Goal: Task Accomplishment & Management: Use online tool/utility

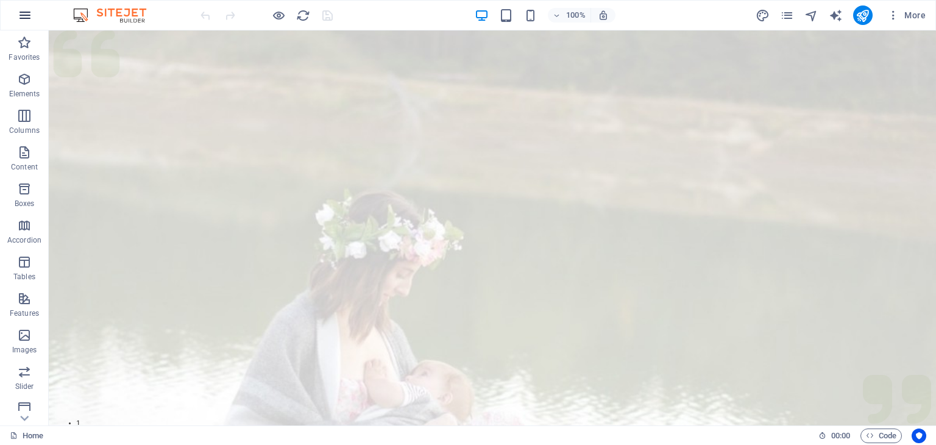
click at [29, 19] on icon "button" at bounding box center [25, 15] width 15 height 15
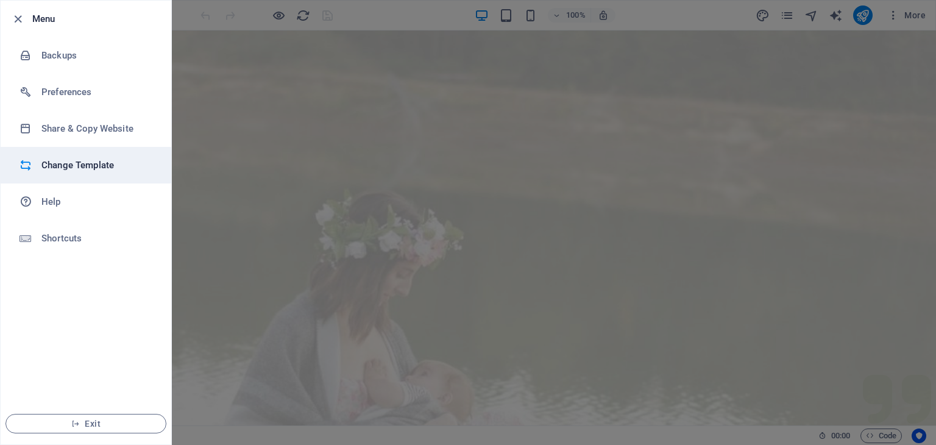
click at [77, 164] on h6 "Change Template" at bounding box center [97, 165] width 113 height 15
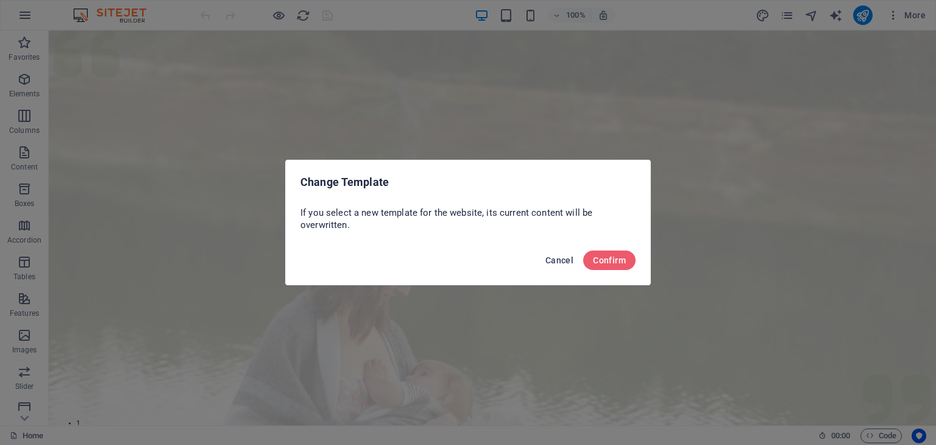
click at [565, 261] on span "Cancel" at bounding box center [559, 260] width 28 height 10
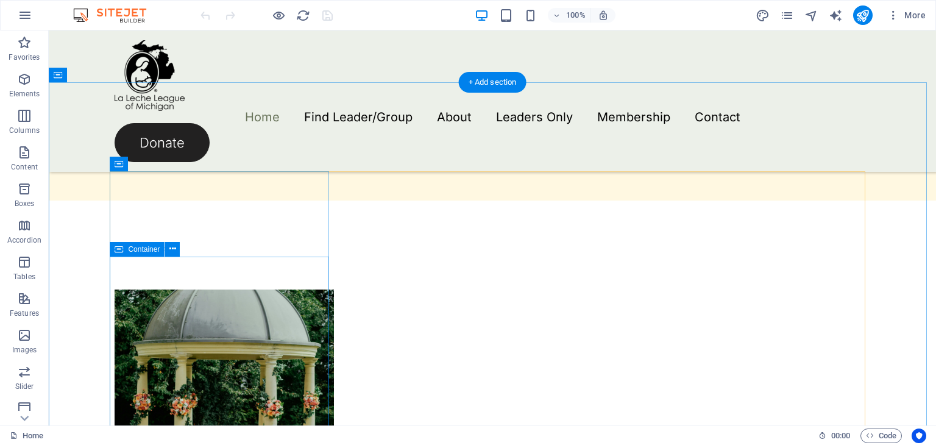
scroll to position [853, 0]
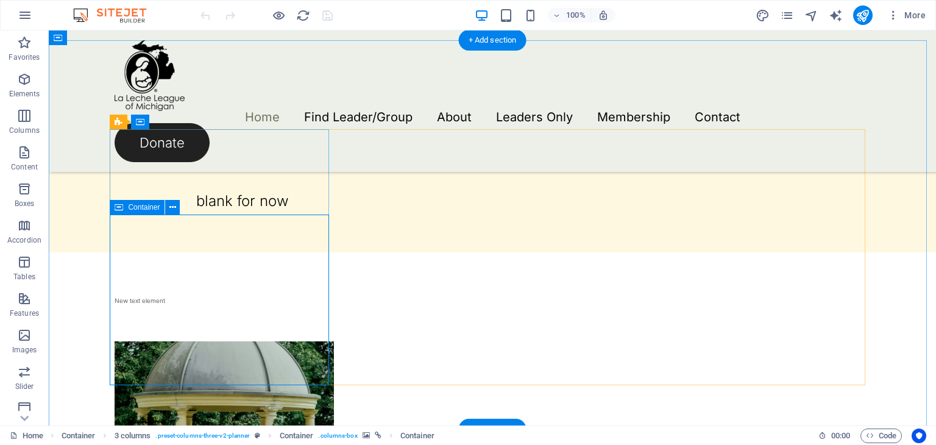
scroll to position [792, 0]
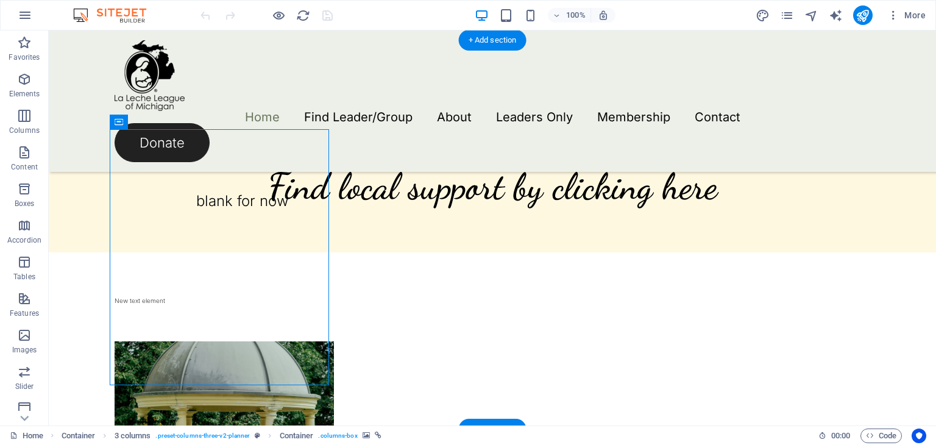
select select "px"
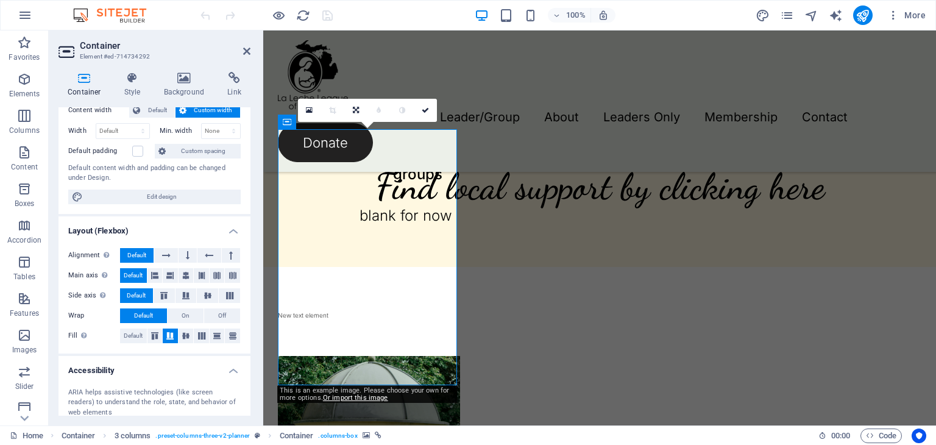
scroll to position [0, 0]
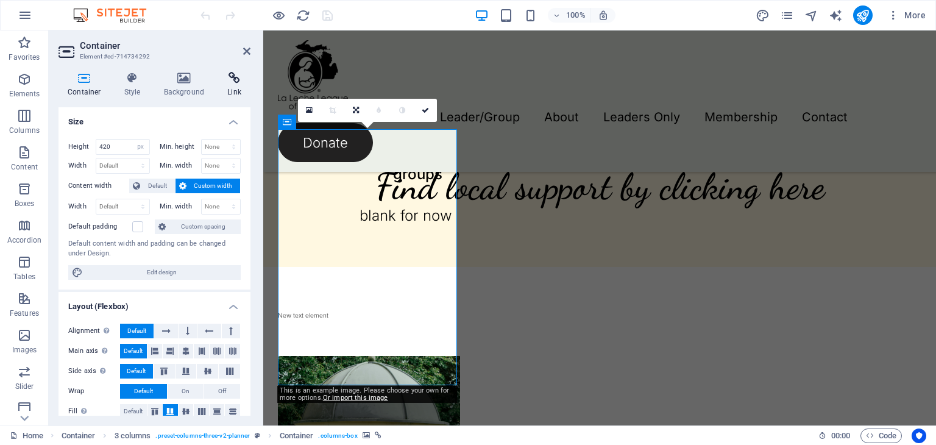
click at [227, 88] on h4 "Link" at bounding box center [234, 85] width 32 height 26
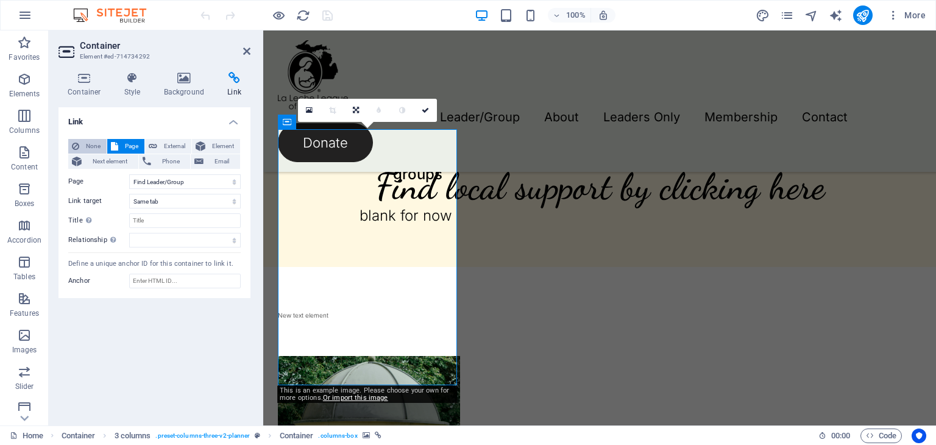
click at [72, 147] on icon at bounding box center [75, 146] width 7 height 15
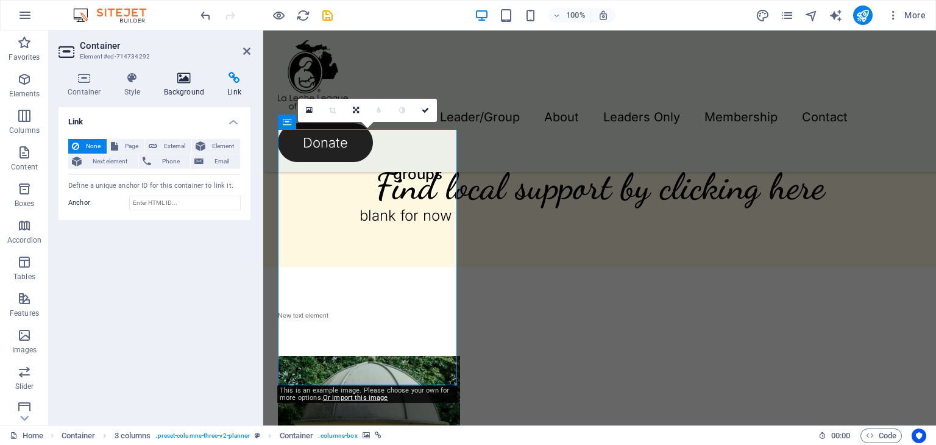
click at [179, 93] on h4 "Background" at bounding box center [187, 85] width 64 height 26
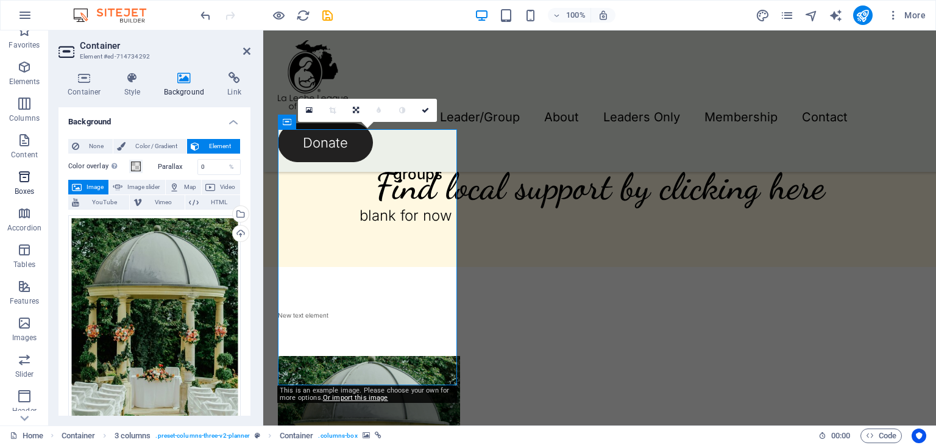
scroll to position [15, 0]
click at [415, 10] on div "100% More" at bounding box center [564, 14] width 732 height 19
click at [163, 247] on div "Drag files here, click to choose files or select files from Files or our free s…" at bounding box center [154, 343] width 172 height 256
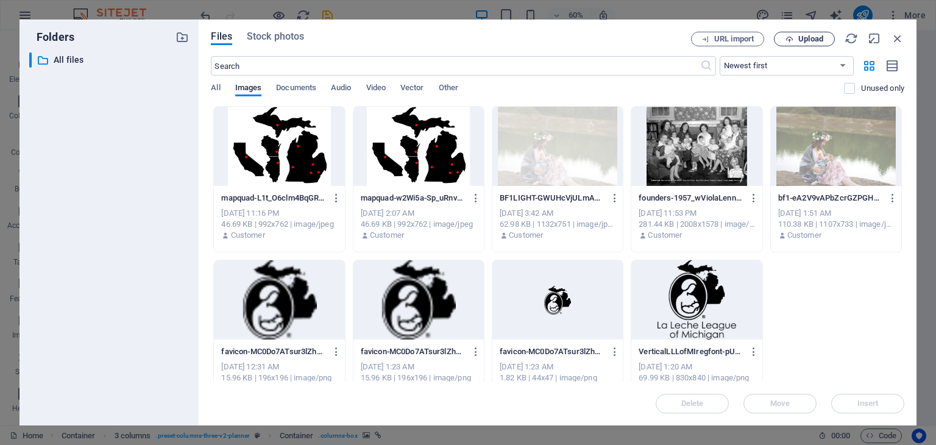
click at [789, 40] on icon "button" at bounding box center [789, 39] width 8 height 8
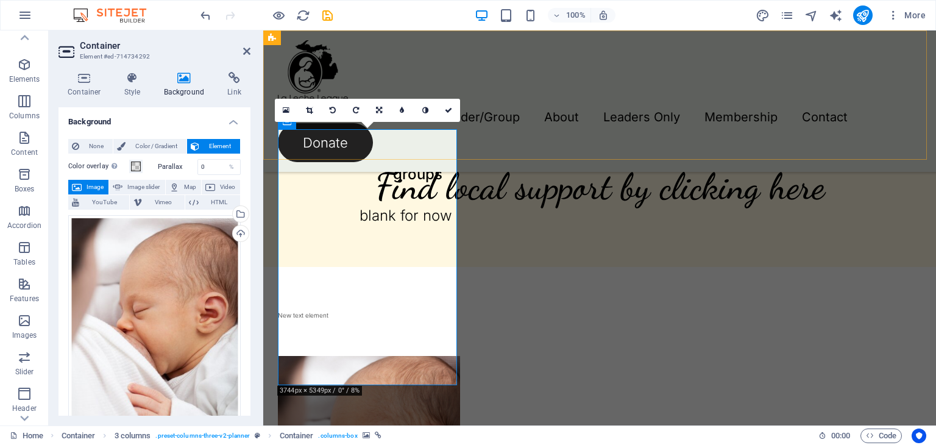
click at [491, 147] on div "Home Find Leader/Group About Leaders Only Membership Contact Donate" at bounding box center [599, 100] width 672 height 141
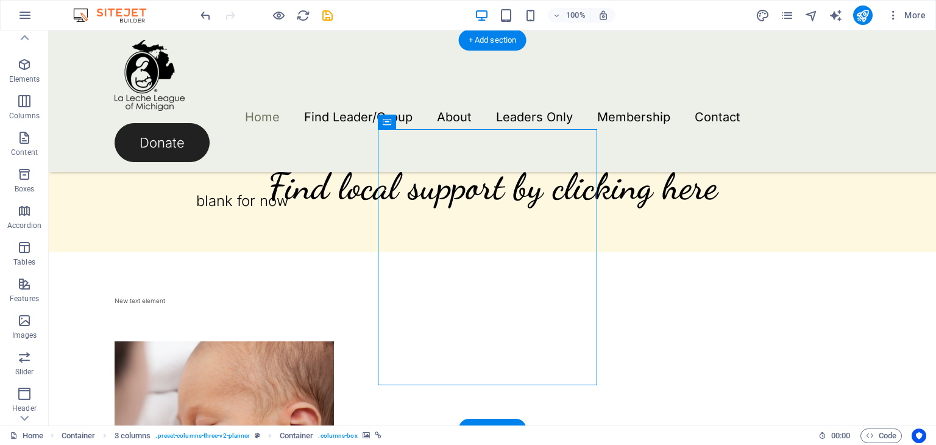
select select "px"
select select "1"
select select
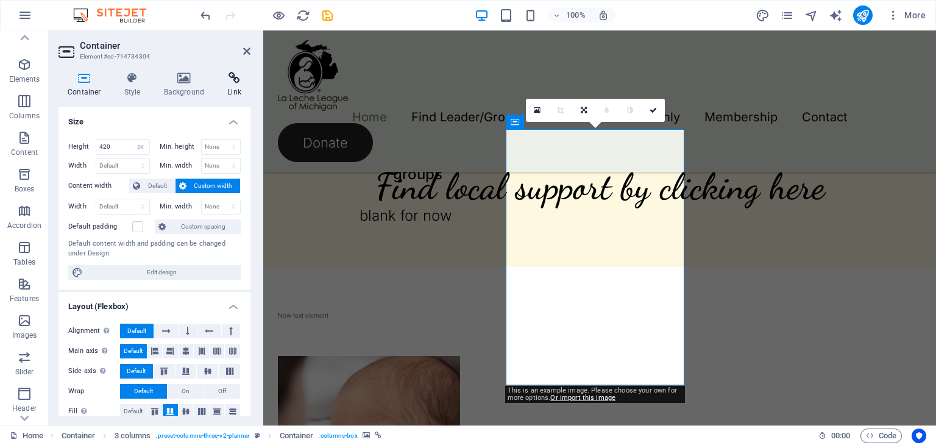
click at [232, 79] on icon at bounding box center [234, 78] width 32 height 12
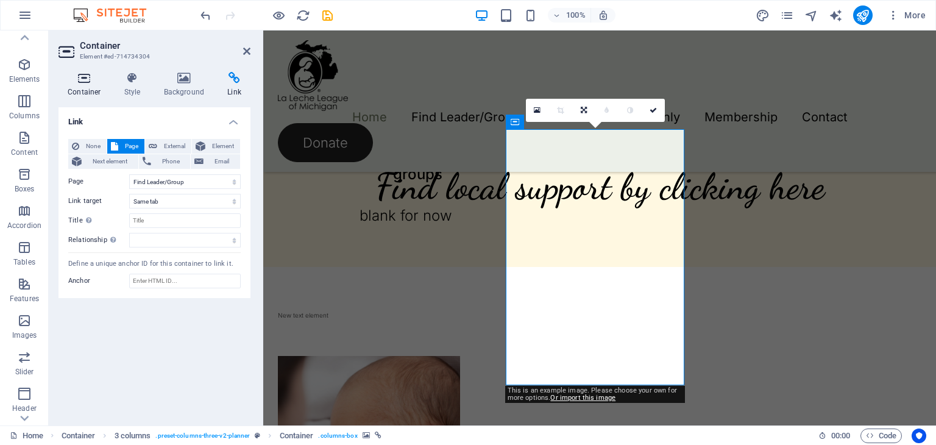
click at [85, 81] on icon at bounding box center [84, 78] width 52 height 12
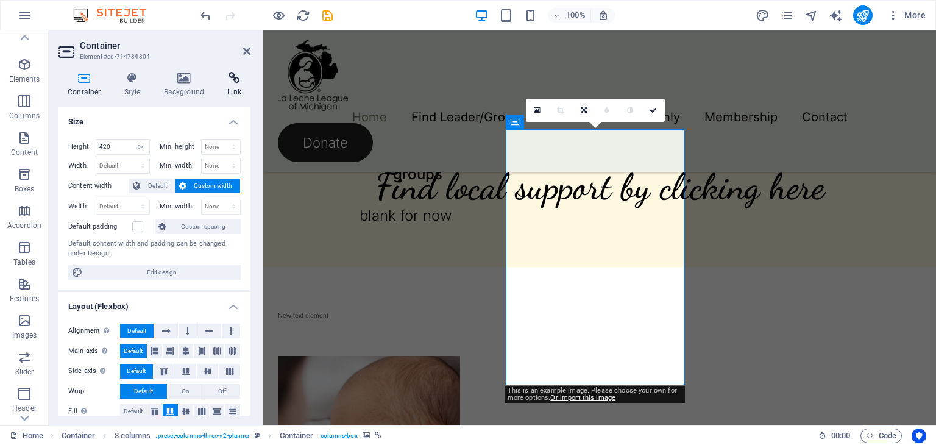
click at [231, 80] on icon at bounding box center [234, 78] width 32 height 12
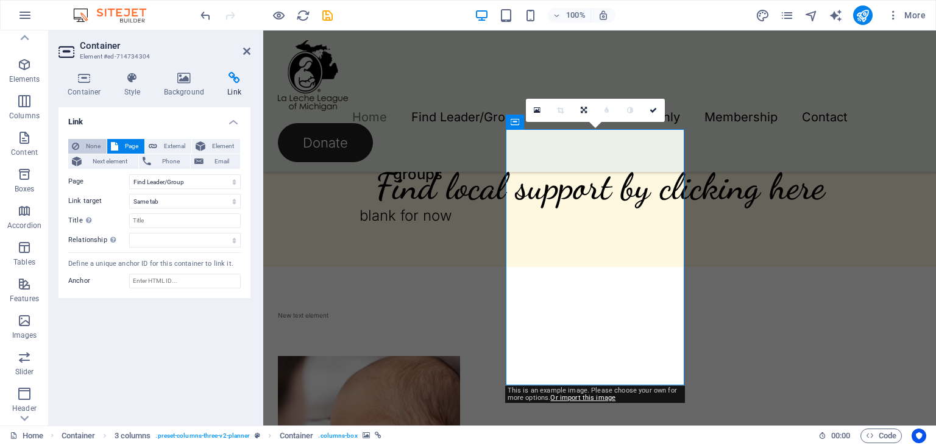
click at [83, 144] on span "None" at bounding box center [93, 146] width 20 height 15
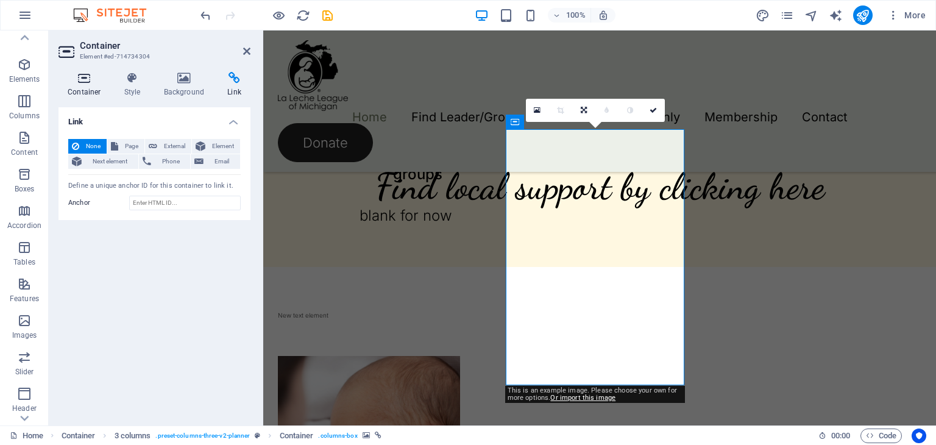
click at [88, 82] on icon at bounding box center [84, 78] width 52 height 12
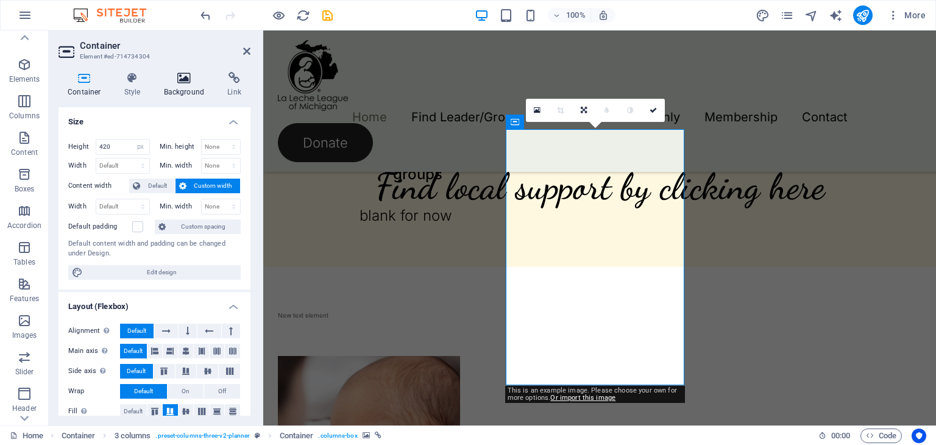
click at [183, 74] on icon at bounding box center [184, 78] width 59 height 12
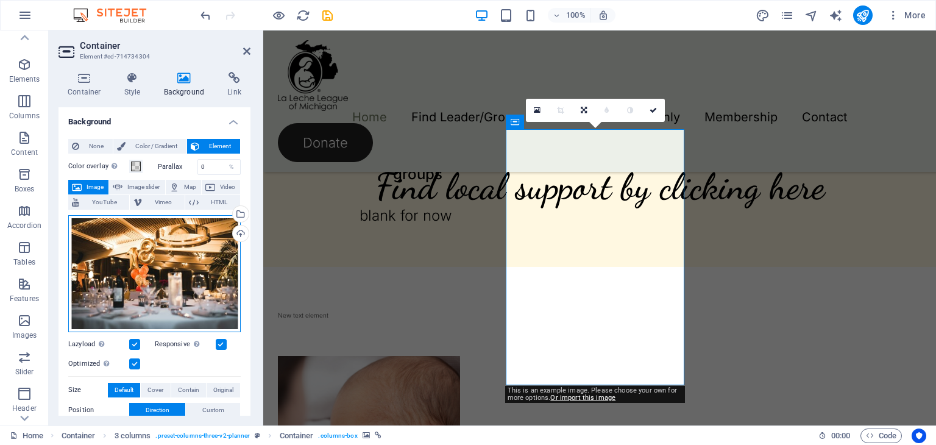
click at [190, 255] on div "Drag files here, click to choose files or select files from Files or our free s…" at bounding box center [154, 273] width 172 height 117
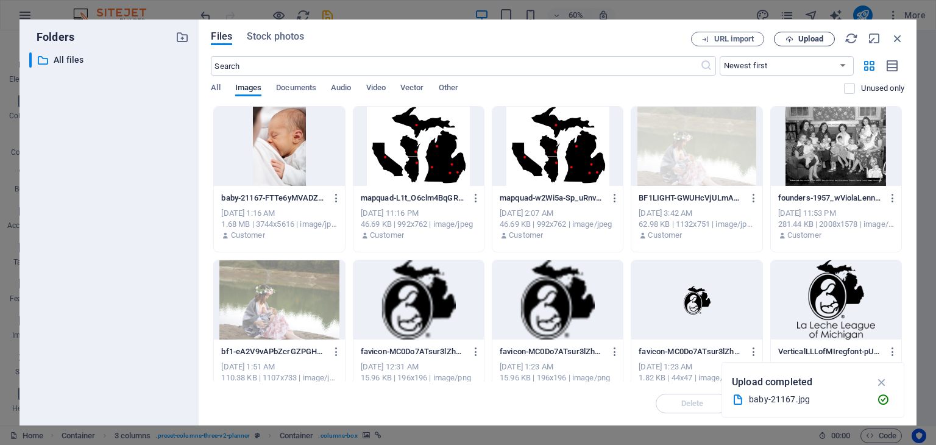
click at [805, 39] on span "Upload" at bounding box center [810, 38] width 25 height 7
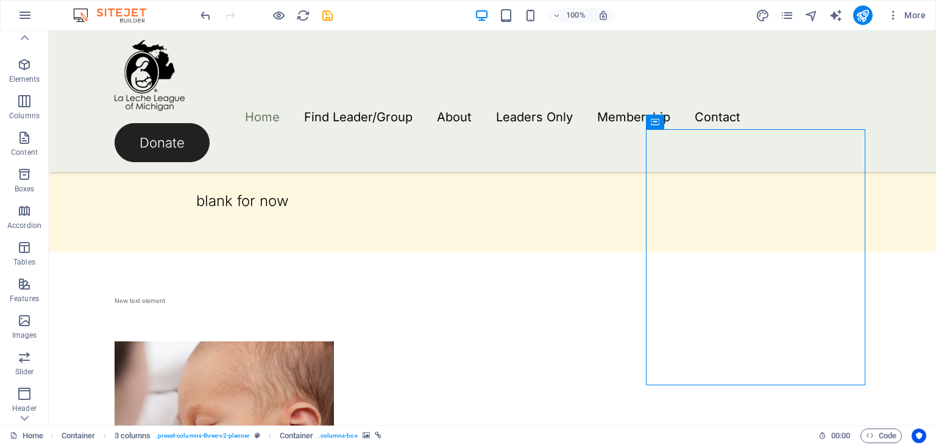
select select "px"
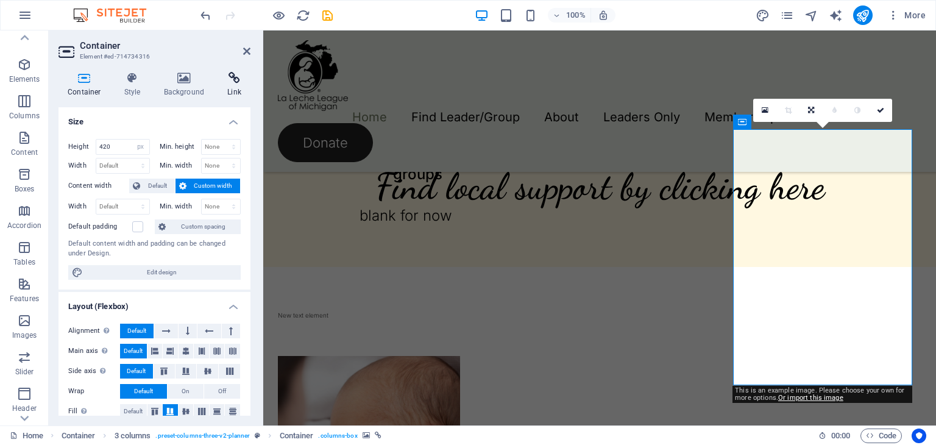
click at [239, 81] on icon at bounding box center [234, 78] width 32 height 12
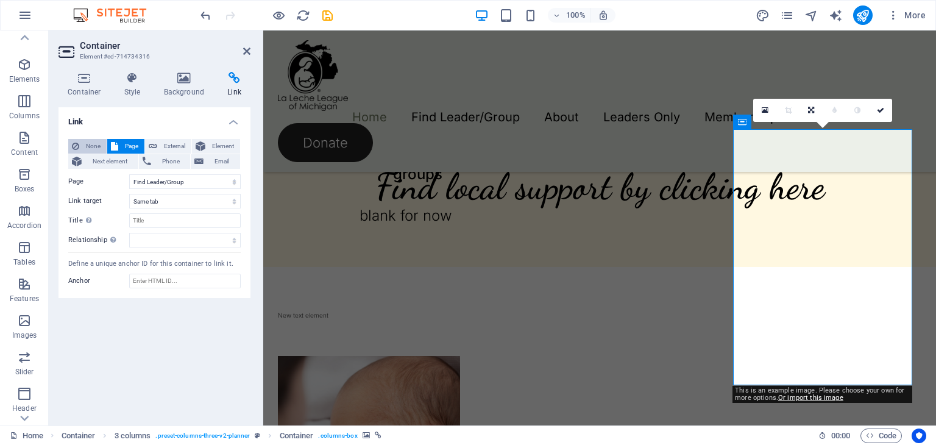
click at [88, 147] on span "None" at bounding box center [93, 146] width 20 height 15
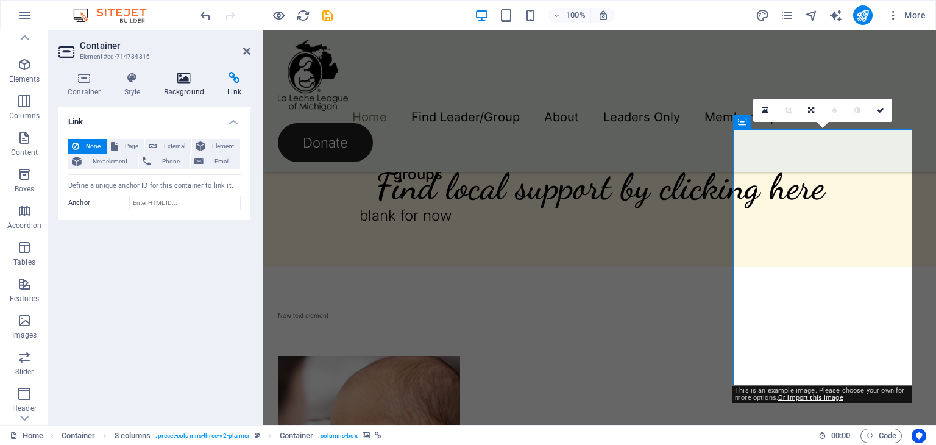
click at [180, 86] on h4 "Background" at bounding box center [187, 85] width 64 height 26
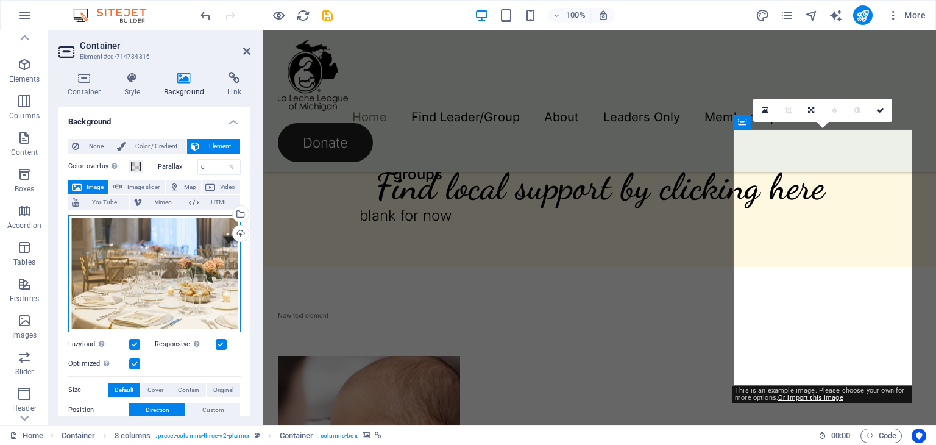
click at [158, 243] on div "Drag files here, click to choose files or select files from Files or our free s…" at bounding box center [154, 273] width 172 height 117
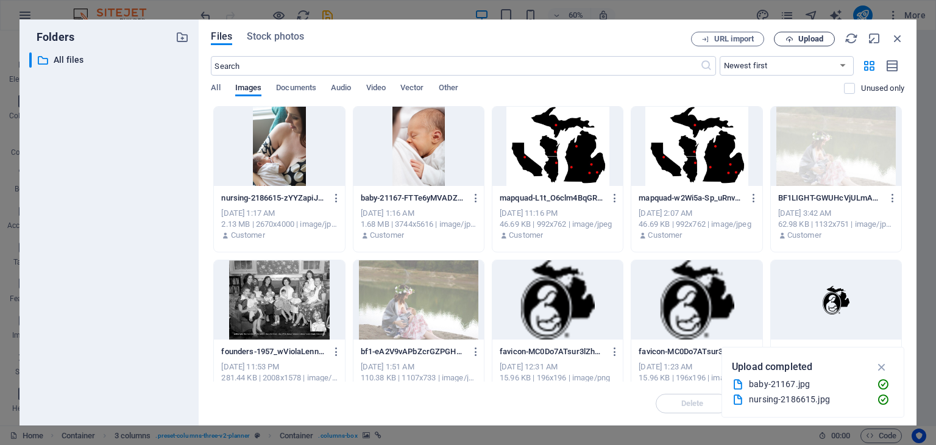
click at [805, 40] on span "Upload" at bounding box center [810, 38] width 25 height 7
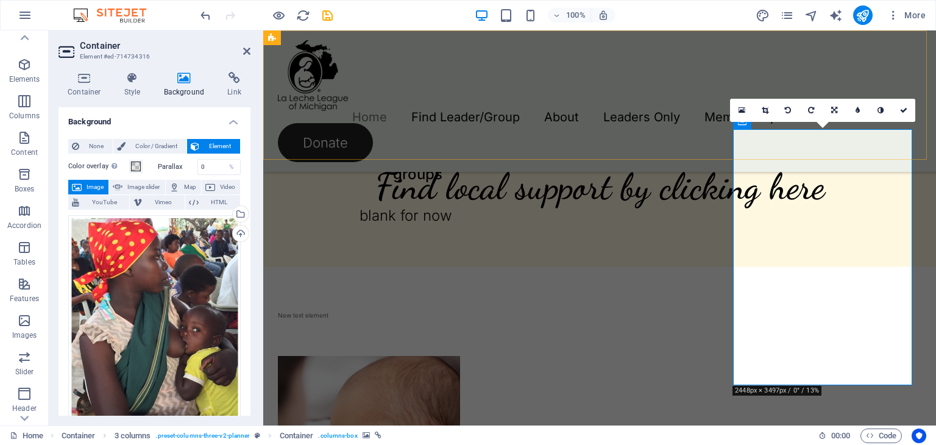
click at [636, 128] on div "Home Find Leader/Group About Leaders Only Membership Contact Donate" at bounding box center [599, 100] width 672 height 141
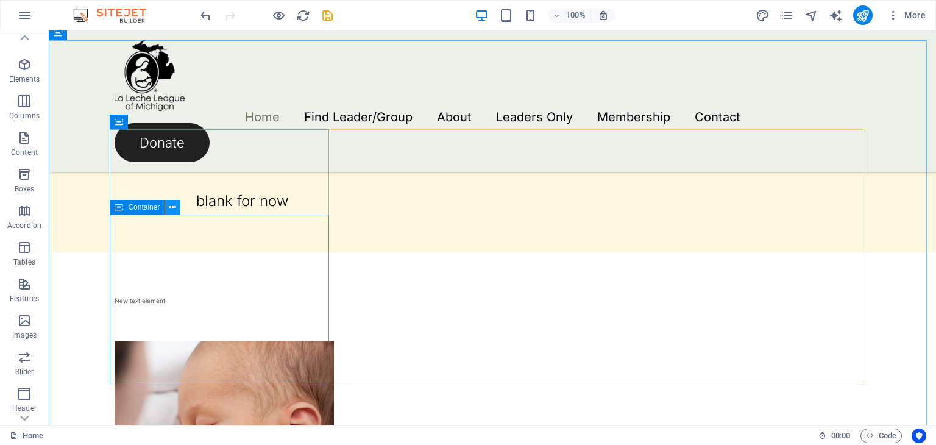
click at [170, 208] on icon at bounding box center [172, 207] width 7 height 13
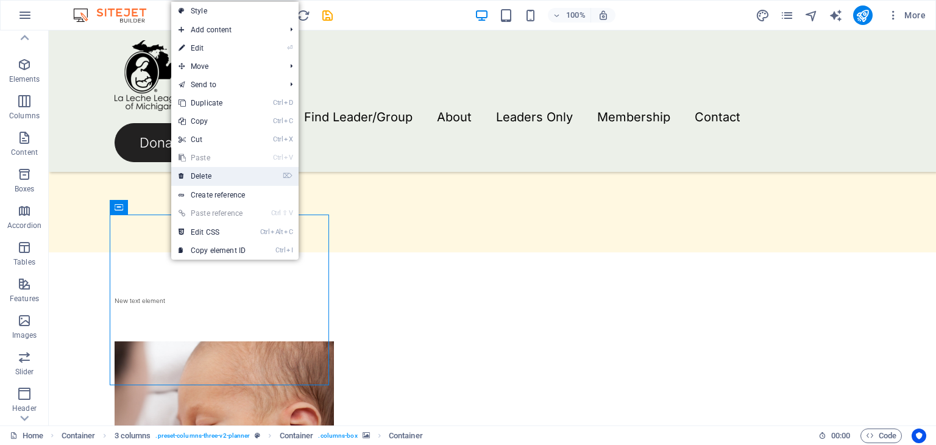
click at [214, 171] on link "⌦ Delete" at bounding box center [212, 176] width 82 height 18
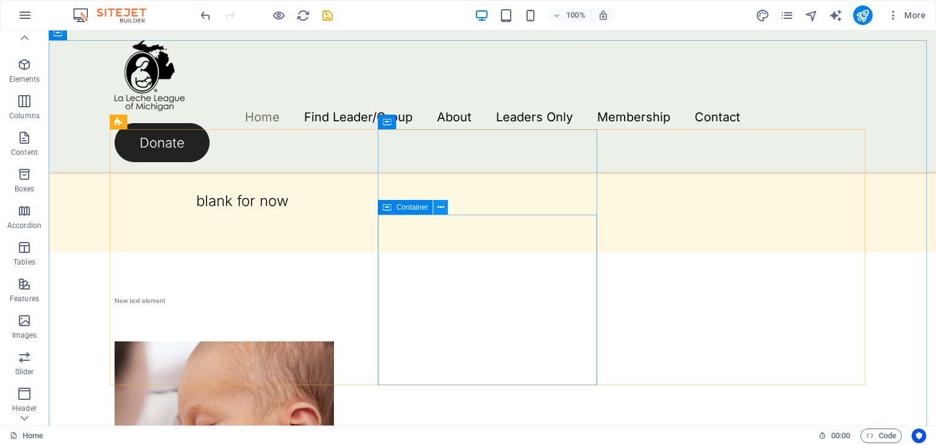
click at [441, 205] on icon at bounding box center [440, 207] width 7 height 13
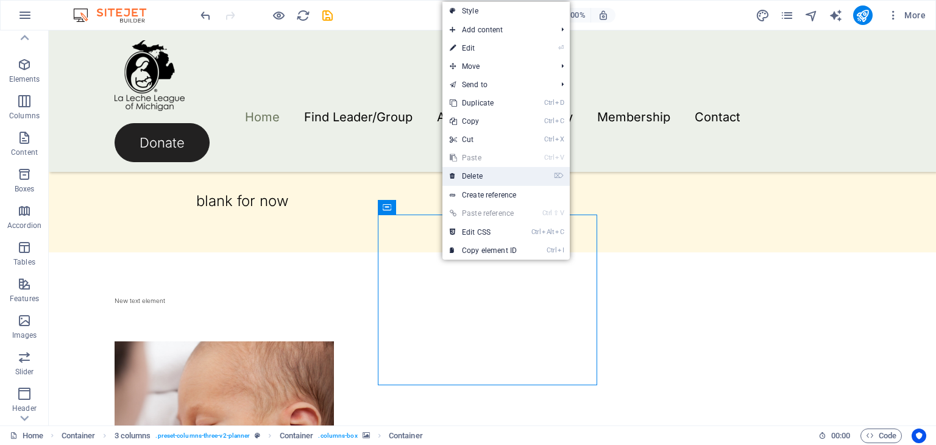
click at [470, 175] on link "⌦ Delete" at bounding box center [483, 176] width 82 height 18
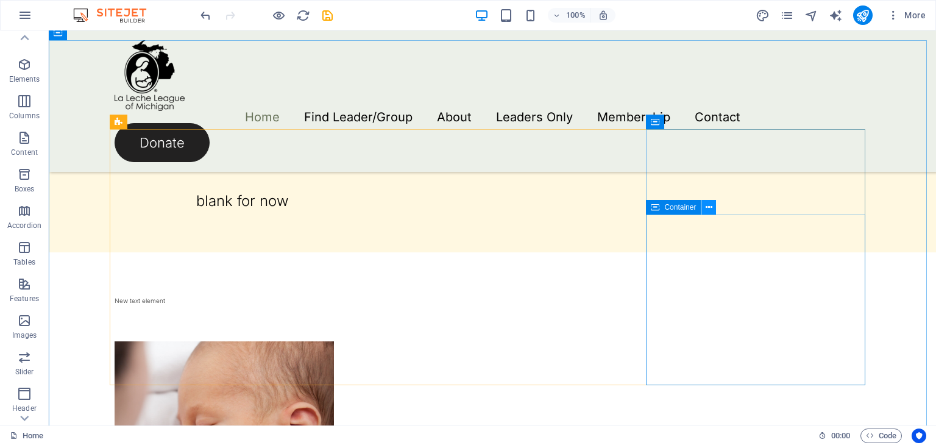
click at [707, 206] on icon at bounding box center [708, 207] width 7 height 13
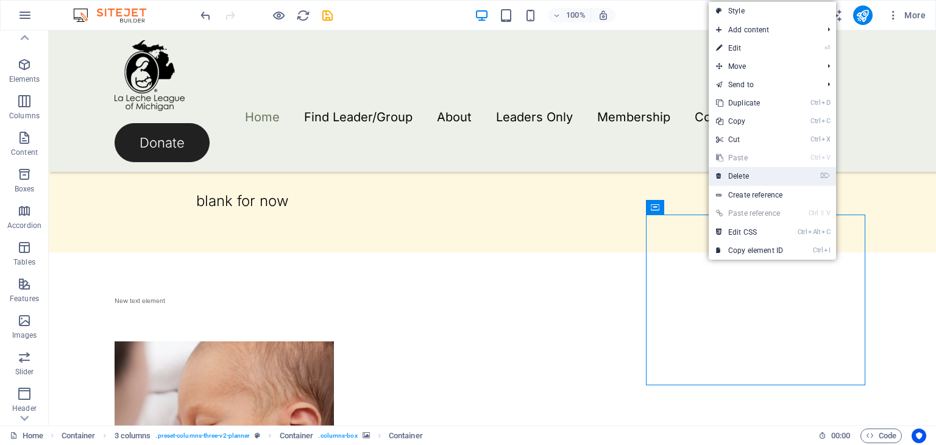
click at [756, 174] on link "⌦ Delete" at bounding box center [749, 176] width 82 height 18
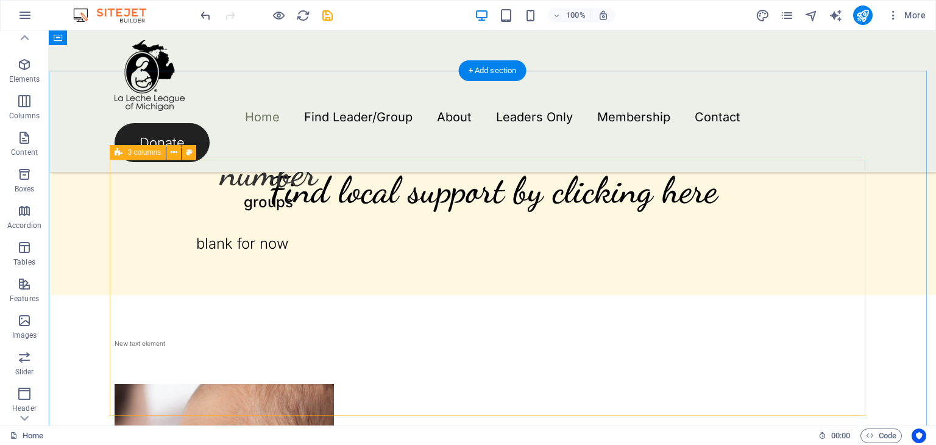
scroll to position [731, 0]
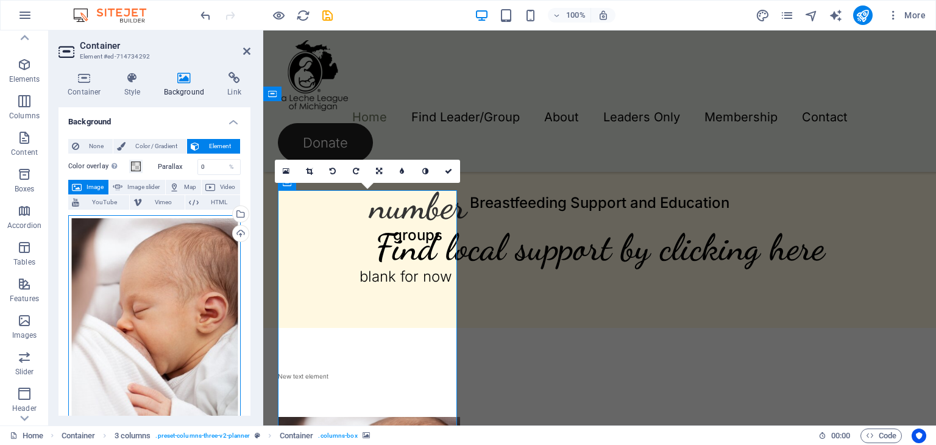
click at [211, 237] on div "Drag files here, click to choose files or select files from Files or our free s…" at bounding box center [154, 343] width 172 height 256
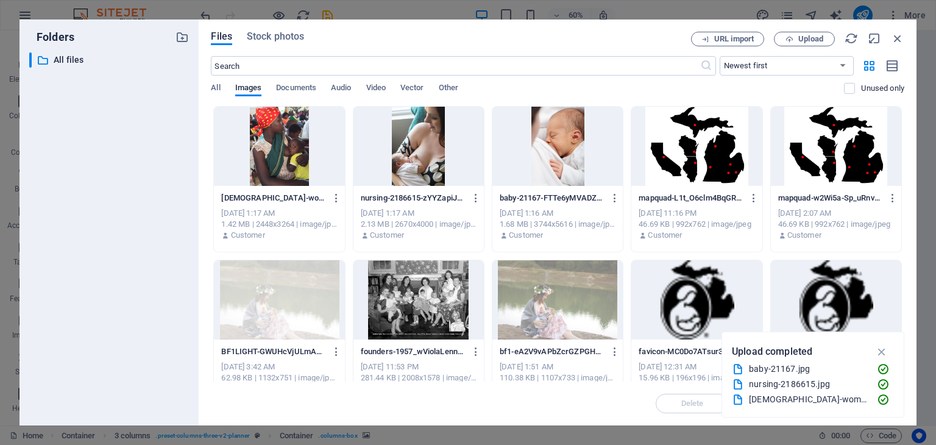
click at [280, 137] on div at bounding box center [279, 146] width 130 height 79
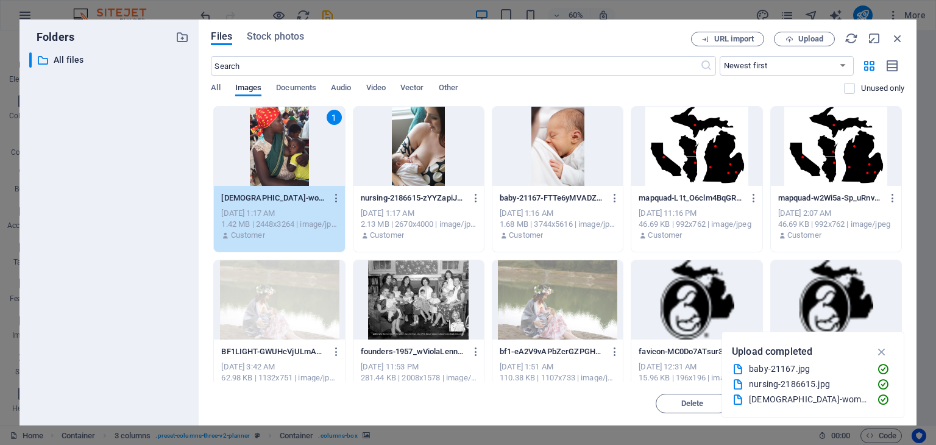
click at [280, 137] on div "1" at bounding box center [279, 146] width 130 height 79
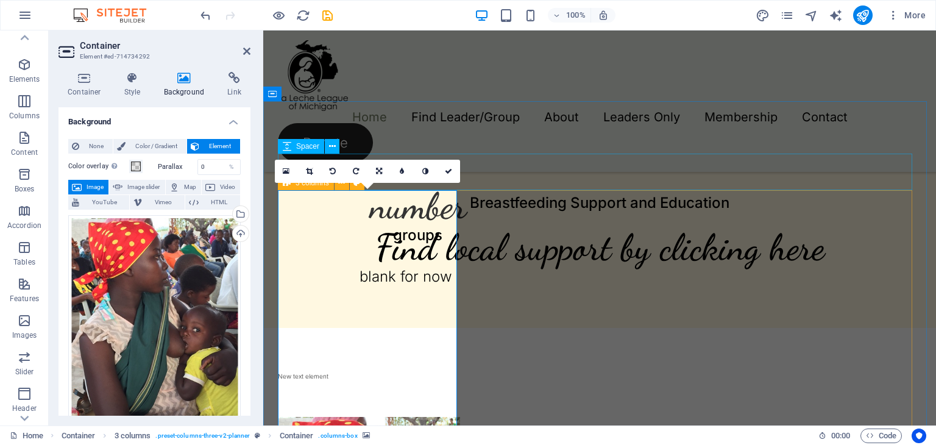
click at [552, 380] on div at bounding box center [599, 398] width 643 height 37
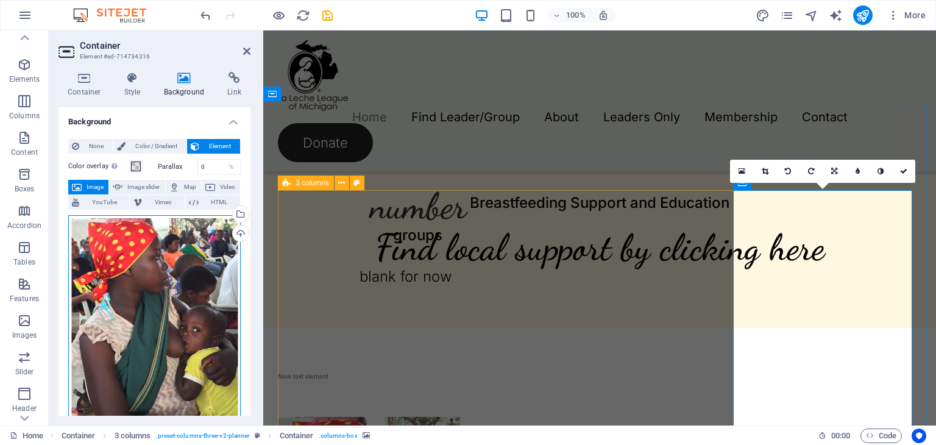
click at [174, 243] on div "Drag files here, click to choose files or select files from Files or our free s…" at bounding box center [154, 329] width 172 height 228
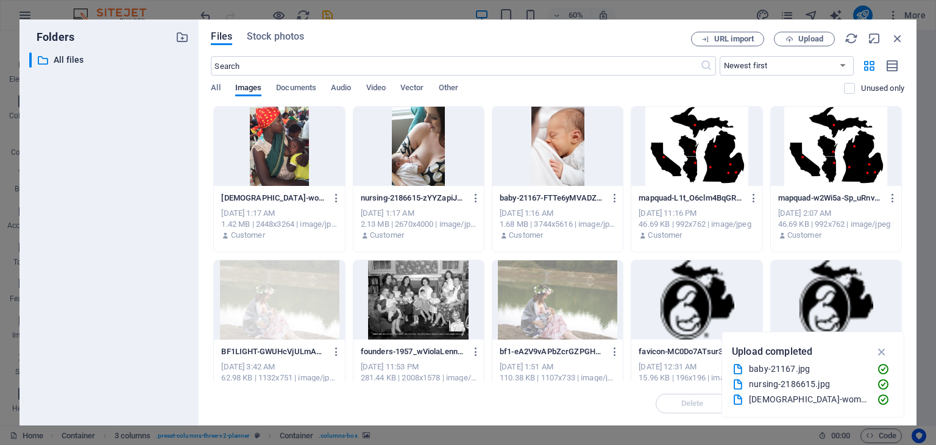
click at [425, 149] on div at bounding box center [418, 146] width 130 height 79
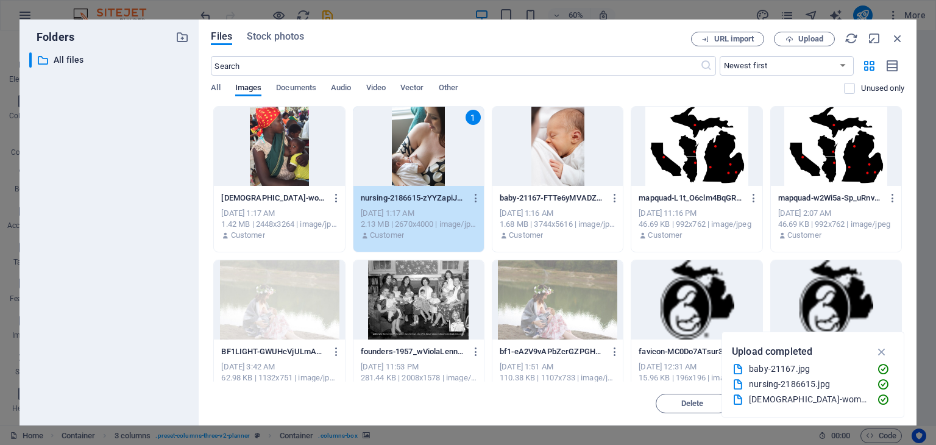
click at [425, 149] on div "1" at bounding box center [418, 146] width 130 height 79
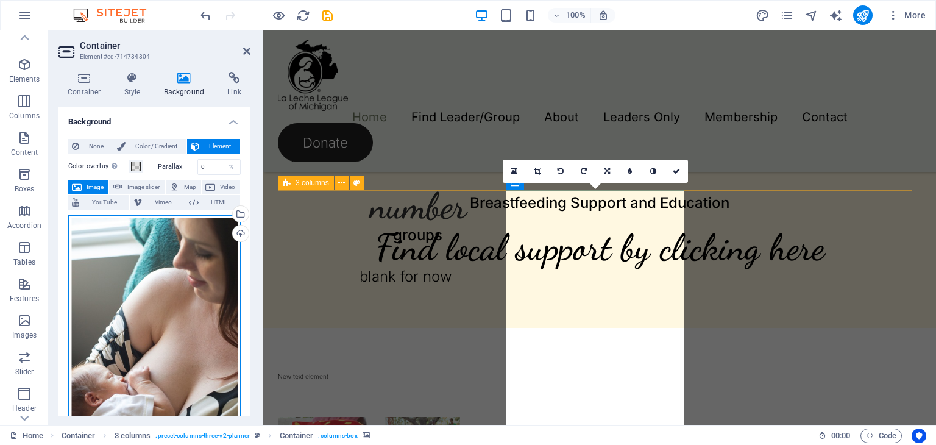
click at [193, 254] on div "Drag files here, click to choose files or select files from Files or our free s…" at bounding box center [154, 342] width 172 height 255
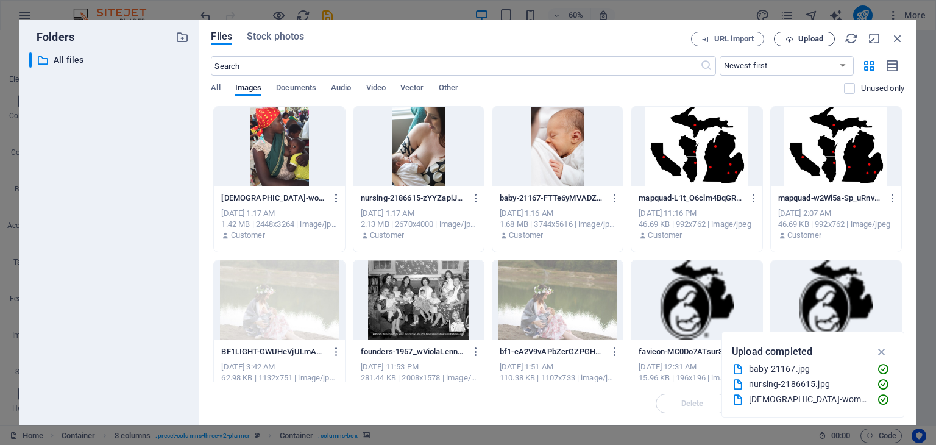
click at [802, 38] on span "Upload" at bounding box center [810, 38] width 25 height 7
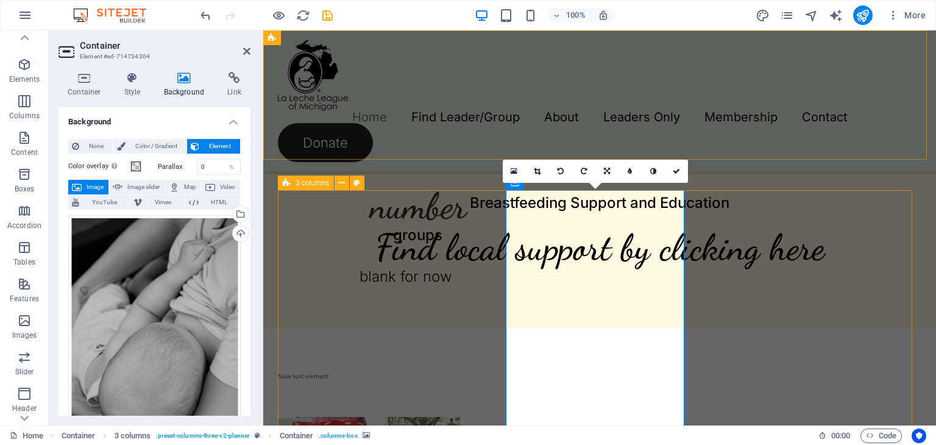
click at [741, 123] on div "Home Find Leader/Group About Leaders Only Membership Contact Donate" at bounding box center [599, 100] width 672 height 141
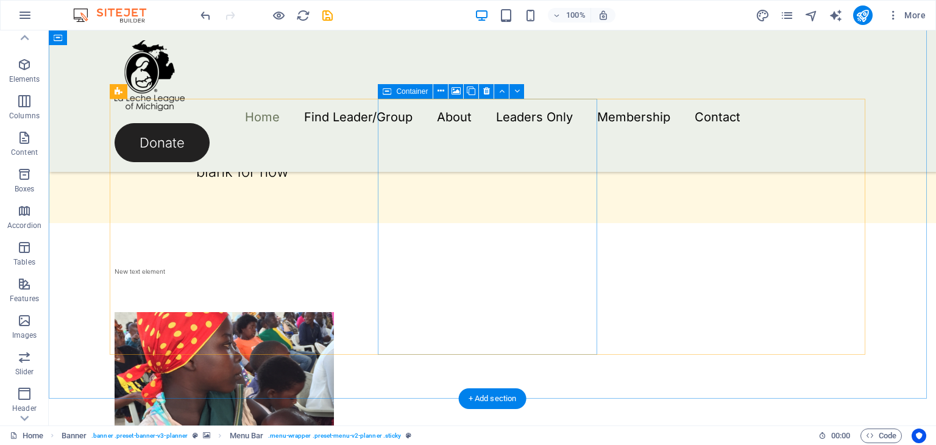
scroll to position [822, 0]
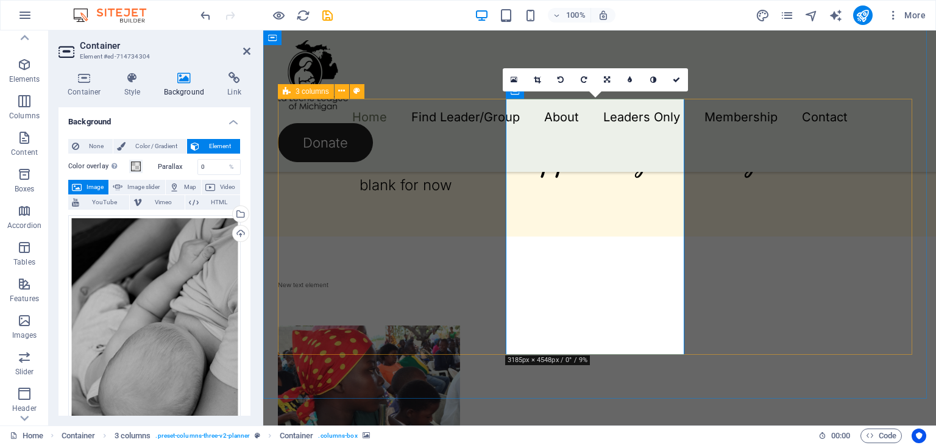
click at [740, 132] on div "Home Find Leader/Group About Leaders Only Membership Contact Donate" at bounding box center [599, 100] width 672 height 141
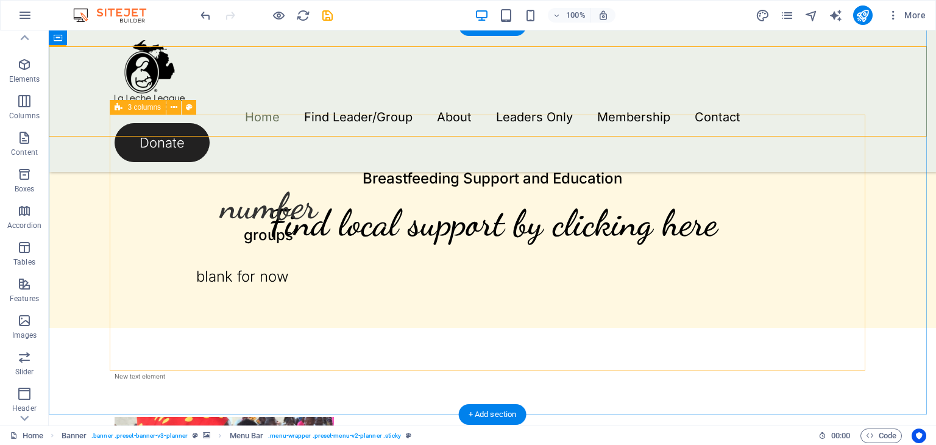
scroll to position [700, 0]
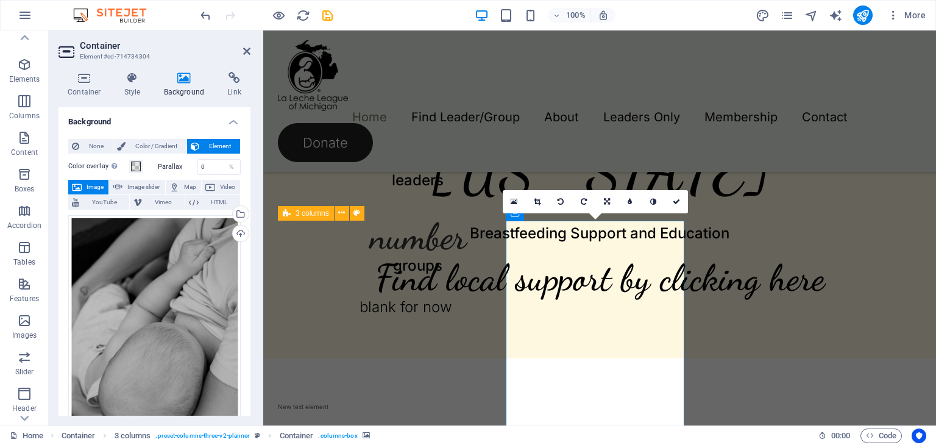
click at [192, 81] on icon at bounding box center [184, 78] width 59 height 12
click at [159, 228] on div "Drag files here, click to choose files or select files from Files or our free s…" at bounding box center [154, 343] width 172 height 256
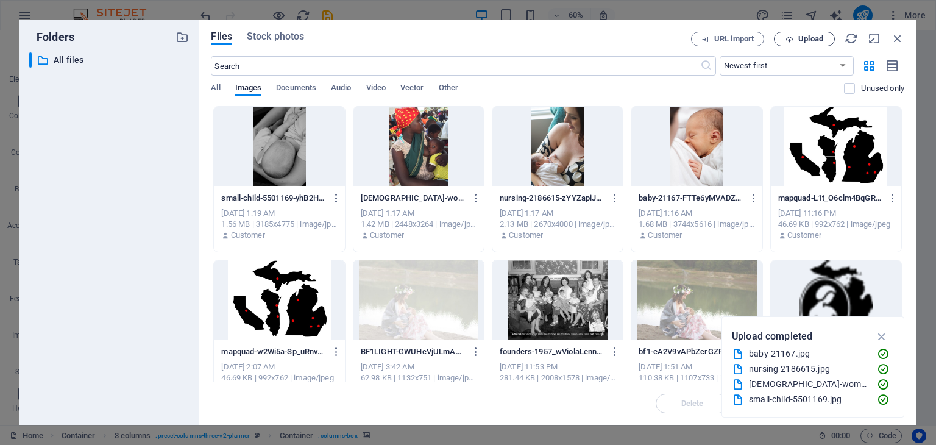
click at [795, 40] on span "Upload" at bounding box center [804, 39] width 50 height 8
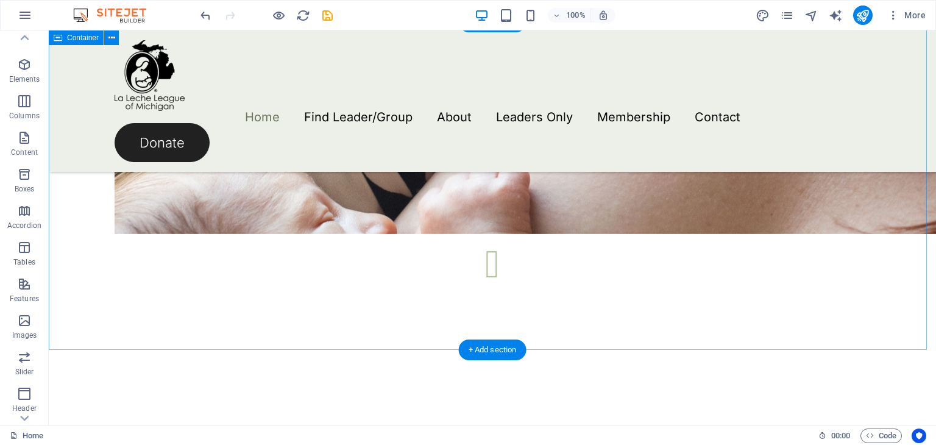
scroll to position [1720, 0]
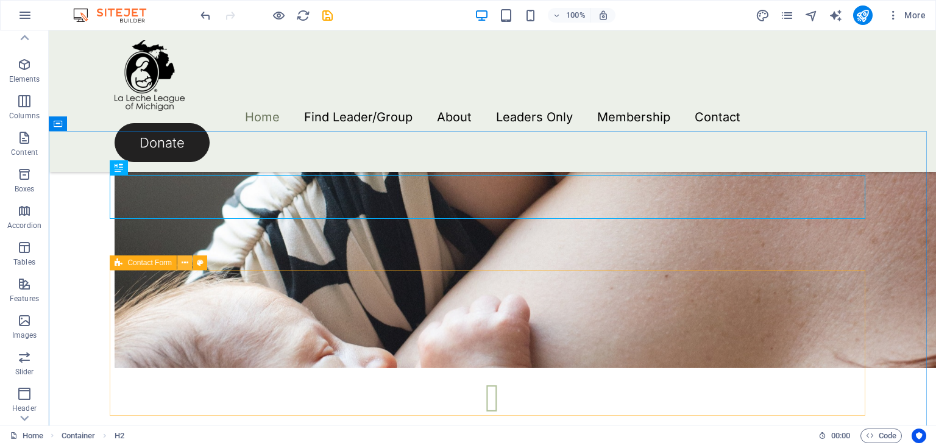
click at [188, 265] on button at bounding box center [184, 262] width 15 height 15
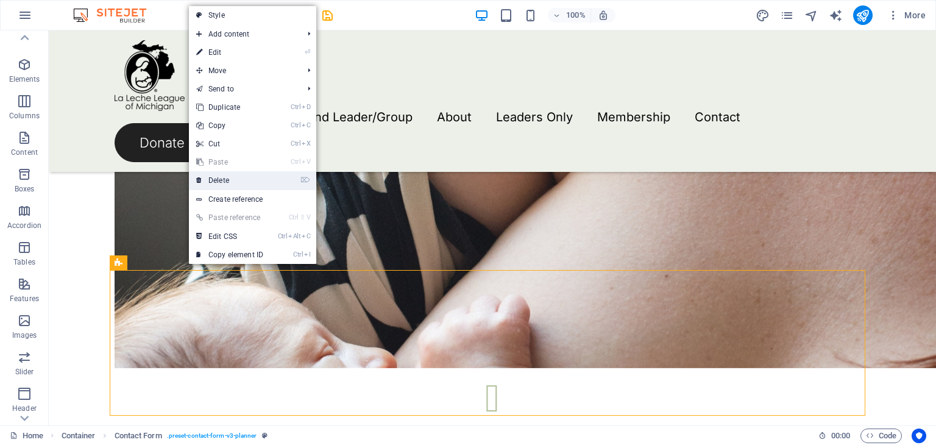
click at [235, 182] on link "⌦ Delete" at bounding box center [230, 180] width 82 height 18
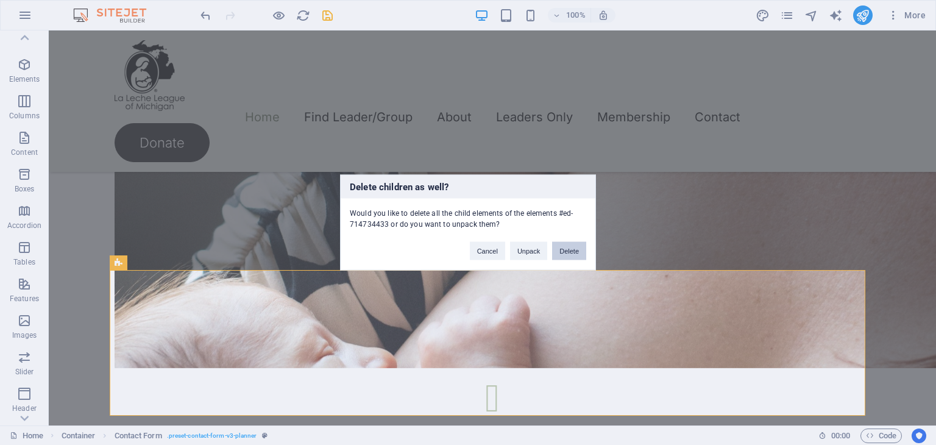
click at [565, 249] on button "Delete" at bounding box center [569, 251] width 34 height 18
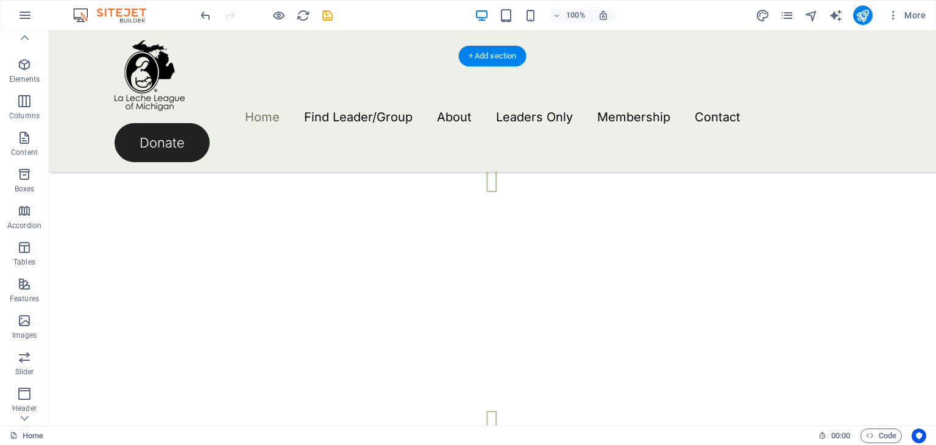
scroll to position [1858, 0]
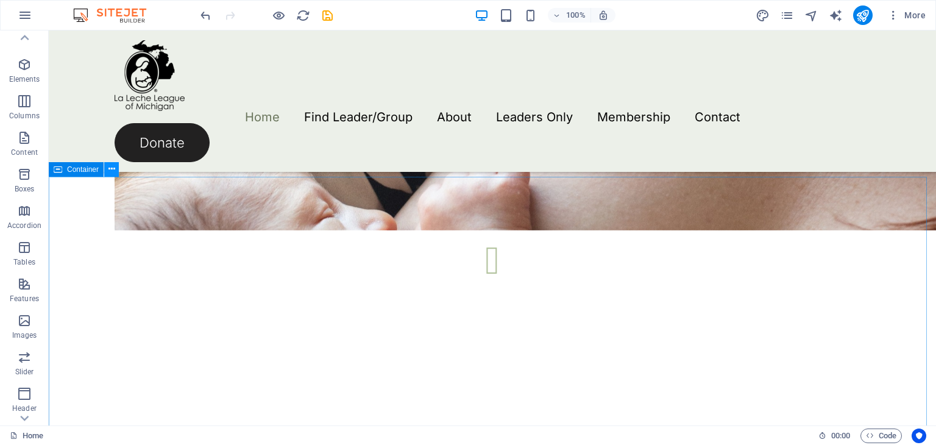
click at [112, 167] on icon at bounding box center [111, 169] width 7 height 13
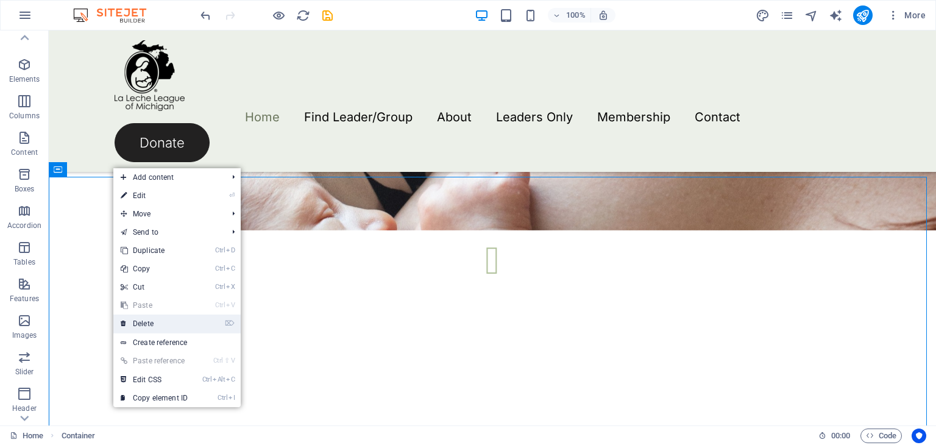
click at [163, 322] on link "⌦ Delete" at bounding box center [154, 323] width 82 height 18
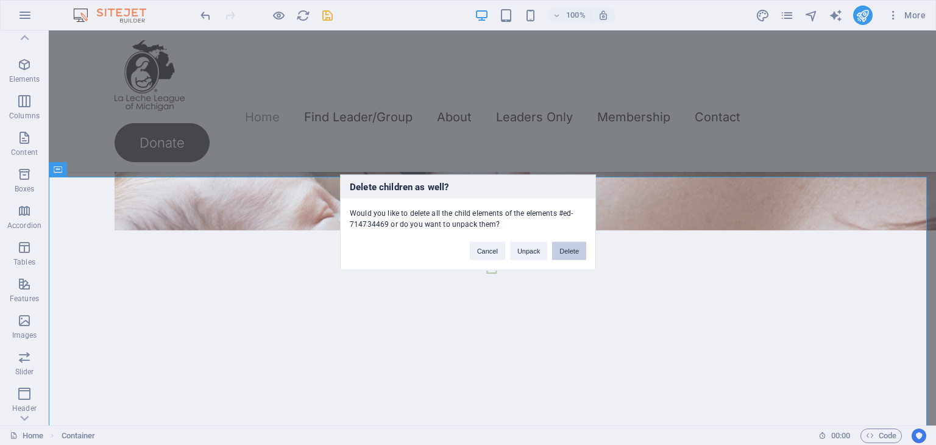
click at [575, 252] on button "Delete" at bounding box center [569, 251] width 34 height 18
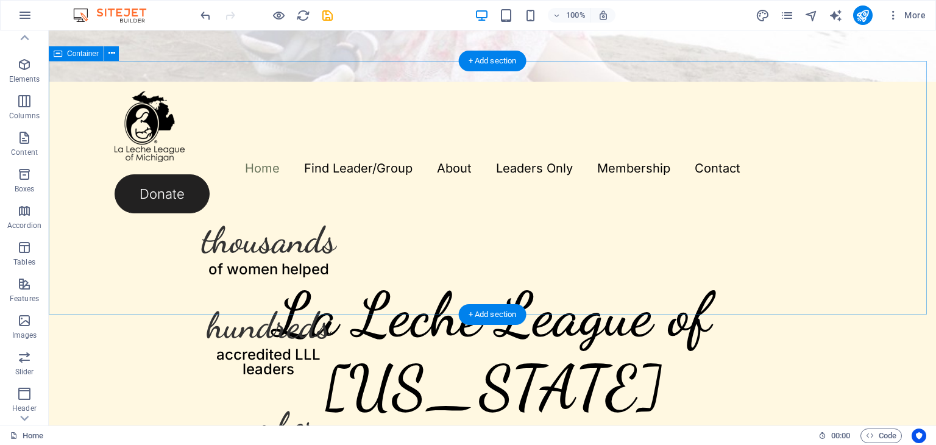
scroll to position [518, 0]
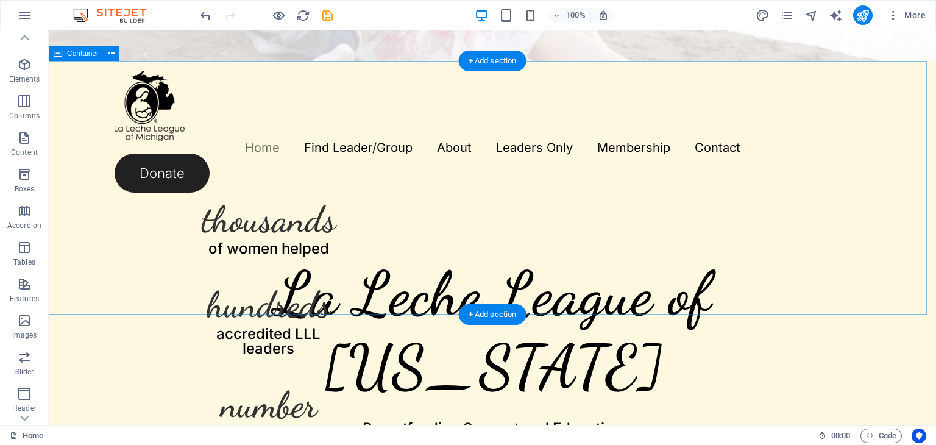
click at [287, 110] on div "thousands of women helped hundreds accredited LLL leaders number groups blank f…" at bounding box center [492, 293] width 887 height 465
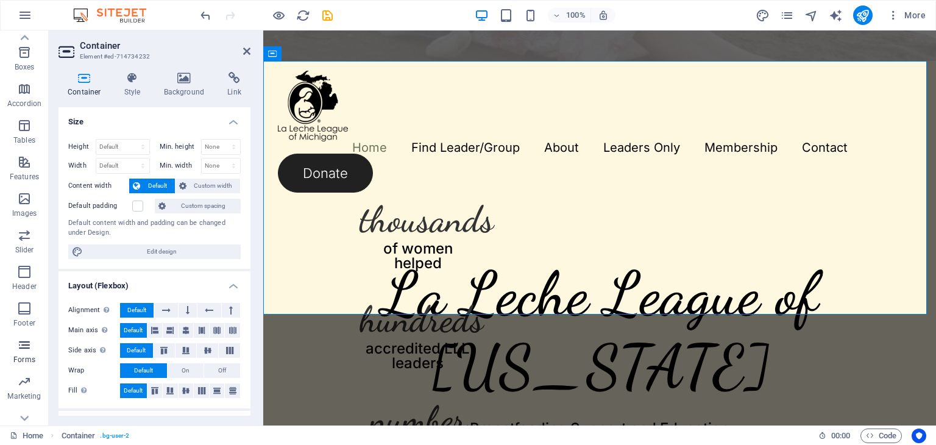
scroll to position [153, 0]
click at [19, 253] on icon "button" at bounding box center [24, 254] width 15 height 15
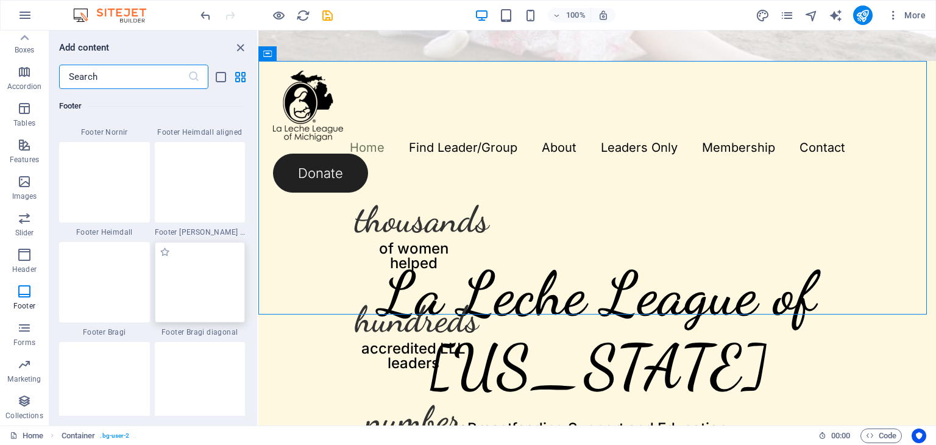
scroll to position [8294, 0]
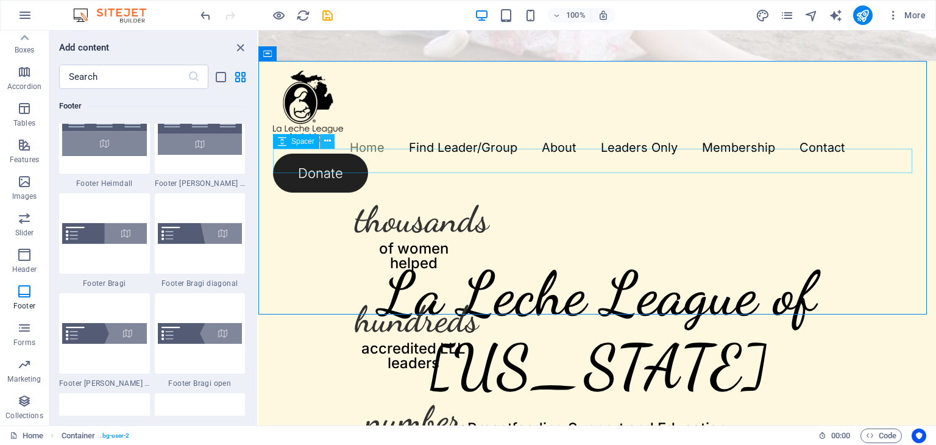
click at [331, 143] on button at bounding box center [327, 141] width 15 height 15
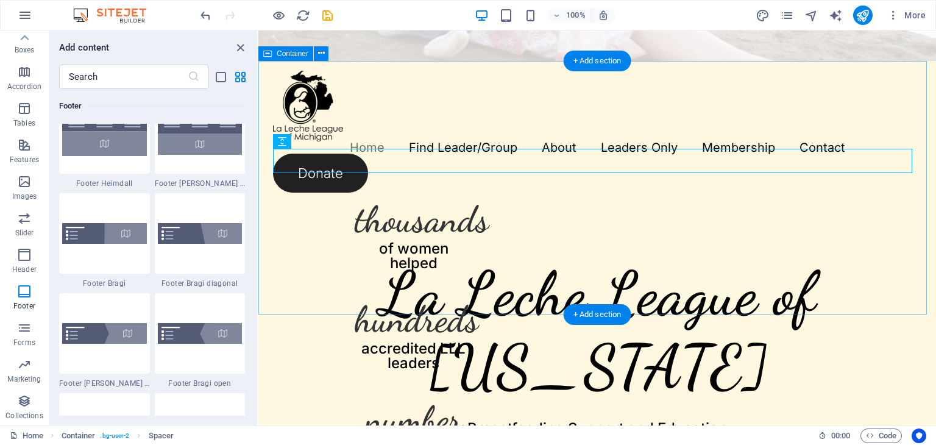
click at [377, 105] on div "thousands of women helped hundreds accredited LLL leaders number groups blank f…" at bounding box center [596, 301] width 677 height 480
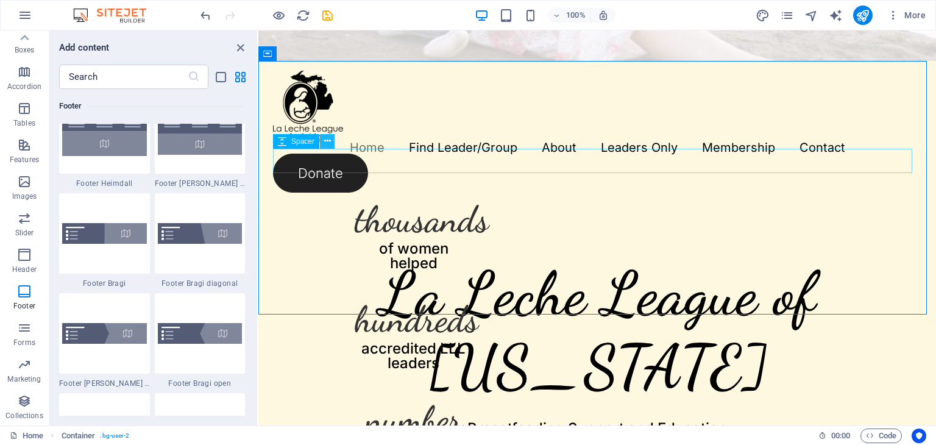
click at [330, 144] on icon at bounding box center [327, 141] width 7 height 13
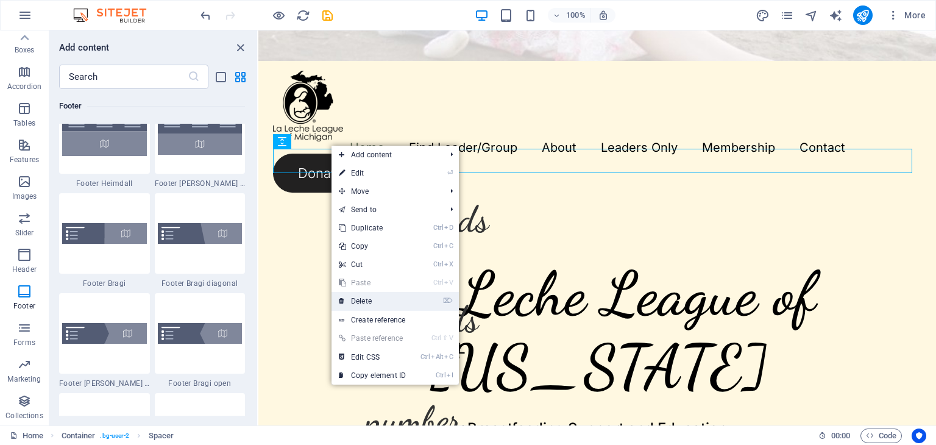
click at [359, 295] on link "⌦ Delete" at bounding box center [372, 301] width 82 height 18
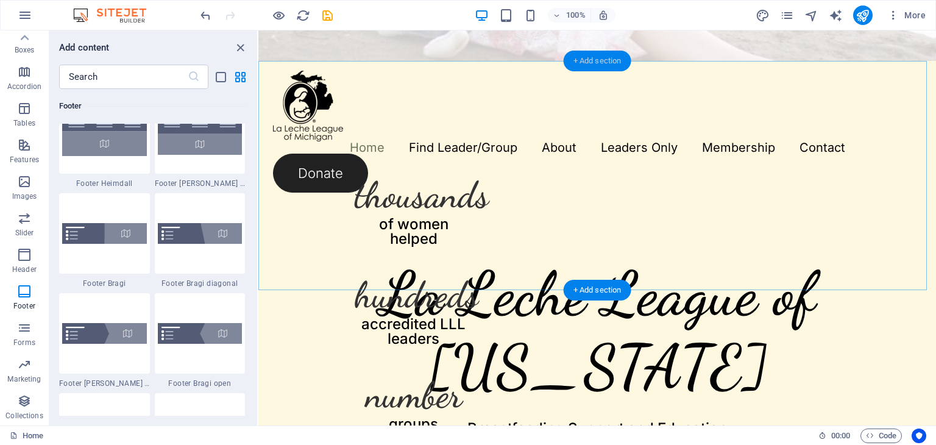
click at [605, 63] on div "+ Add section" at bounding box center [597, 61] width 68 height 21
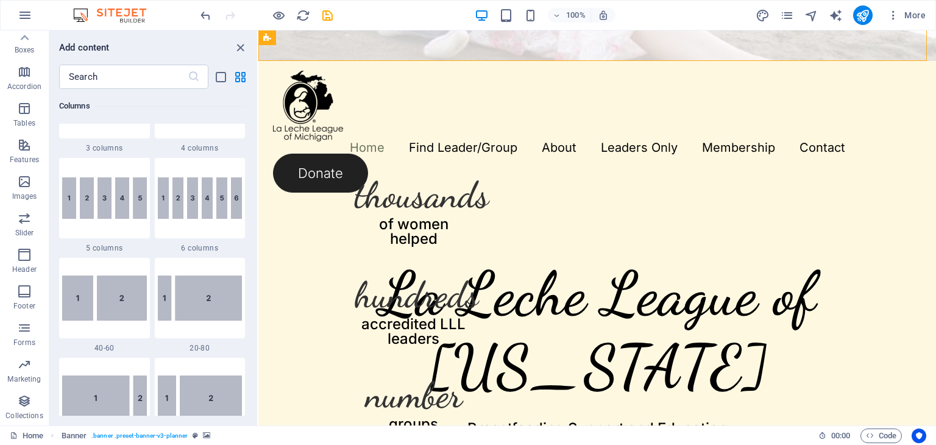
scroll to position [517, 0]
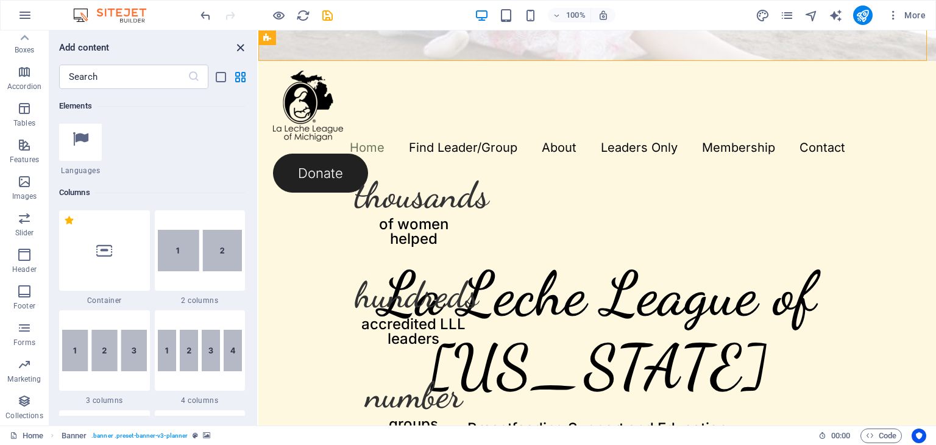
click at [239, 47] on icon "close panel" at bounding box center [240, 48] width 14 height 14
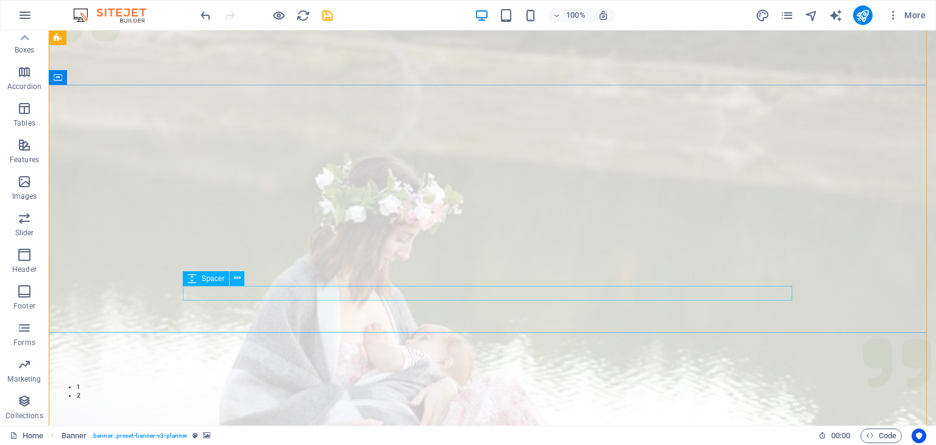
scroll to position [30, 0]
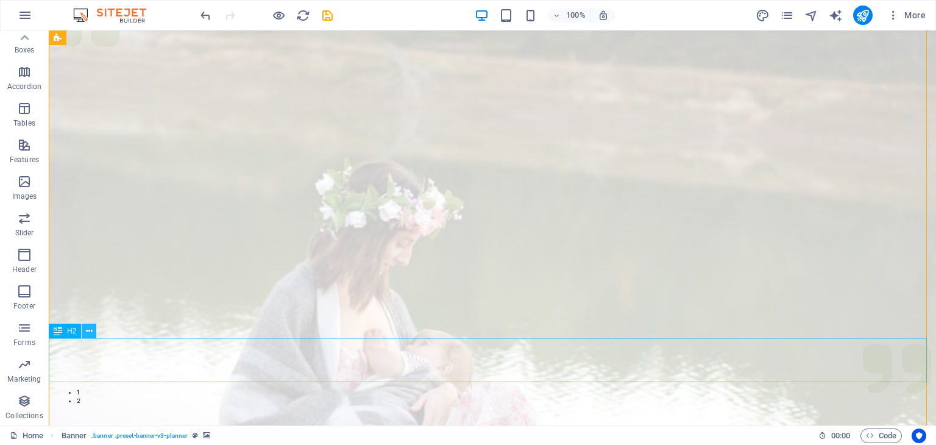
click at [86, 333] on icon at bounding box center [89, 331] width 7 height 13
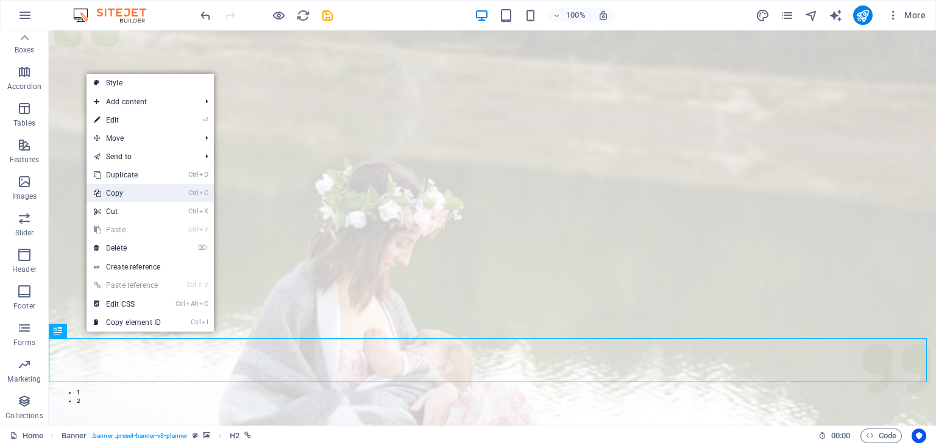
click at [122, 197] on link "Ctrl C Copy" at bounding box center [127, 193] width 82 height 18
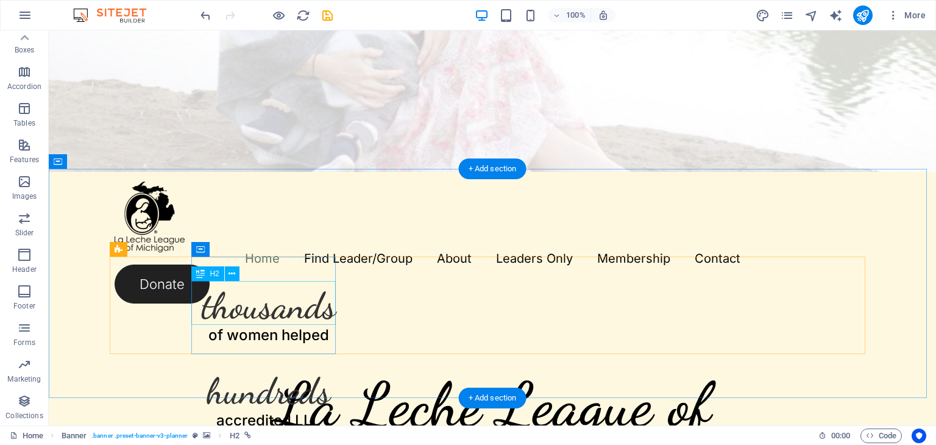
scroll to position [411, 0]
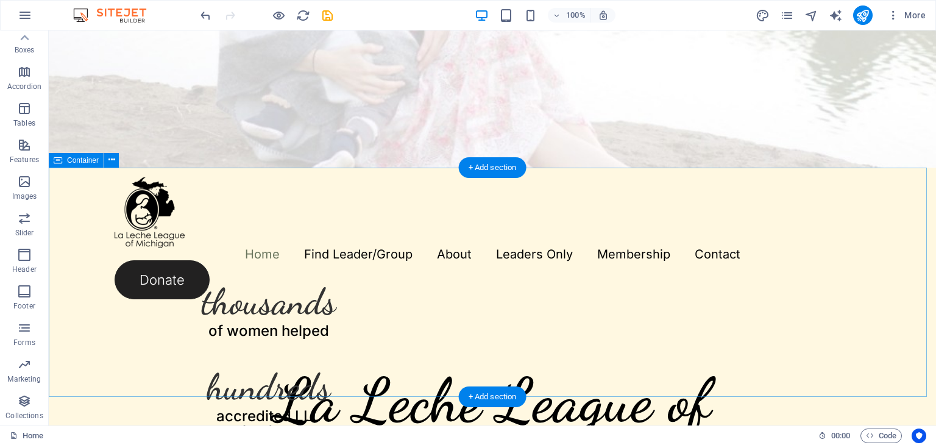
click at [206, 216] on div "thousands of women helped hundreds accredited LLL leaders number groups blank f…" at bounding box center [492, 388] width 887 height 441
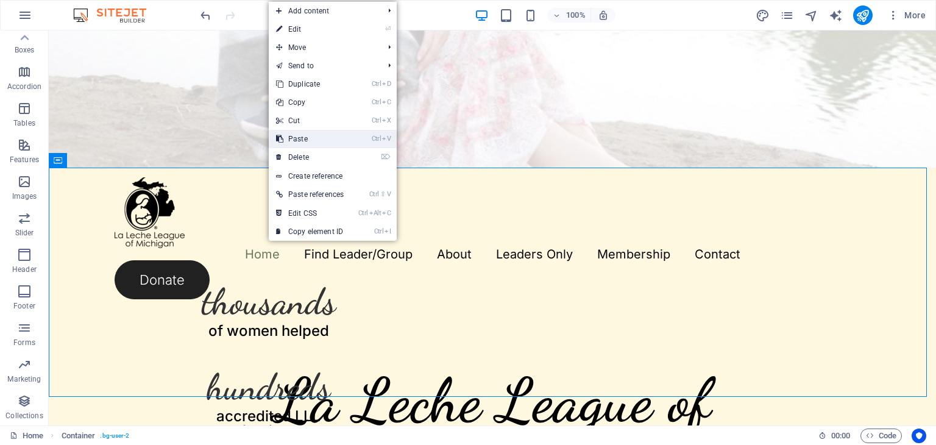
click at [298, 141] on link "Ctrl V Paste" at bounding box center [310, 139] width 82 height 18
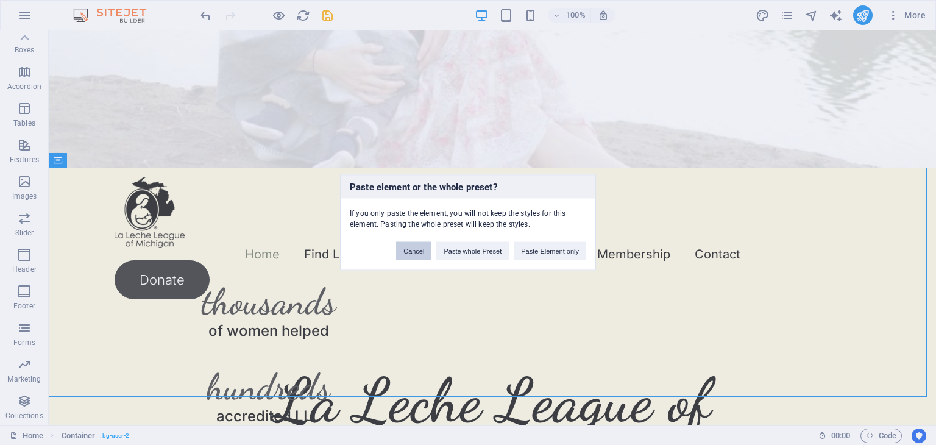
click at [410, 255] on button "Cancel" at bounding box center [413, 251] width 35 height 18
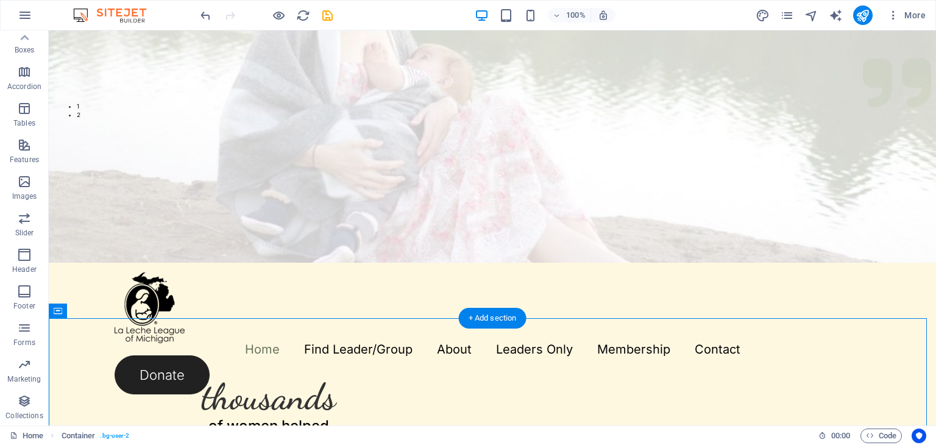
scroll to position [335, 0]
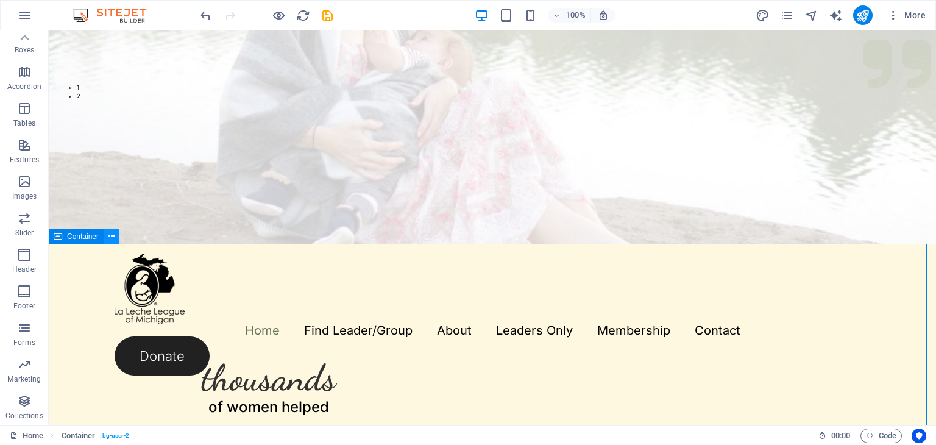
click at [111, 238] on icon at bounding box center [111, 236] width 7 height 13
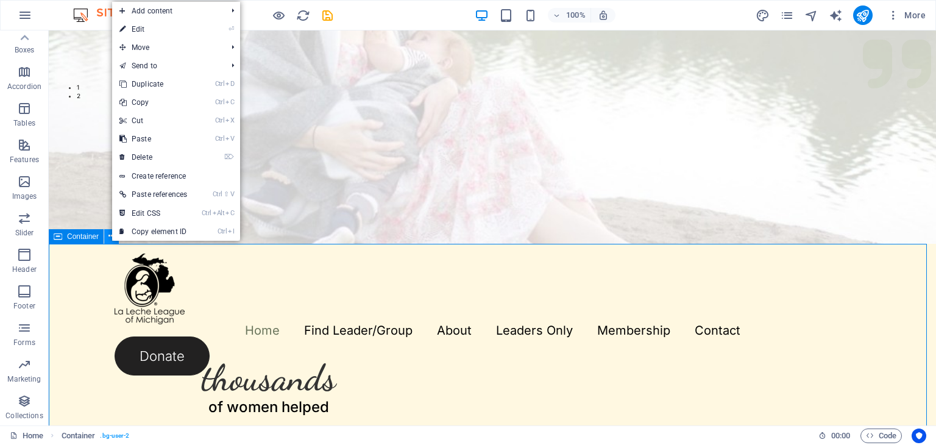
click at [111, 238] on icon at bounding box center [111, 236] width 7 height 13
click at [497, 247] on div "+ Add section" at bounding box center [493, 243] width 68 height 21
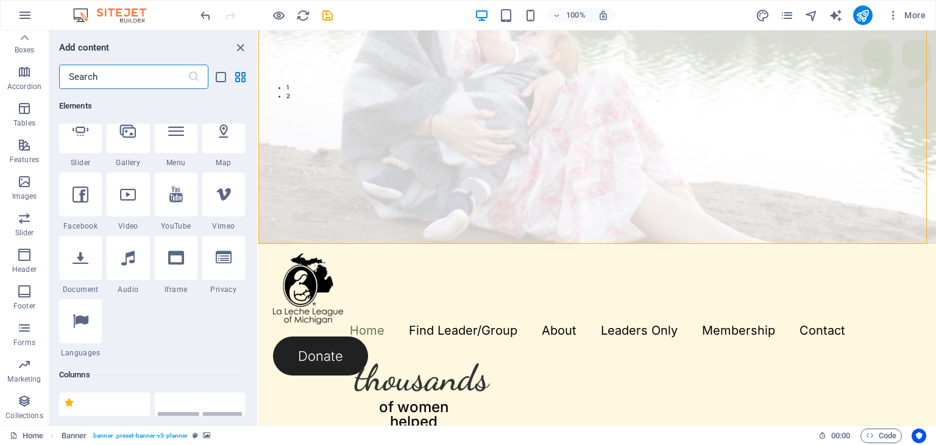
scroll to position [0, 0]
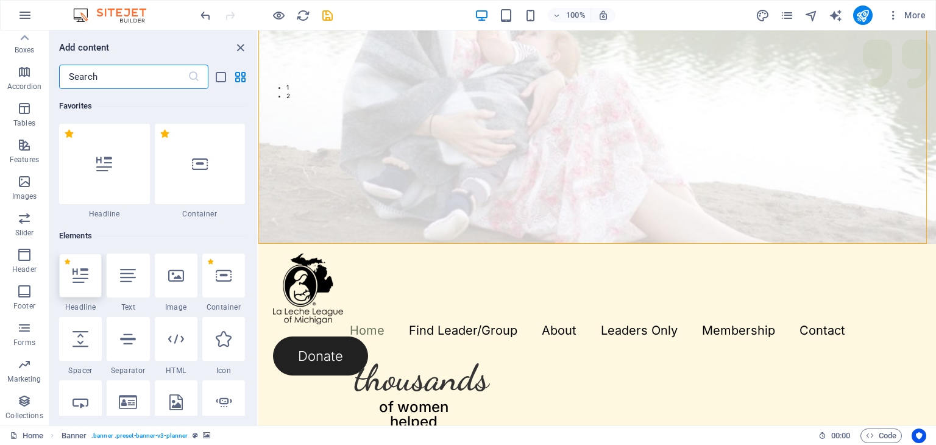
click at [85, 275] on icon at bounding box center [80, 275] width 16 height 16
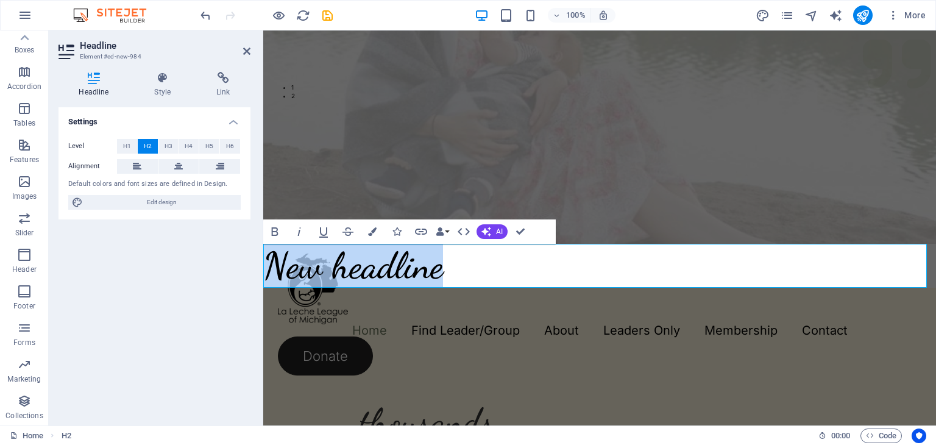
click at [451, 276] on h2 "New headline" at bounding box center [599, 266] width 672 height 44
drag, startPoint x: 464, startPoint y: 272, endPoint x: 264, endPoint y: 271, distance: 199.8
click at [264, 271] on h2 "New headline" at bounding box center [599, 266] width 672 height 44
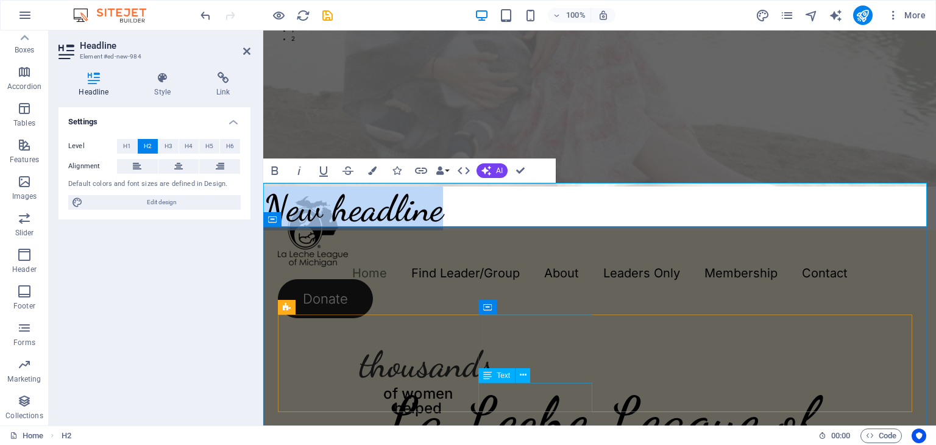
scroll to position [396, 0]
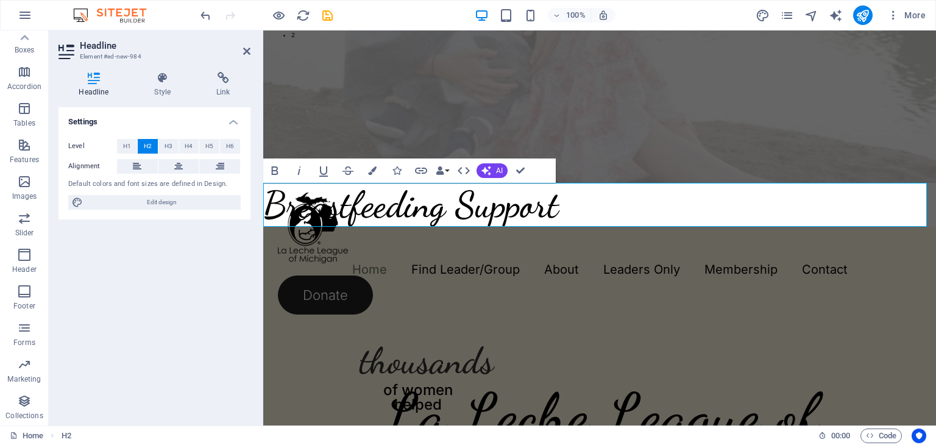
drag, startPoint x: 612, startPoint y: 222, endPoint x: 270, endPoint y: 211, distance: 341.9
click at [270, 213] on h2 "Breastfeeding Support" at bounding box center [599, 205] width 672 height 44
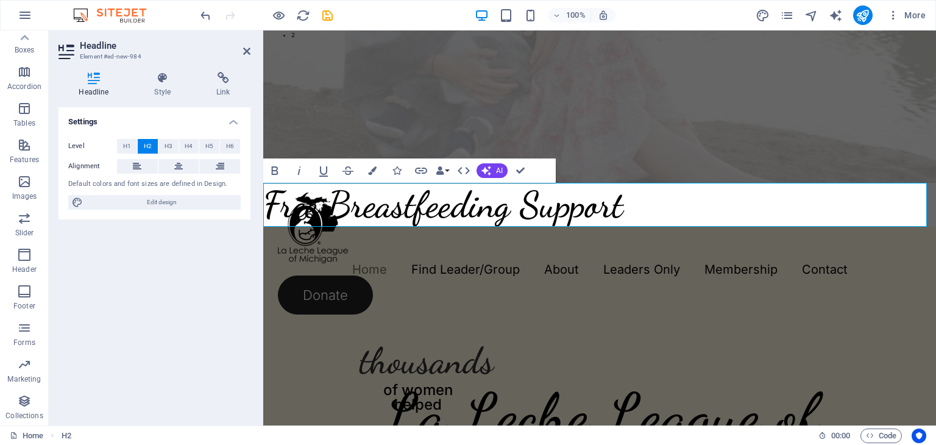
click at [177, 158] on div "Level H1 H2 H3 H4 H5 H6 Alignment Default colors and font sizes are defined in …" at bounding box center [154, 174] width 192 height 91
click at [178, 165] on icon at bounding box center [178, 166] width 9 height 15
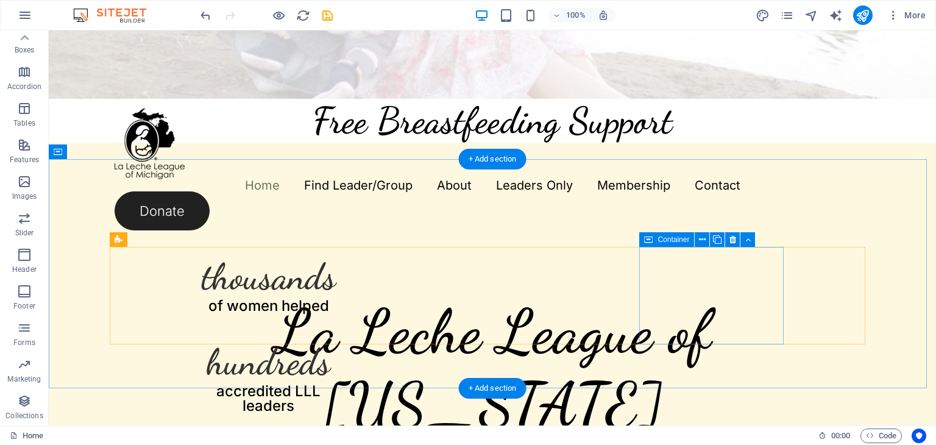
scroll to position [487, 0]
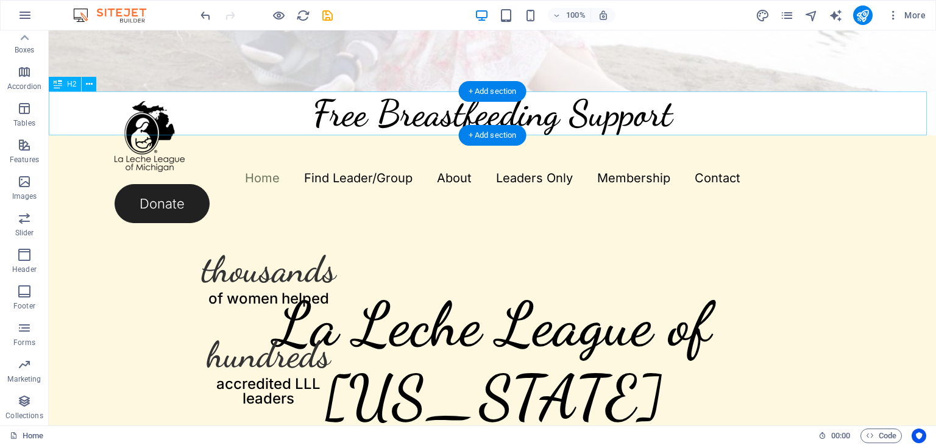
click at [400, 115] on div "Free Breastfeeding Support" at bounding box center [492, 113] width 887 height 44
click at [89, 88] on icon at bounding box center [89, 84] width 7 height 13
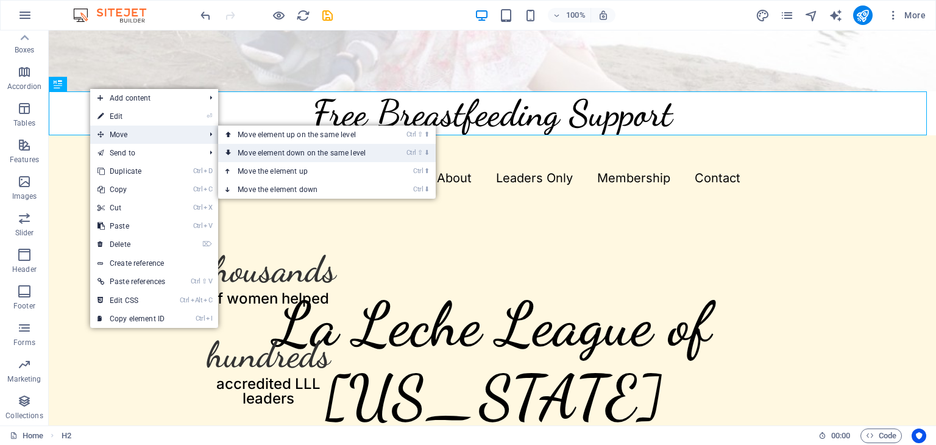
click at [340, 152] on link "Ctrl ⇧ ⬇ Move element down on the same level" at bounding box center [304, 153] width 172 height 18
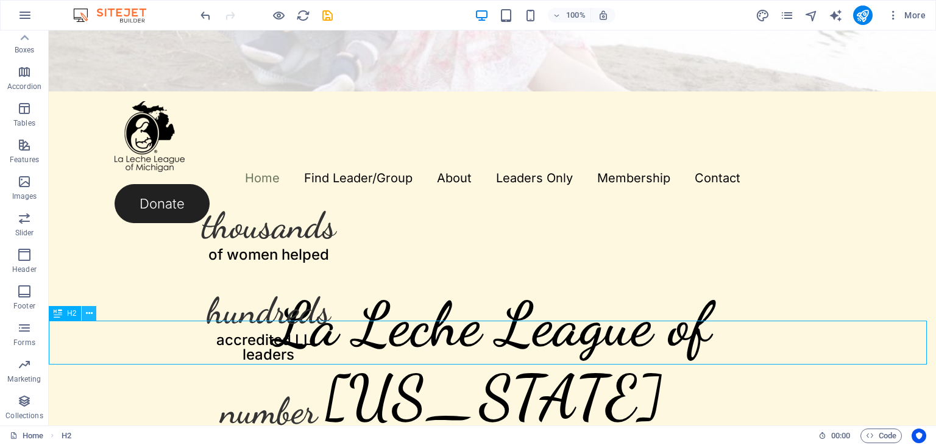
click at [90, 317] on icon at bounding box center [89, 313] width 7 height 13
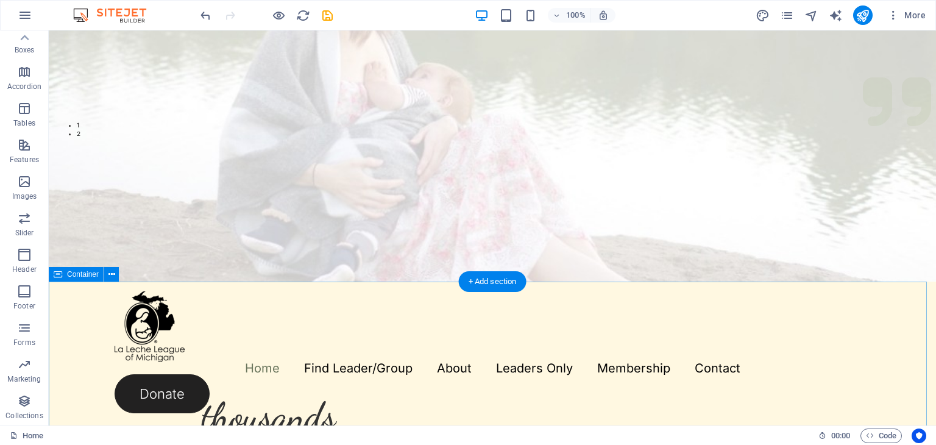
scroll to position [411, 0]
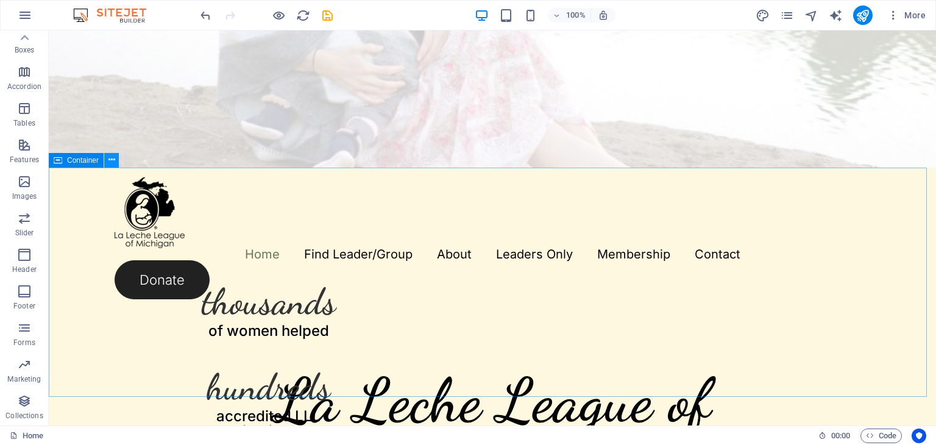
click at [111, 162] on icon at bounding box center [111, 159] width 7 height 13
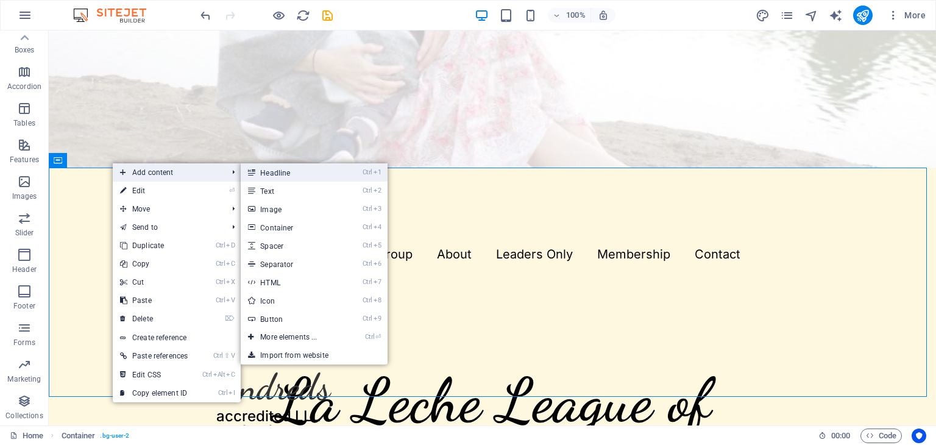
click at [290, 173] on link "Ctrl 1 Headline" at bounding box center [291, 172] width 101 height 18
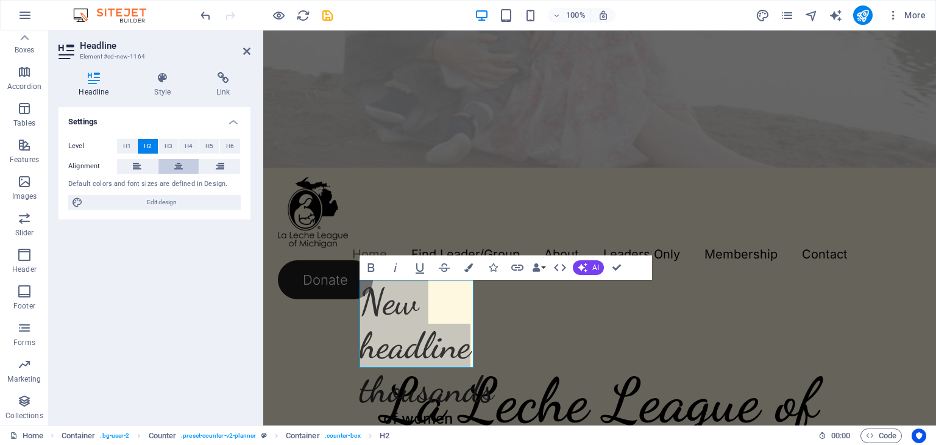
click at [174, 164] on icon at bounding box center [178, 166] width 9 height 15
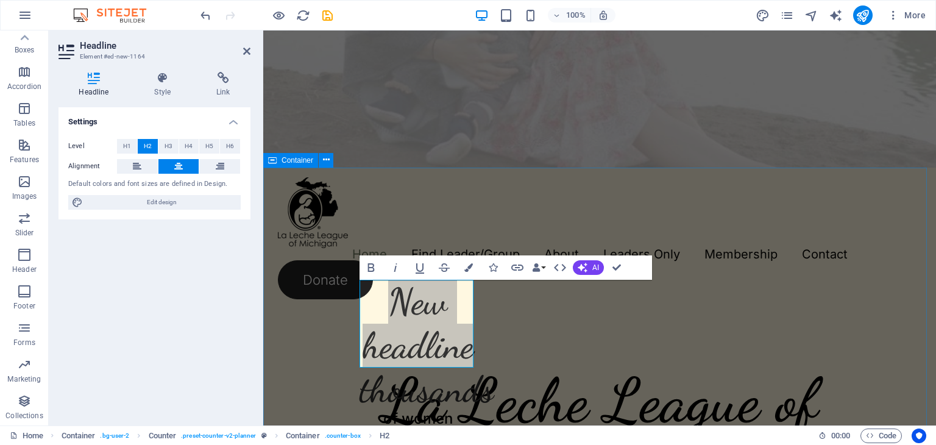
click at [475, 204] on div "New headline thousands of women helped hundreds accredited LLL leaders number g…" at bounding box center [599, 439] width 672 height 543
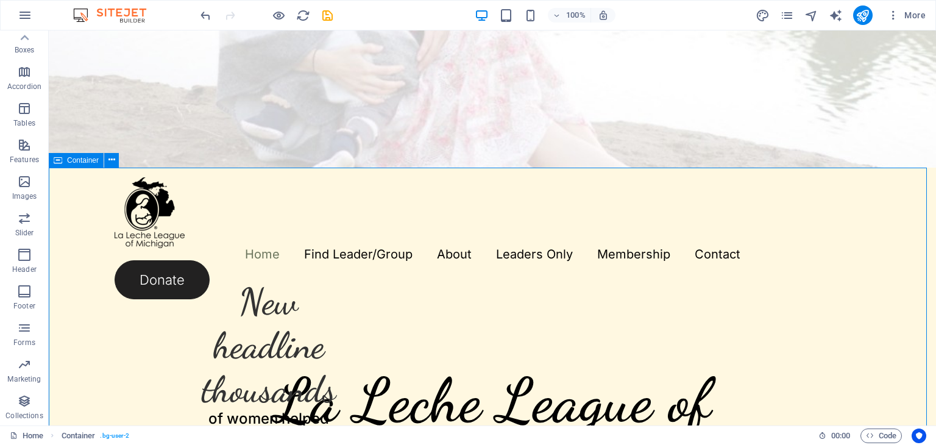
click at [168, 189] on div "New headline thousands of women helped hundreds accredited LLL leaders number g…" at bounding box center [492, 432] width 887 height 529
click at [110, 163] on icon at bounding box center [111, 159] width 7 height 13
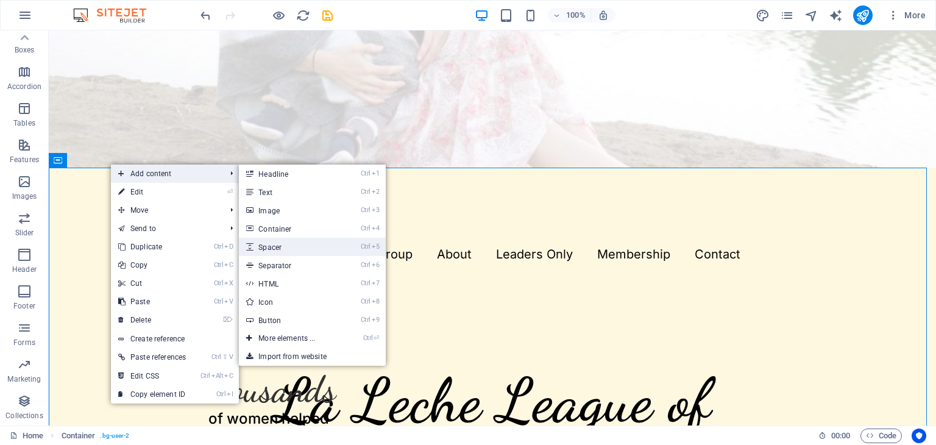
click at [282, 243] on link "Ctrl 5 Spacer" at bounding box center [289, 247] width 101 height 18
select select "px"
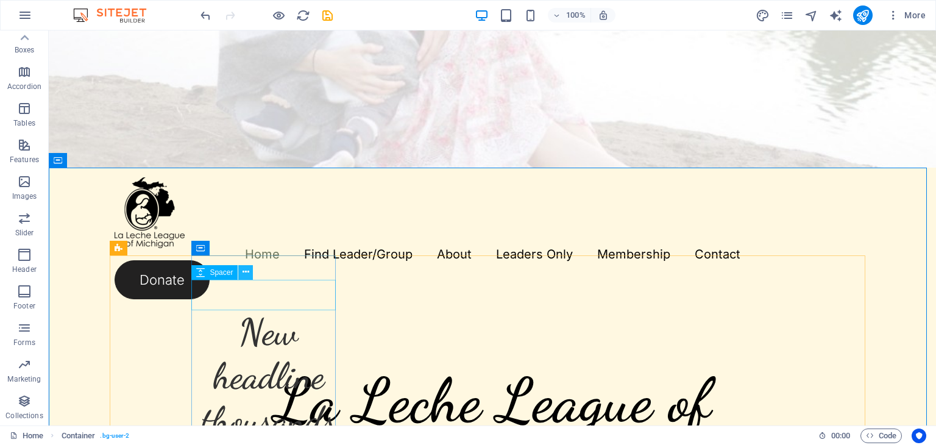
click at [244, 274] on icon at bounding box center [245, 272] width 7 height 13
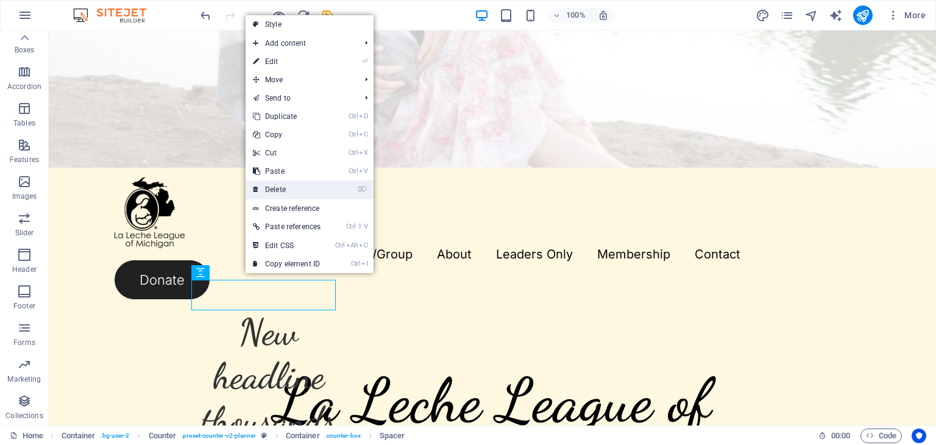
click at [294, 192] on link "⌦ Delete" at bounding box center [286, 189] width 82 height 18
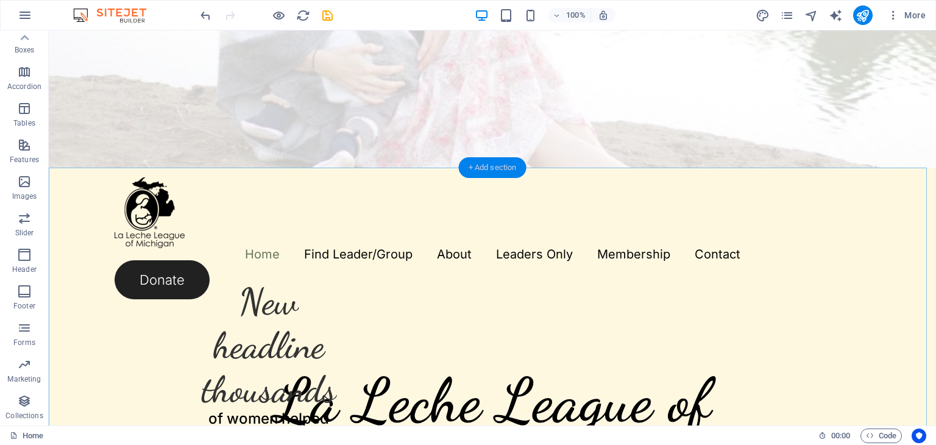
click at [480, 164] on div "+ Add section" at bounding box center [493, 167] width 68 height 21
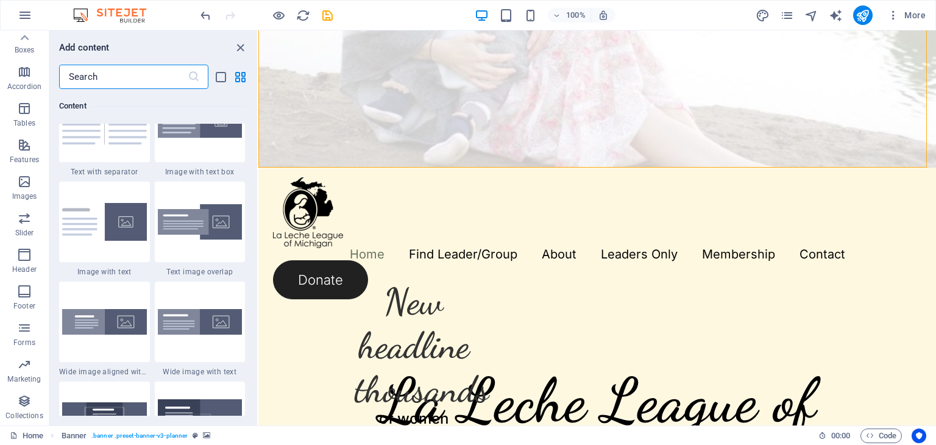
scroll to position [2482, 0]
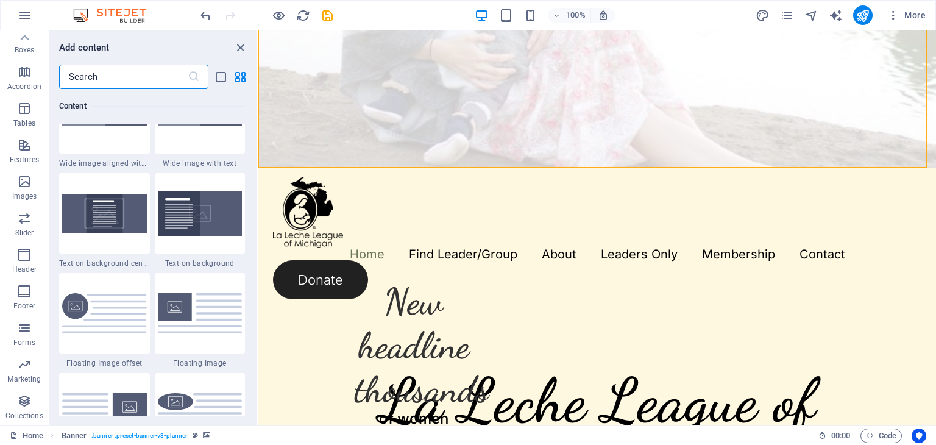
click at [151, 72] on input "text" at bounding box center [123, 77] width 129 height 24
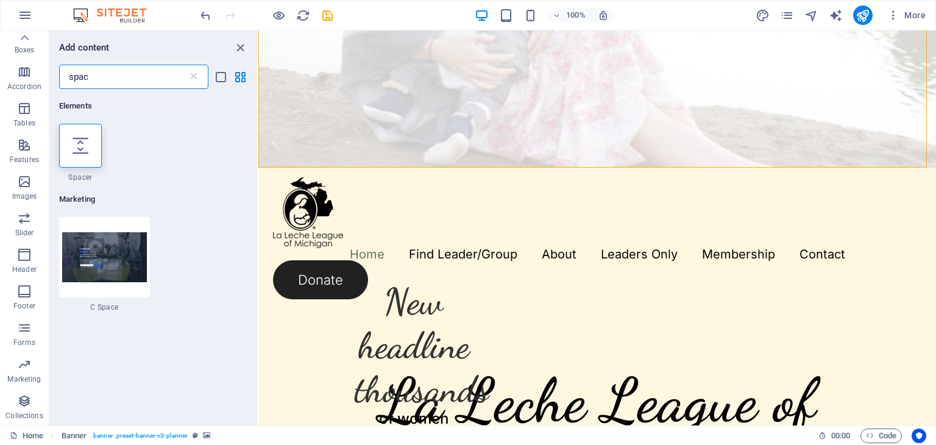
scroll to position [0, 0]
type input "spac"
click at [72, 159] on div at bounding box center [80, 146] width 43 height 44
click at [258, 159] on div "H1 Banner Container Menu Bar Menu Text H2 Container Spacer Container Counter Co…" at bounding box center [596, 227] width 677 height 395
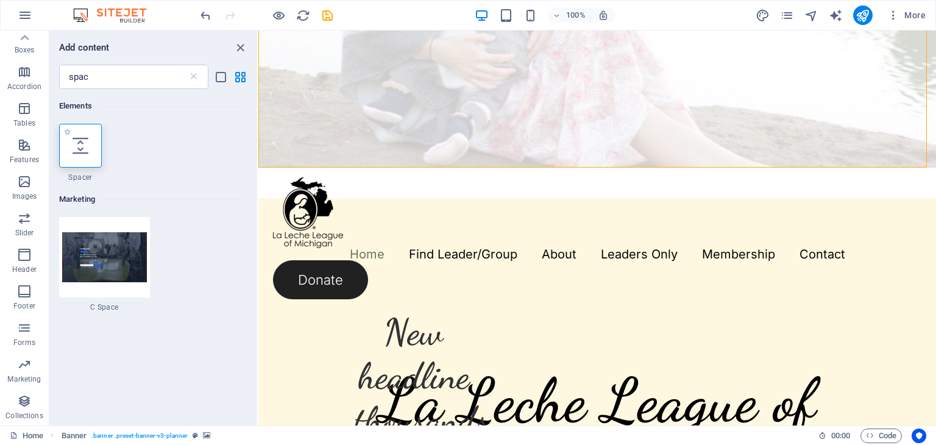
select select "px"
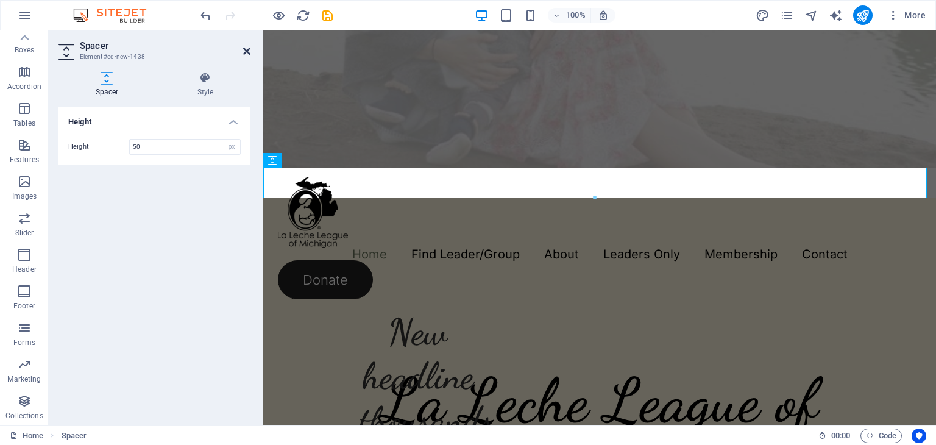
click at [249, 50] on icon at bounding box center [246, 51] width 7 height 10
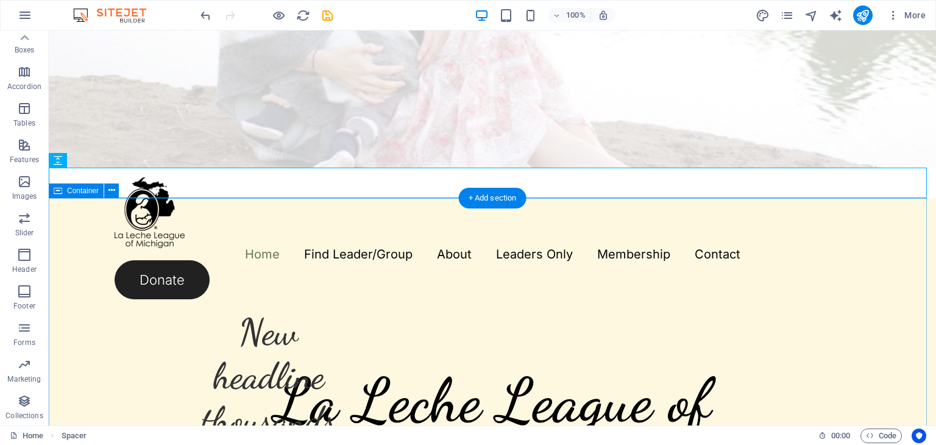
drag, startPoint x: 151, startPoint y: 189, endPoint x: 105, endPoint y: 203, distance: 48.4
click at [79, 193] on span "Container" at bounding box center [83, 190] width 32 height 7
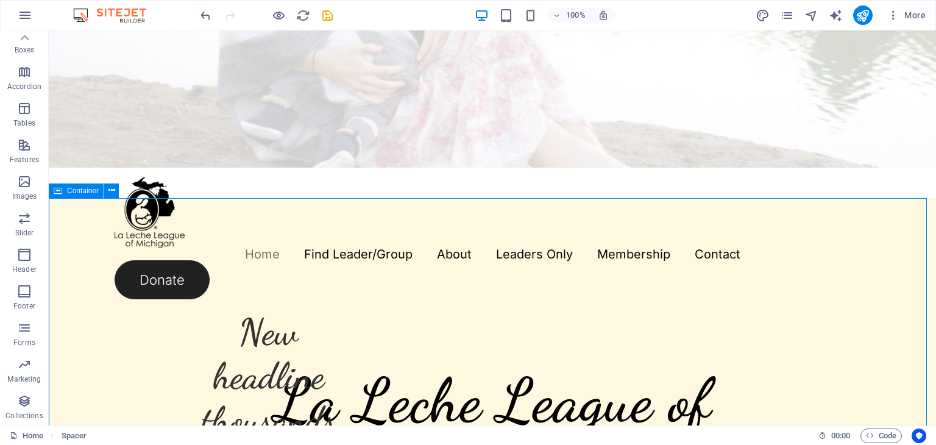
click at [79, 193] on span "Container" at bounding box center [83, 190] width 32 height 7
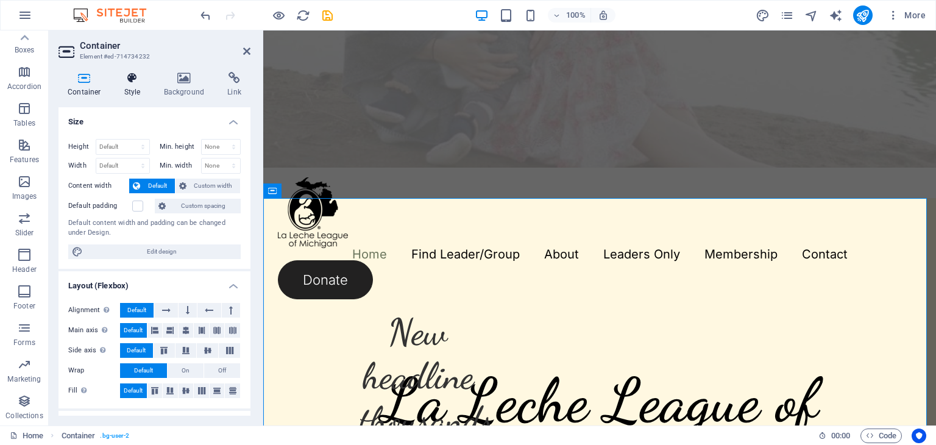
click at [135, 86] on h4 "Style" at bounding box center [135, 85] width 40 height 26
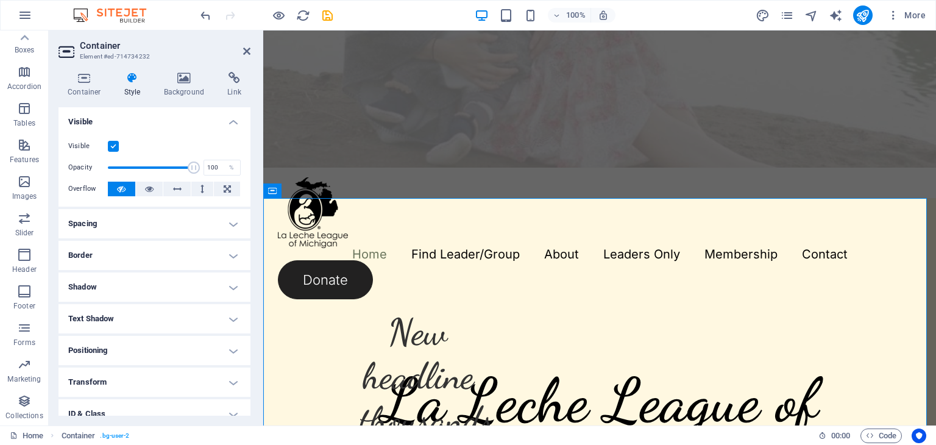
click at [226, 219] on h4 "Spacing" at bounding box center [154, 223] width 192 height 29
click at [226, 219] on h4 "Spacing" at bounding box center [154, 220] width 192 height 22
click at [22, 81] on icon "button" at bounding box center [24, 79] width 15 height 15
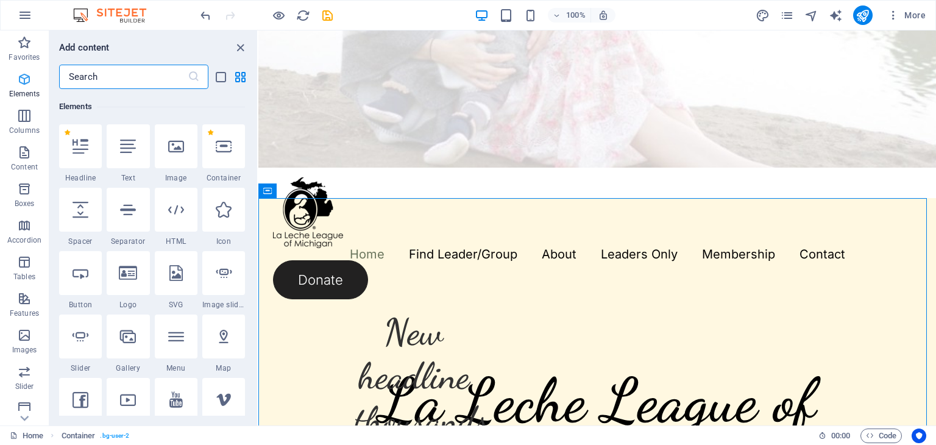
scroll to position [129, 0]
click at [75, 144] on icon at bounding box center [80, 146] width 16 height 16
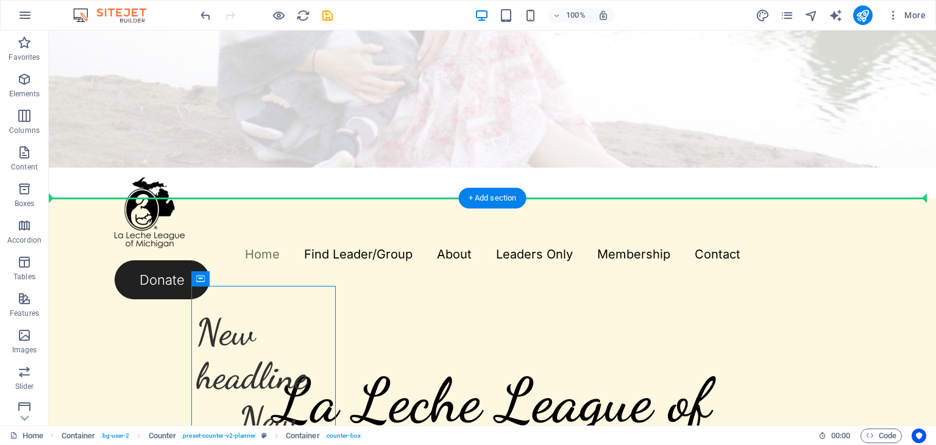
drag, startPoint x: 249, startPoint y: 311, endPoint x: 175, endPoint y: 208, distance: 125.8
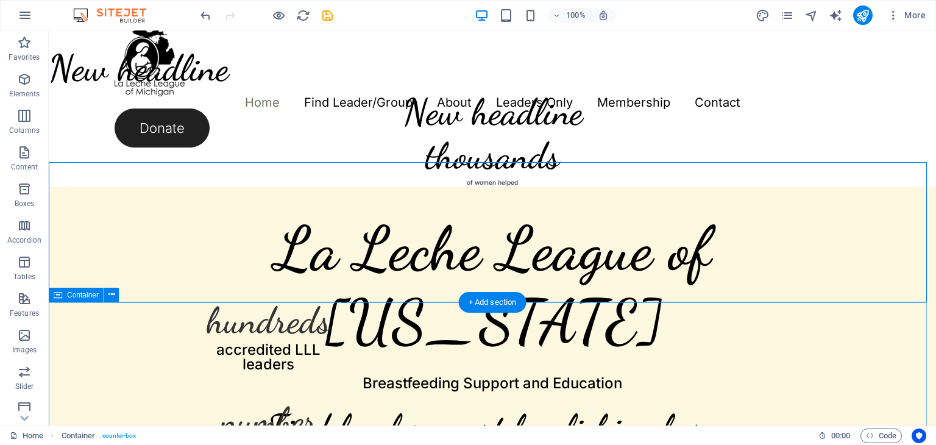
scroll to position [335, 0]
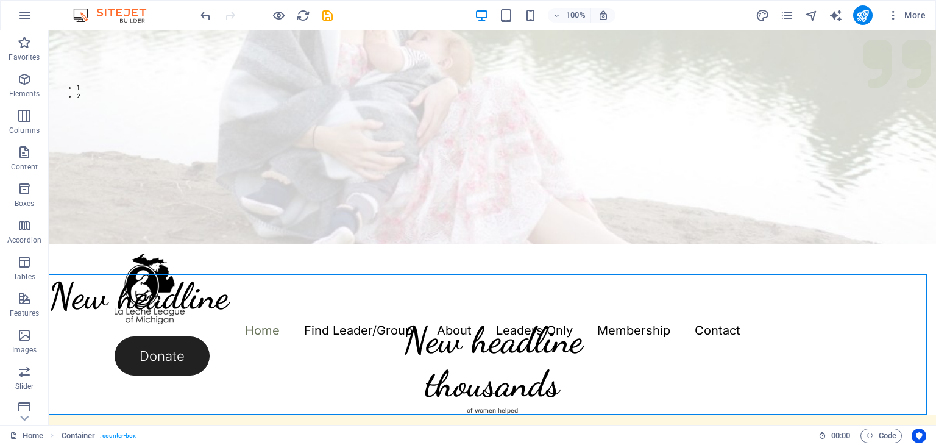
click at [207, 20] on icon "undo" at bounding box center [206, 16] width 14 height 14
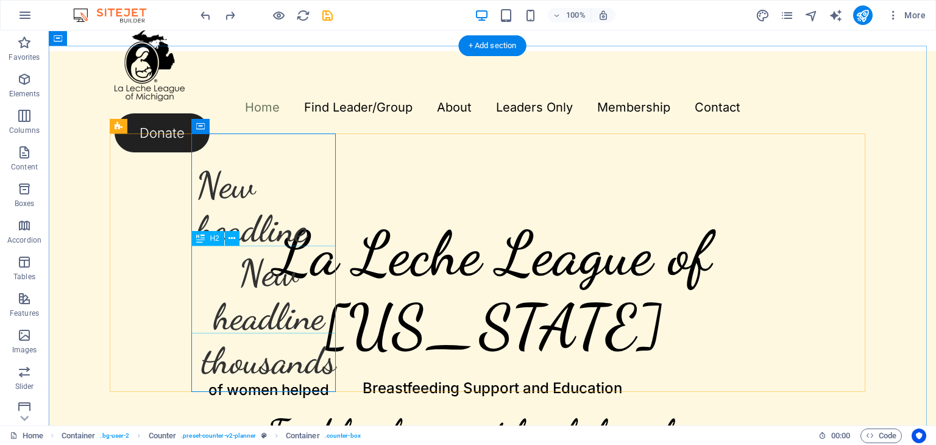
scroll to position [563, 0]
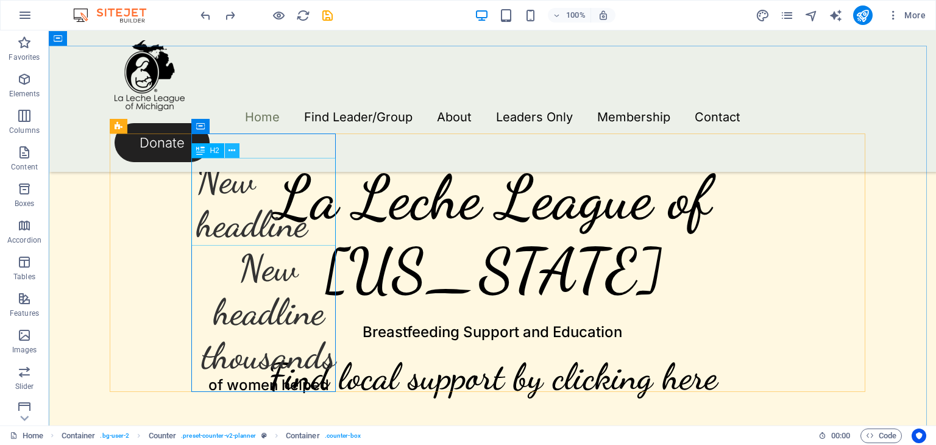
click at [231, 150] on icon at bounding box center [231, 150] width 7 height 13
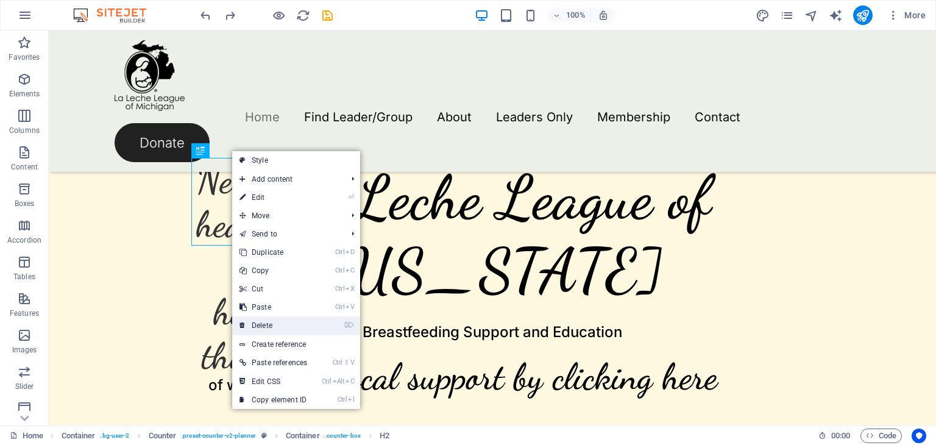
click at [270, 322] on link "⌦ Delete" at bounding box center [273, 325] width 82 height 18
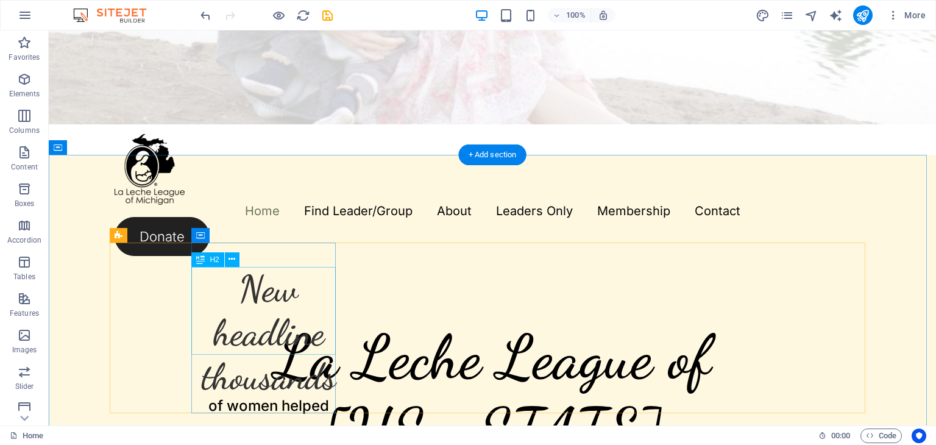
scroll to position [411, 0]
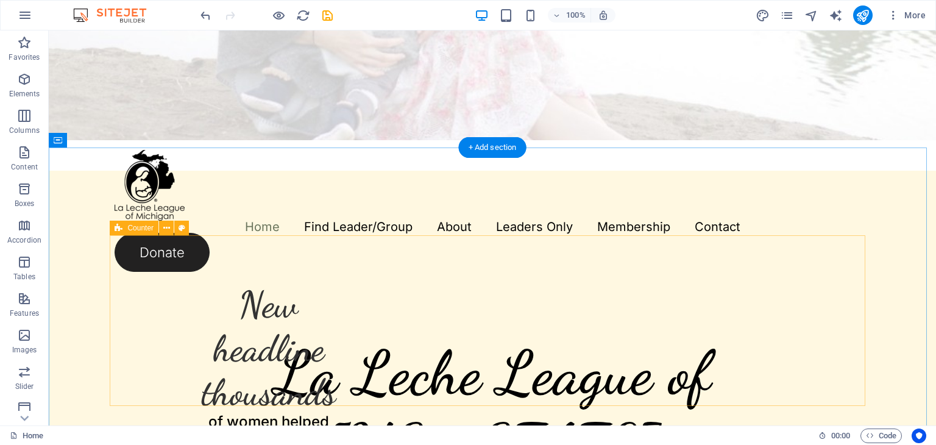
scroll to position [396, 0]
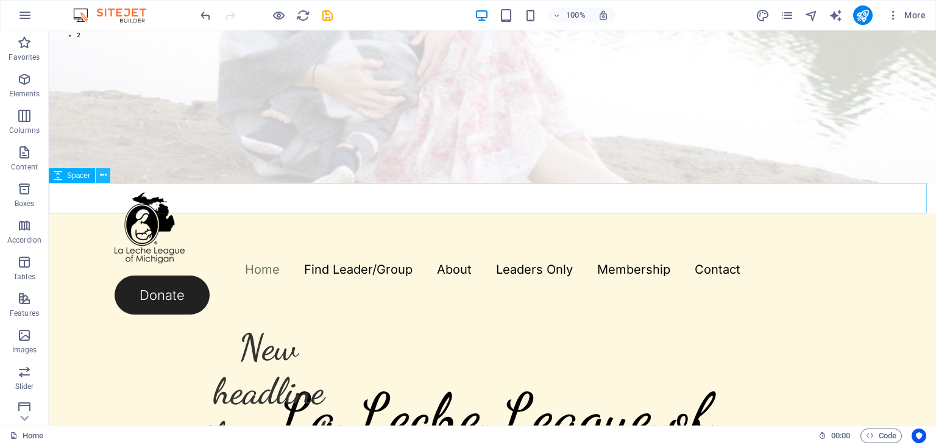
click at [102, 178] on icon at bounding box center [103, 175] width 7 height 13
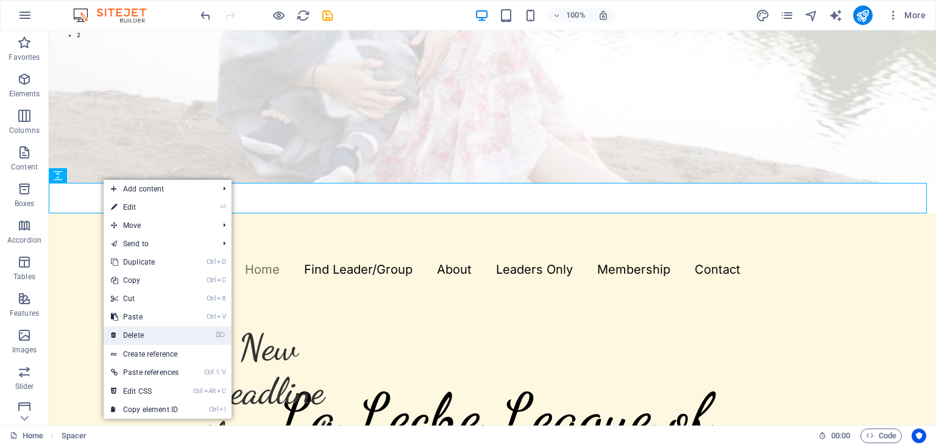
click at [147, 337] on link "⌦ Delete" at bounding box center [145, 335] width 82 height 18
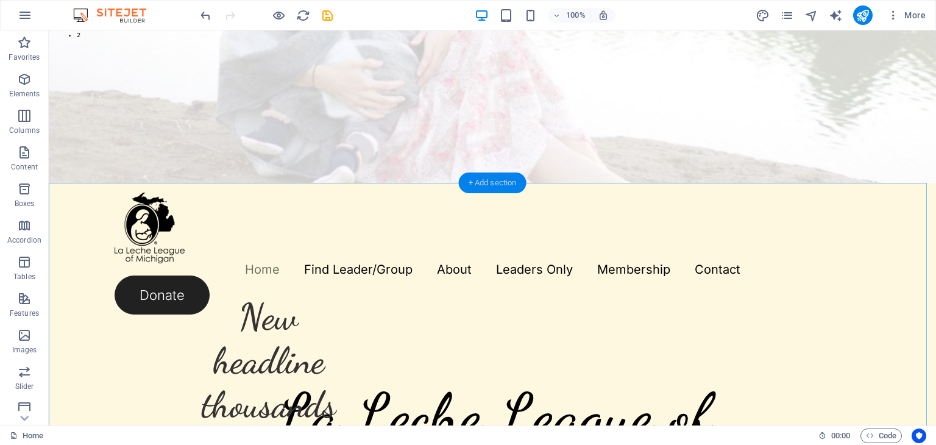
click at [492, 188] on div "+ Add section" at bounding box center [493, 182] width 68 height 21
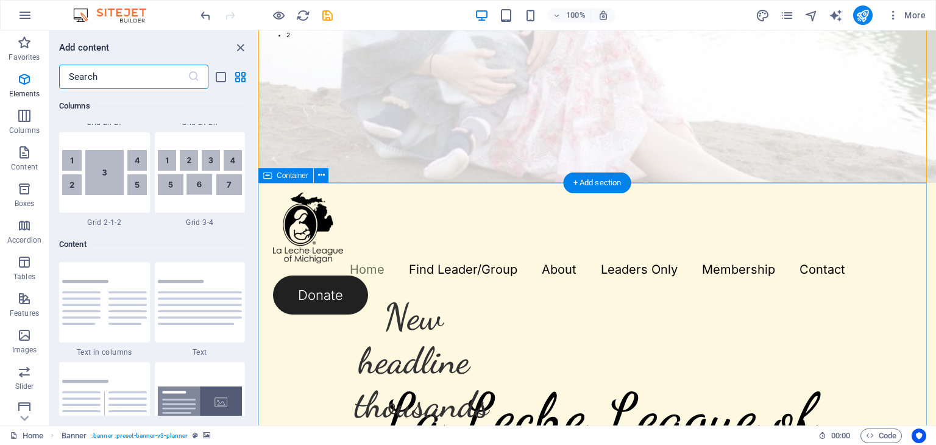
scroll to position [2131, 0]
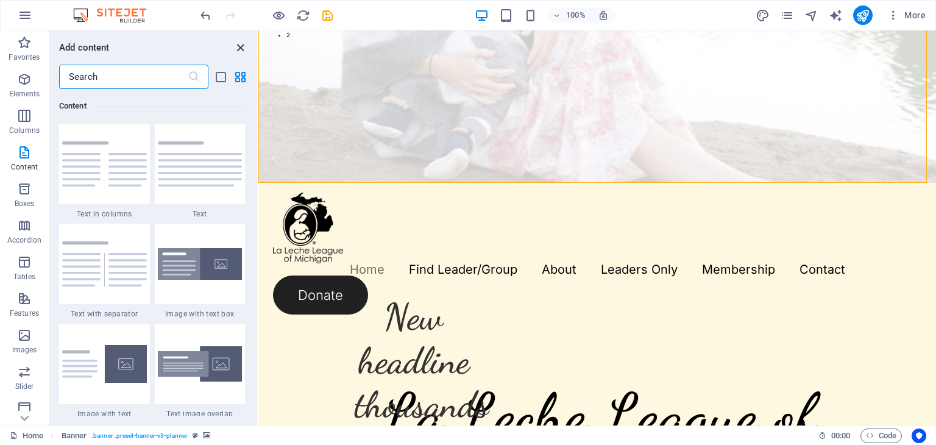
click at [239, 47] on icon "close panel" at bounding box center [240, 48] width 14 height 14
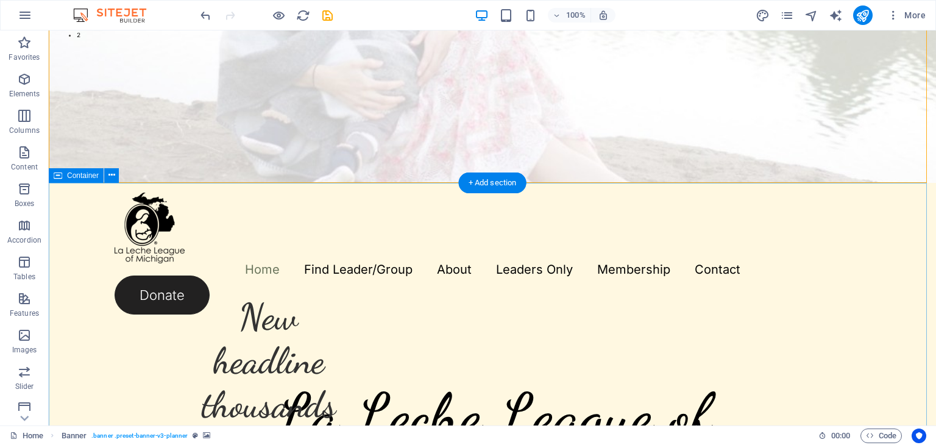
click at [310, 227] on div "New headline thousands of women helped hundreds accredited LLL leaders number g…" at bounding box center [492, 447] width 887 height 529
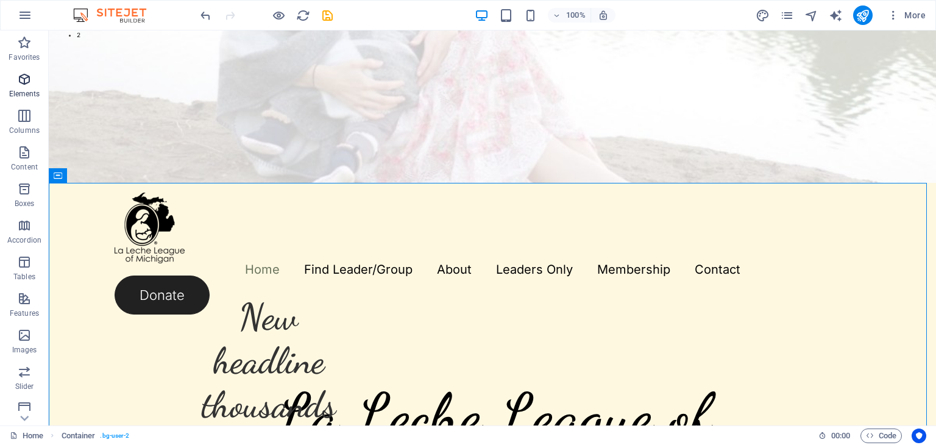
click at [26, 74] on icon "button" at bounding box center [24, 79] width 15 height 15
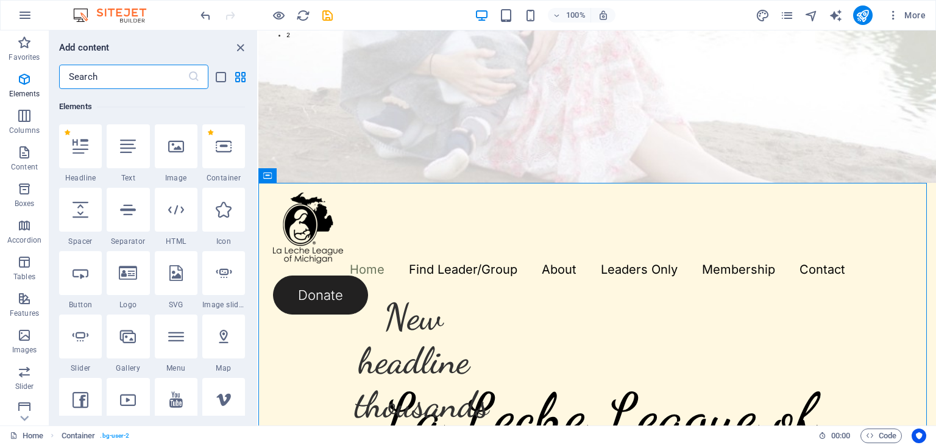
scroll to position [129, 0]
click at [79, 147] on icon at bounding box center [80, 146] width 16 height 16
click at [258, 147] on div "H1 Banner Banner Container Menu Bar Menu Text H2 Container Spacer Container Cou…" at bounding box center [596, 227] width 677 height 395
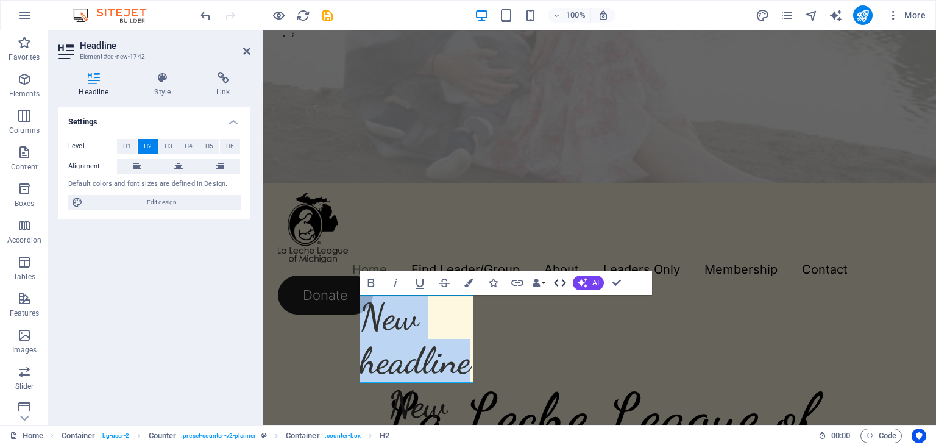
click at [556, 278] on icon "button" at bounding box center [559, 282] width 15 height 15
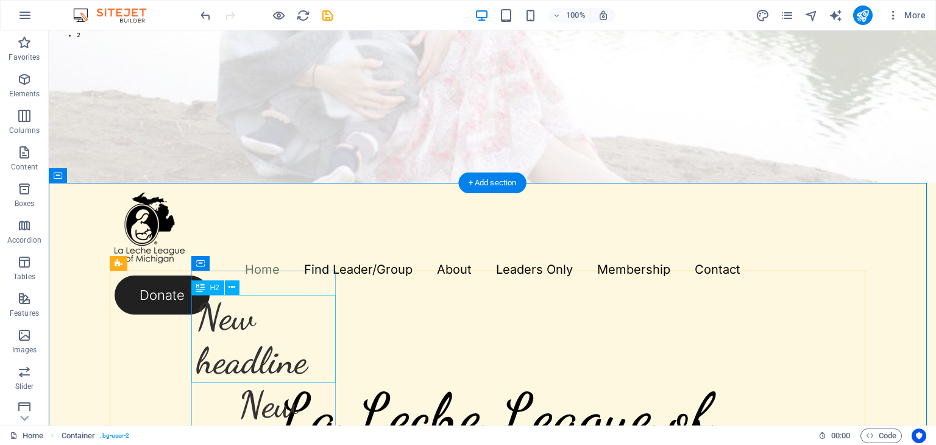
click at [289, 309] on div "New headline" at bounding box center [268, 339] width 144 height 88
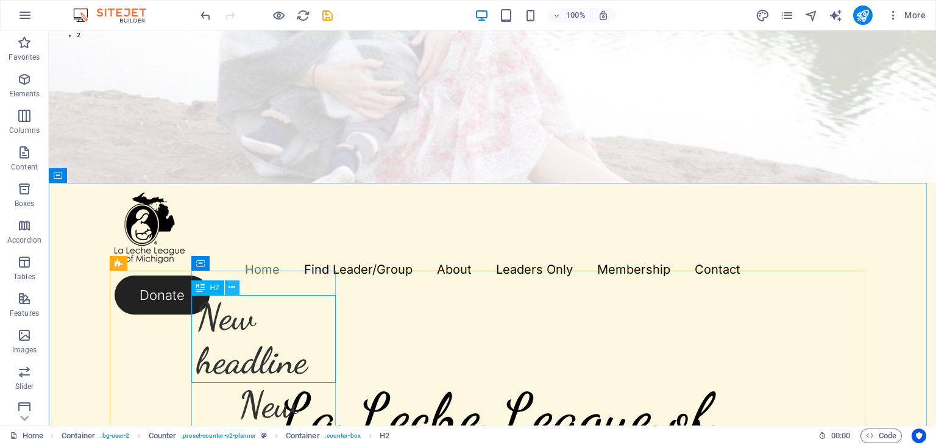
click at [228, 291] on button at bounding box center [232, 287] width 15 height 15
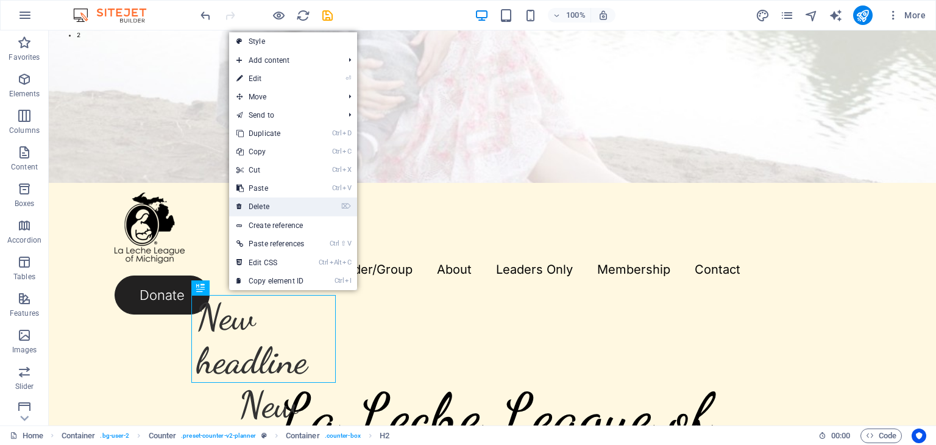
drag, startPoint x: 266, startPoint y: 206, endPoint x: 217, endPoint y: 175, distance: 57.3
click at [266, 205] on link "⌦ Delete" at bounding box center [270, 206] width 82 height 18
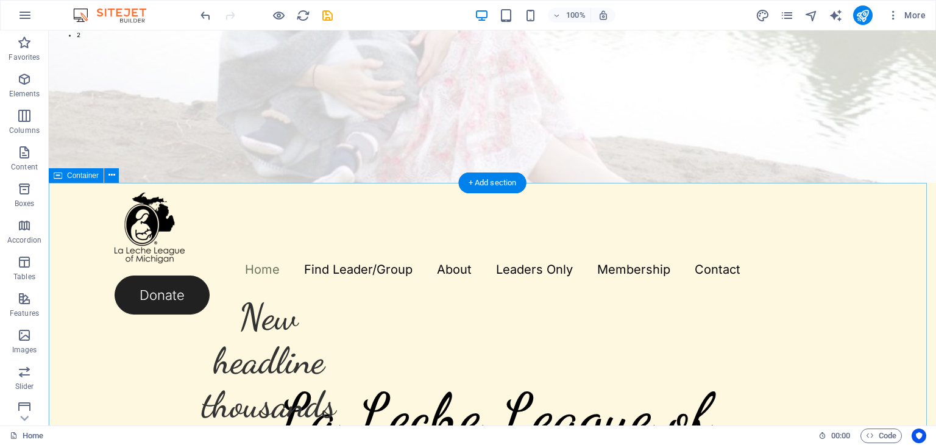
click at [246, 213] on div "New headline thousands of women helped hundreds accredited LLL leaders number g…" at bounding box center [492, 447] width 887 height 529
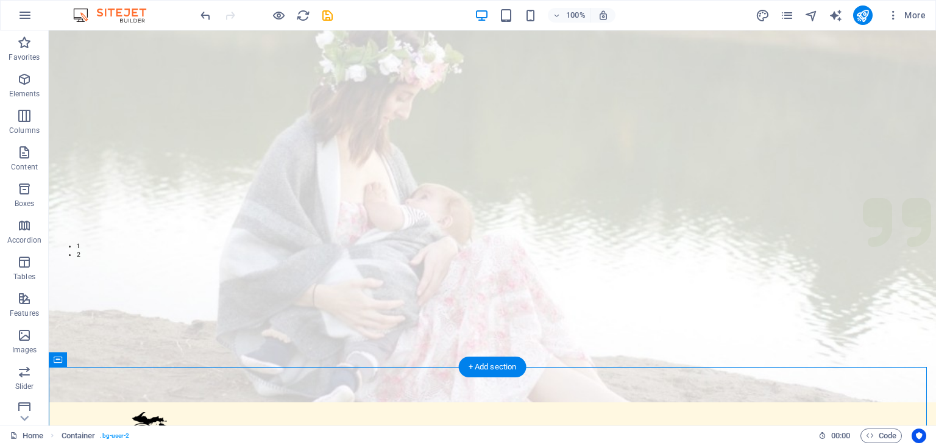
scroll to position [197, 0]
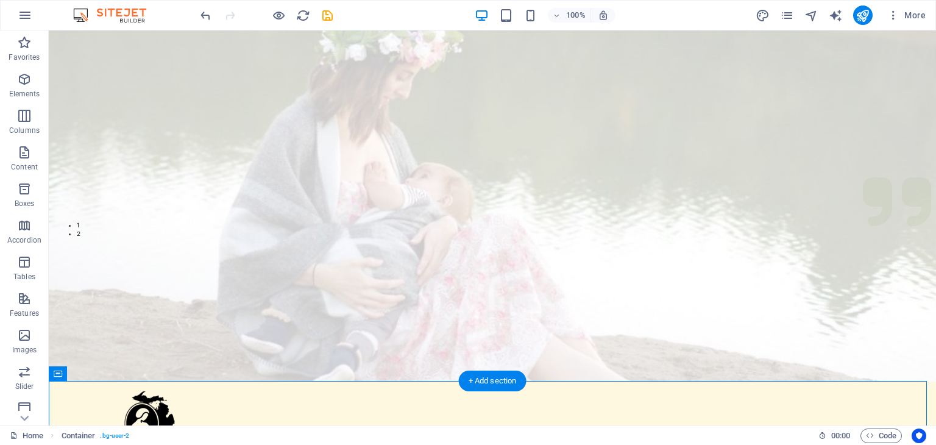
click at [204, 325] on figure at bounding box center [492, 107] width 887 height 548
click at [92, 275] on figure at bounding box center [492, 107] width 887 height 548
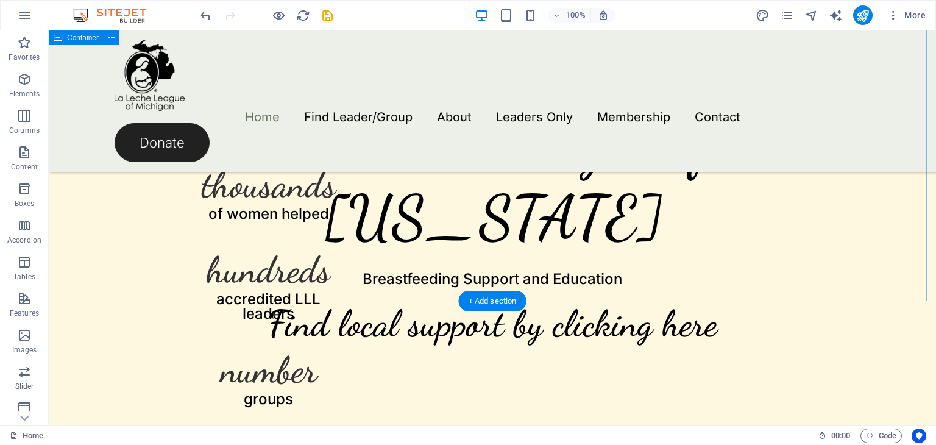
scroll to position [579, 0]
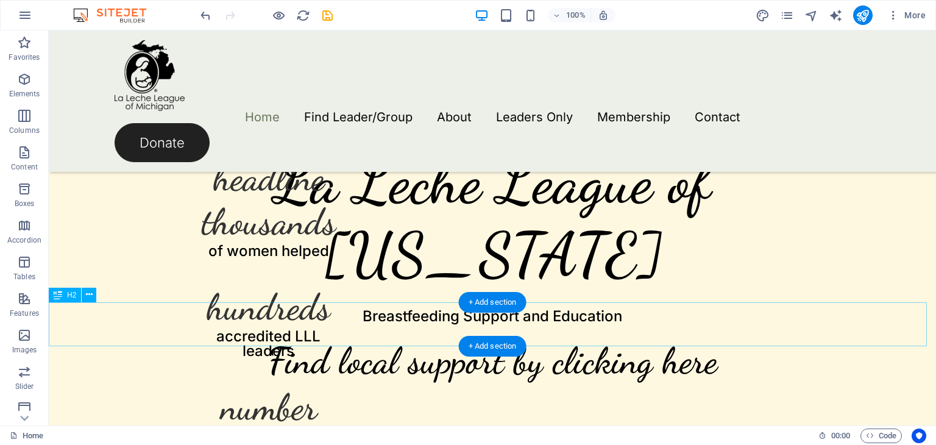
click at [91, 298] on icon at bounding box center [89, 294] width 7 height 13
click at [87, 297] on icon at bounding box center [89, 294] width 7 height 13
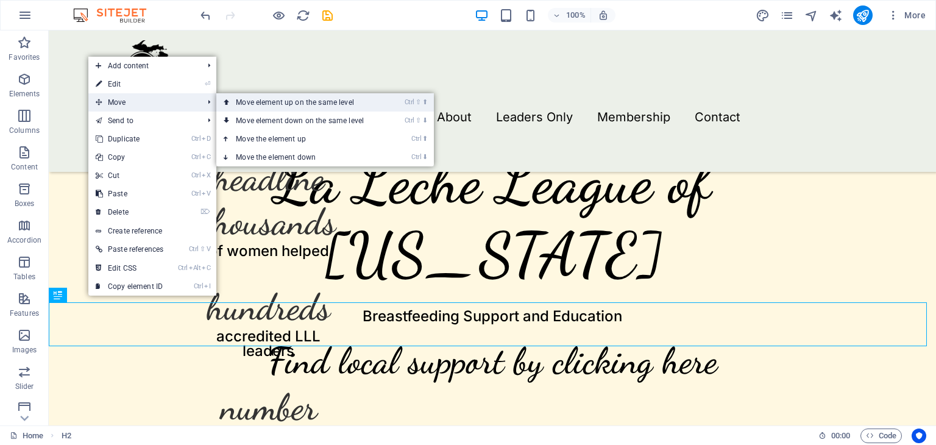
click at [265, 105] on link "Ctrl ⇧ ⬆ Move element up on the same level" at bounding box center [302, 102] width 172 height 18
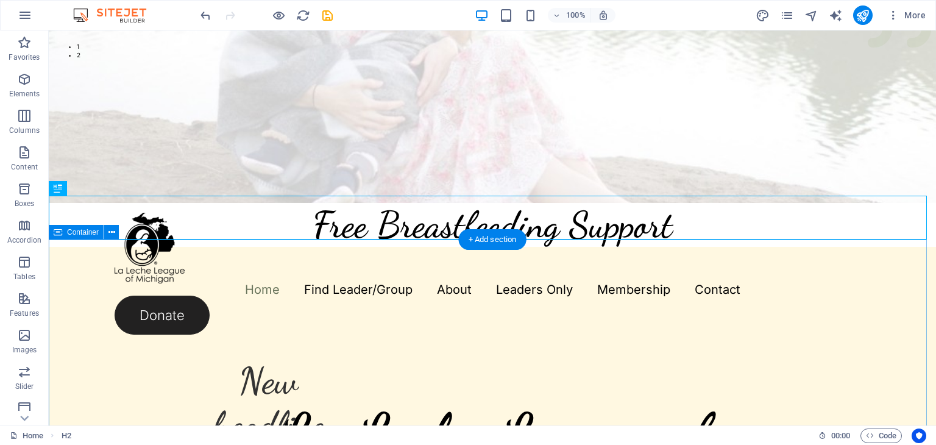
scroll to position [373, 0]
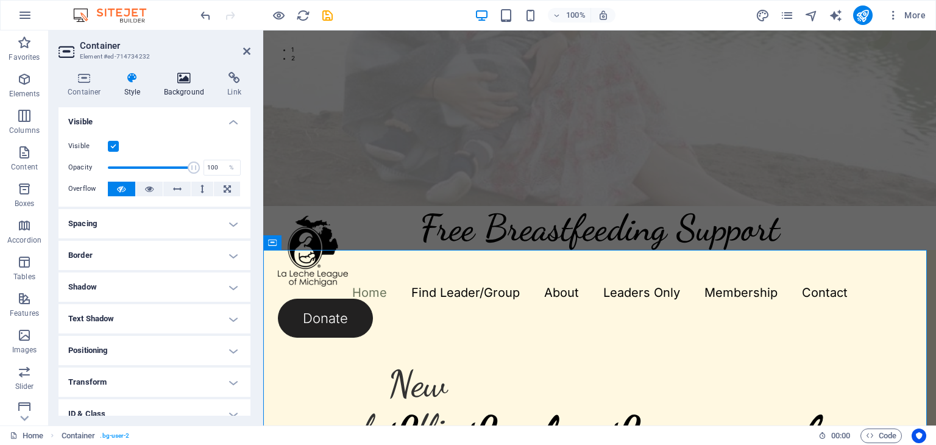
click at [185, 86] on h4 "Background" at bounding box center [187, 85] width 64 height 26
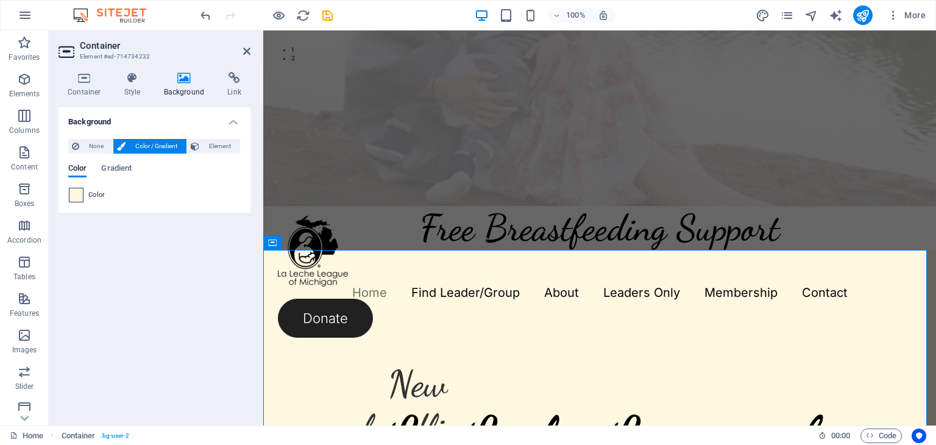
click at [82, 197] on span at bounding box center [75, 194] width 13 height 13
type input "#fff8e1"
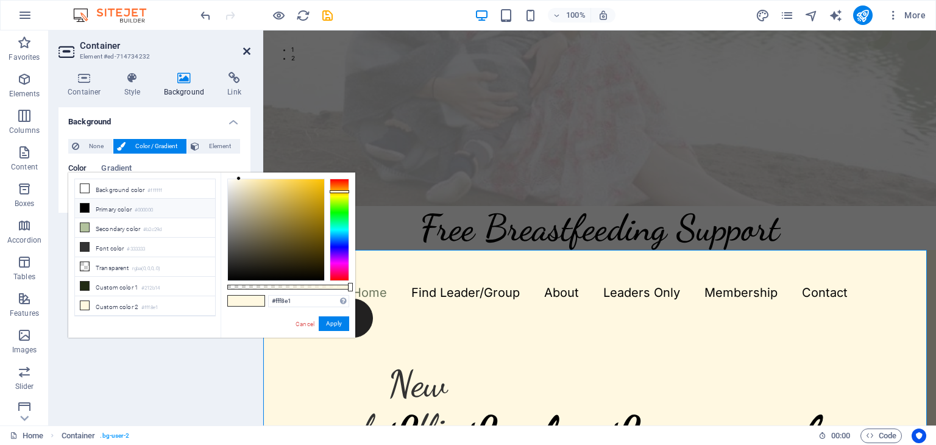
click at [249, 51] on icon at bounding box center [246, 51] width 7 height 10
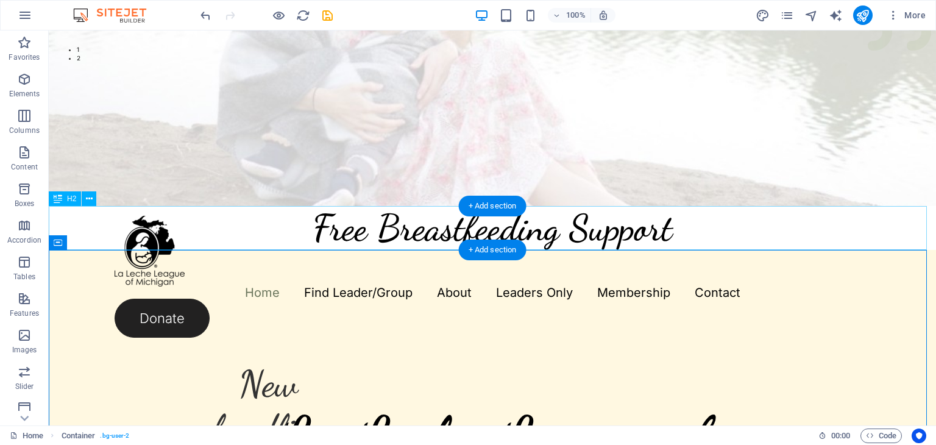
click at [258, 222] on div "Free Breastfeeding Support" at bounding box center [492, 228] width 887 height 44
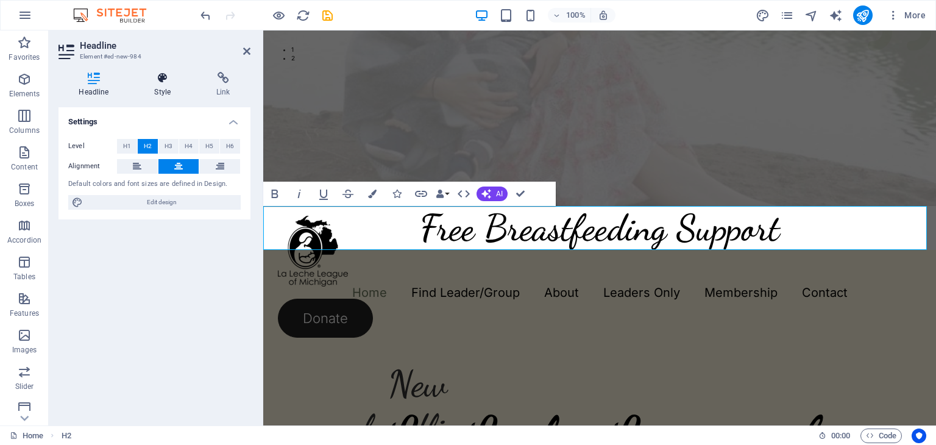
click at [160, 83] on icon at bounding box center [162, 78] width 57 height 12
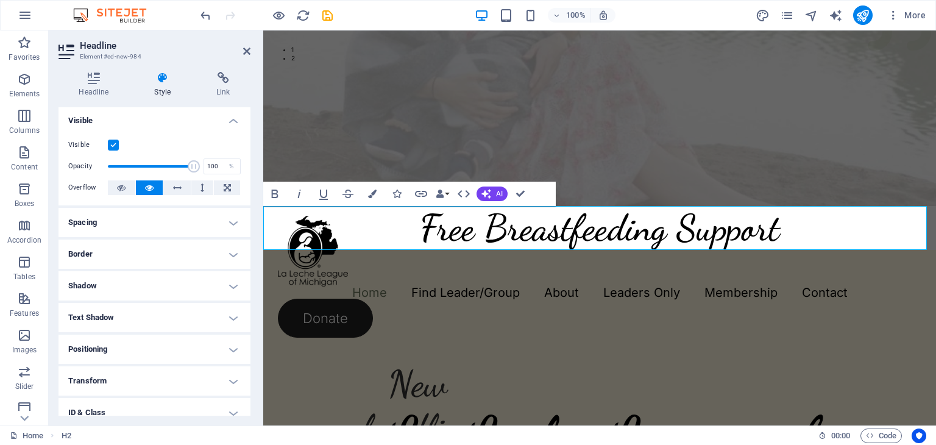
scroll to position [0, 0]
click at [93, 85] on h4 "Headline" at bounding box center [96, 85] width 76 height 26
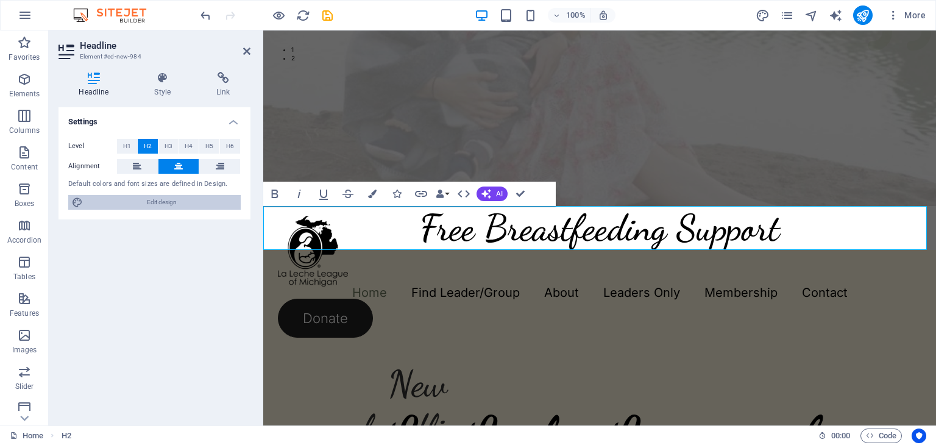
drag, startPoint x: 136, startPoint y: 200, endPoint x: 52, endPoint y: 342, distance: 165.3
click at [136, 200] on span "Edit design" at bounding box center [161, 202] width 150 height 15
select select "px"
select select "300"
select select "px"
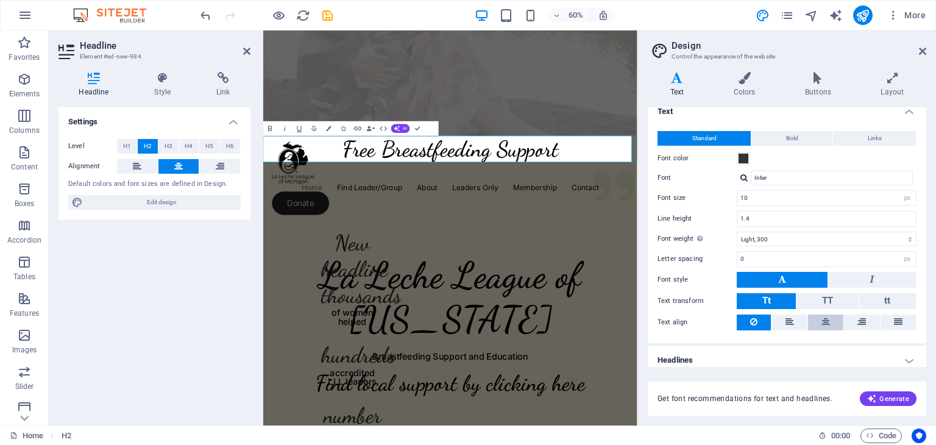
scroll to position [16, 0]
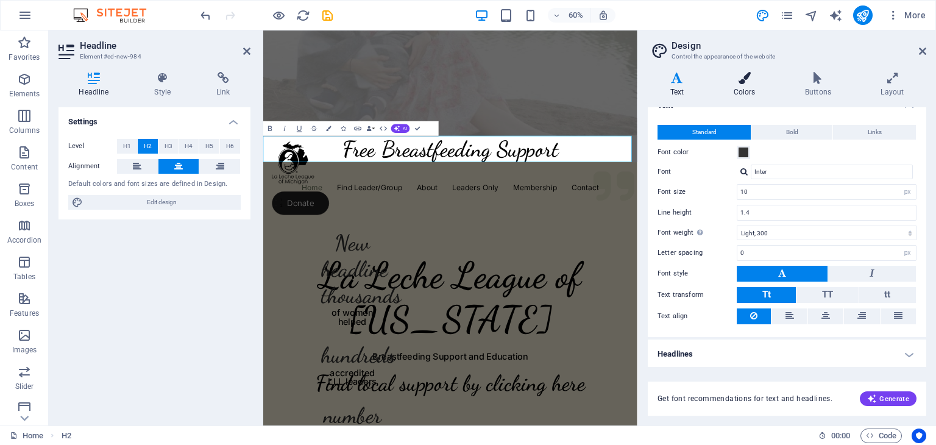
click at [750, 96] on h4 "Colors" at bounding box center [746, 85] width 71 height 26
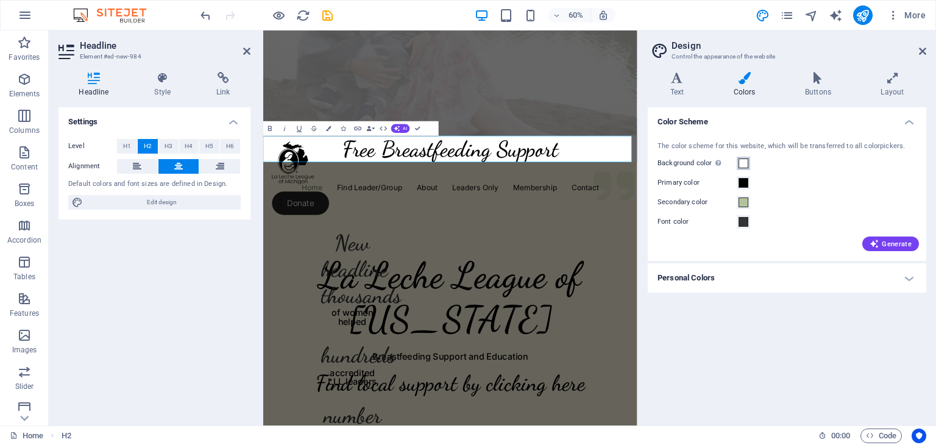
click at [744, 163] on span at bounding box center [743, 163] width 10 height 10
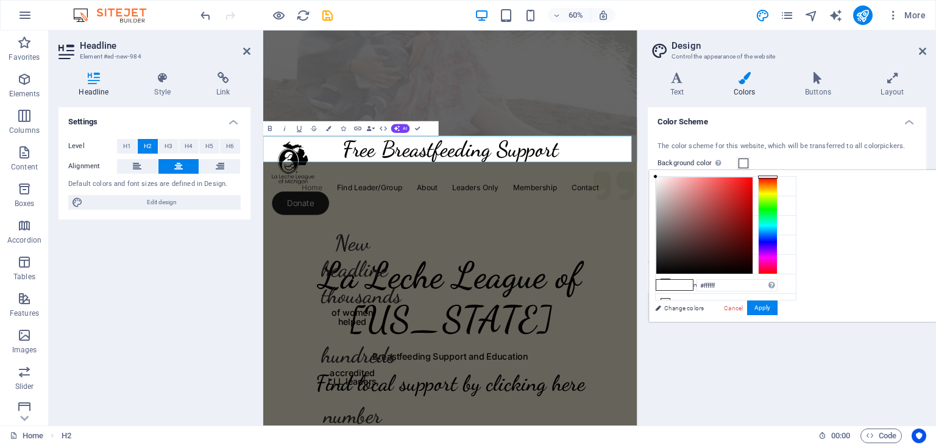
click at [744, 163] on span at bounding box center [743, 163] width 10 height 10
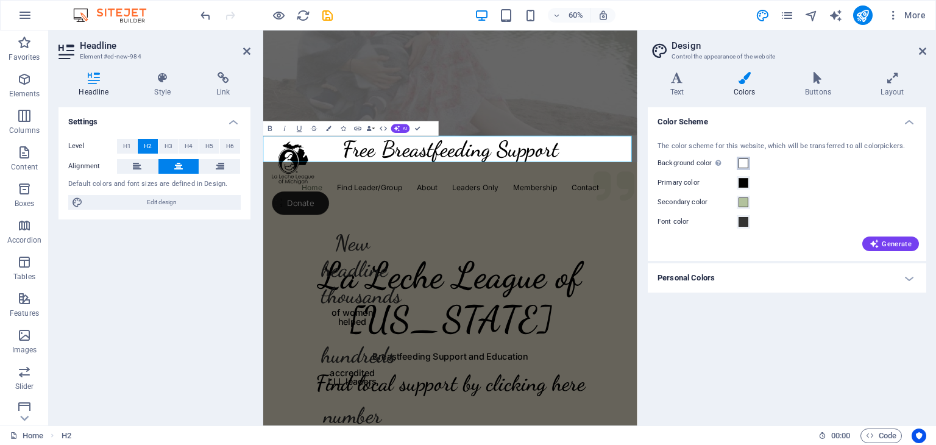
click at [744, 163] on span at bounding box center [743, 163] width 10 height 10
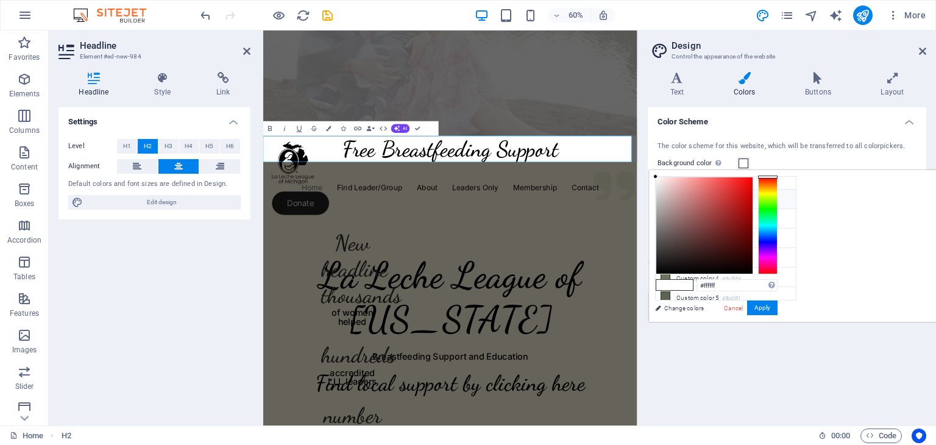
scroll to position [46, 0]
click at [755, 239] on li "Custom color 2 #fff8e1" at bounding box center [725, 237] width 140 height 19
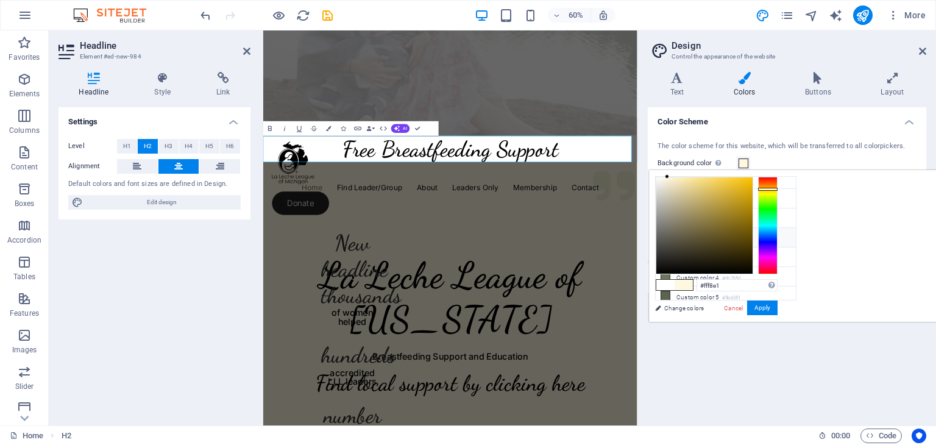
click at [701, 235] on li "Custom color 2 #fff8e1" at bounding box center [725, 237] width 140 height 19
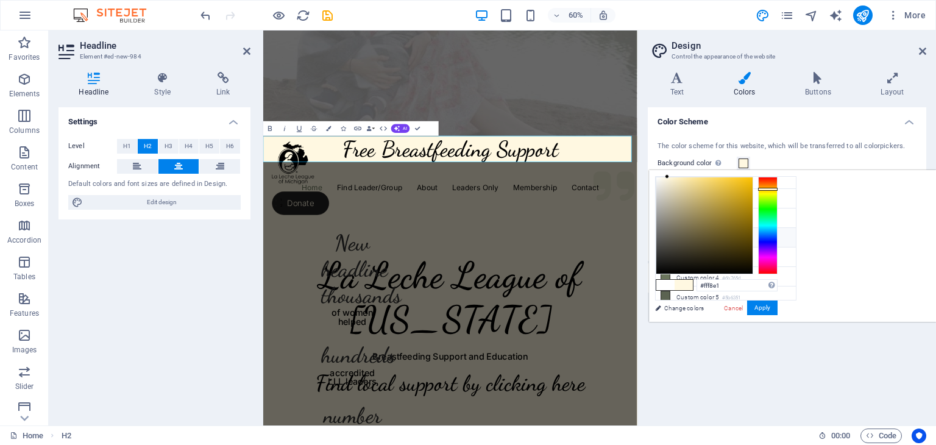
click at [700, 235] on li "Custom color 2 #fff8e1" at bounding box center [725, 237] width 140 height 19
click at [674, 283] on span at bounding box center [665, 285] width 18 height 10
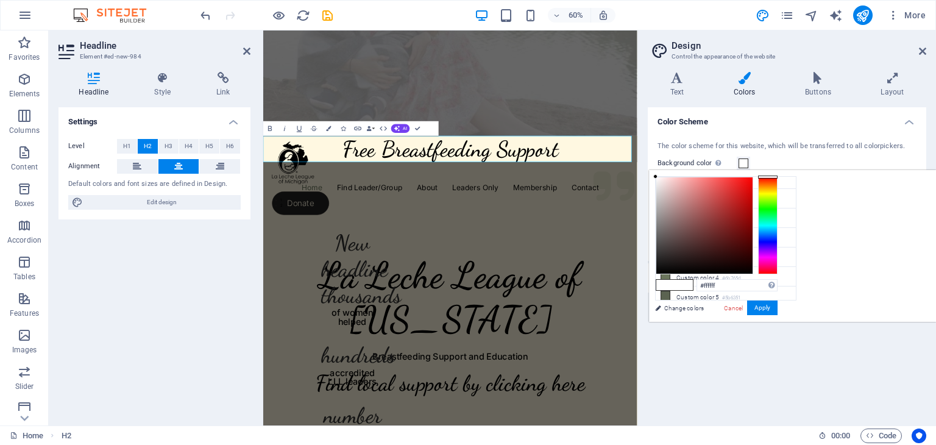
click at [690, 234] on li "Custom color 2 #fff8e1" at bounding box center [725, 237] width 140 height 19
type input "#fff8e1"
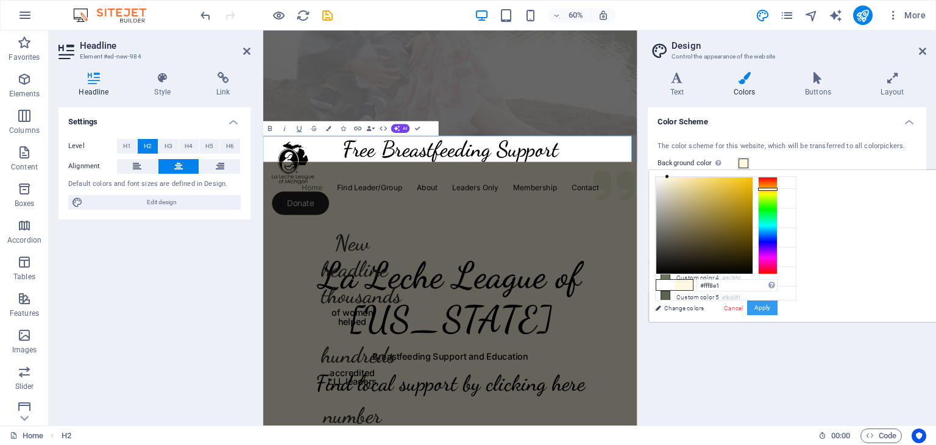
click at [777, 309] on button "Apply" at bounding box center [762, 307] width 30 height 15
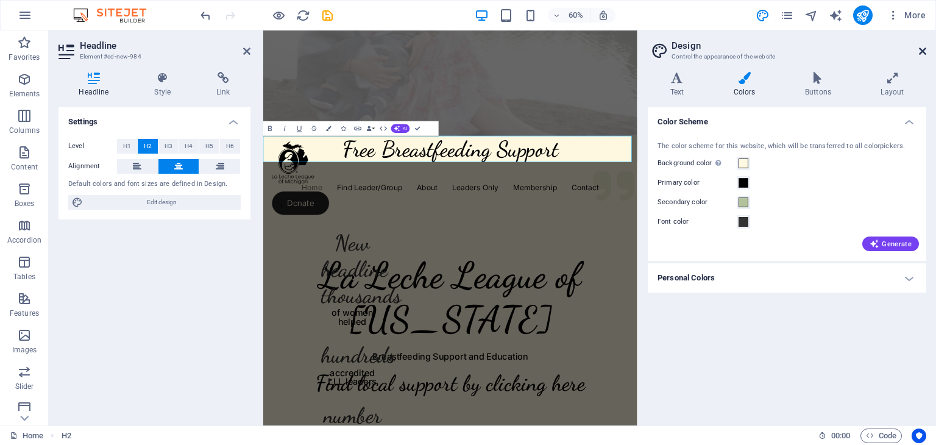
drag, startPoint x: 919, startPoint y: 53, endPoint x: 281, endPoint y: 224, distance: 660.1
click at [919, 53] on icon at bounding box center [922, 51] width 7 height 10
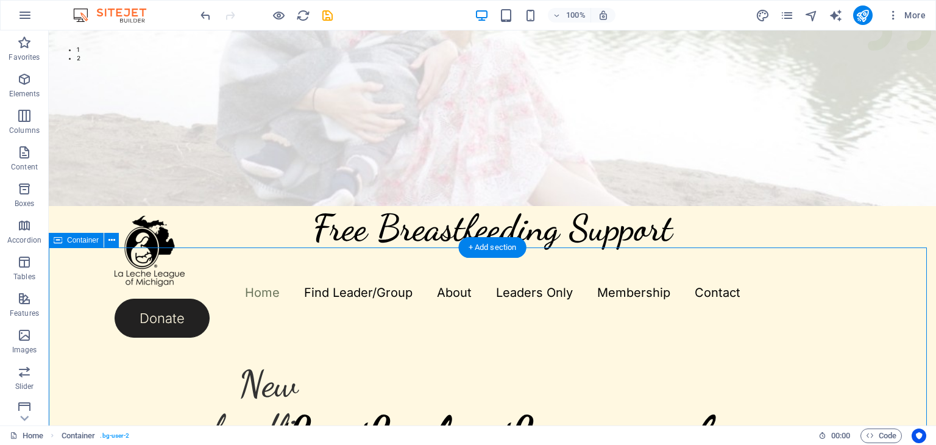
scroll to position [434, 0]
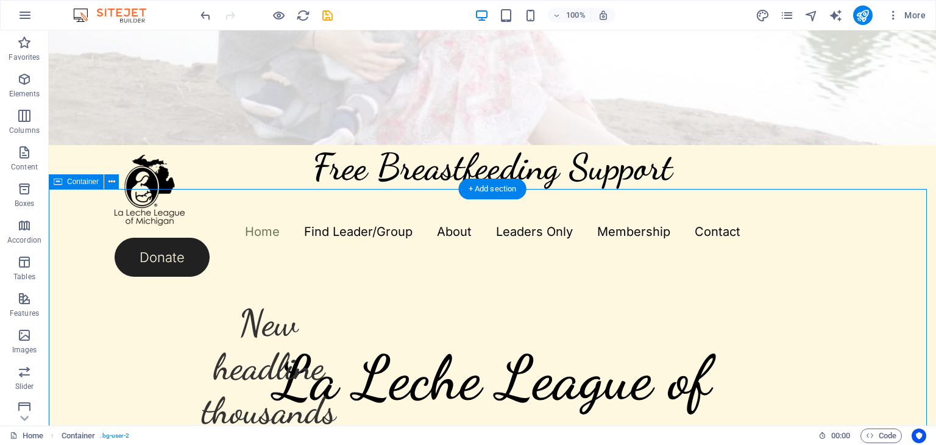
click at [440, 253] on div "New headline thousands of women helped hundreds accredited LLL leaders number g…" at bounding box center [492, 453] width 887 height 529
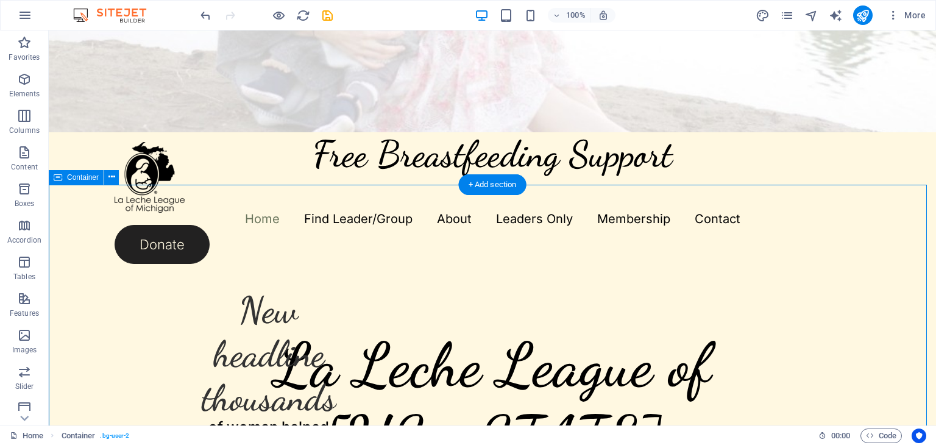
scroll to position [448, 0]
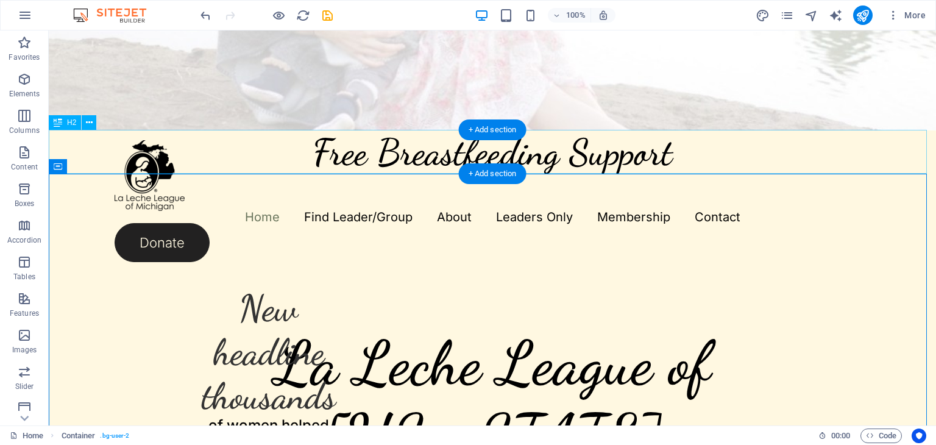
click at [582, 164] on div "Free Breastfeeding Support" at bounding box center [492, 152] width 887 height 44
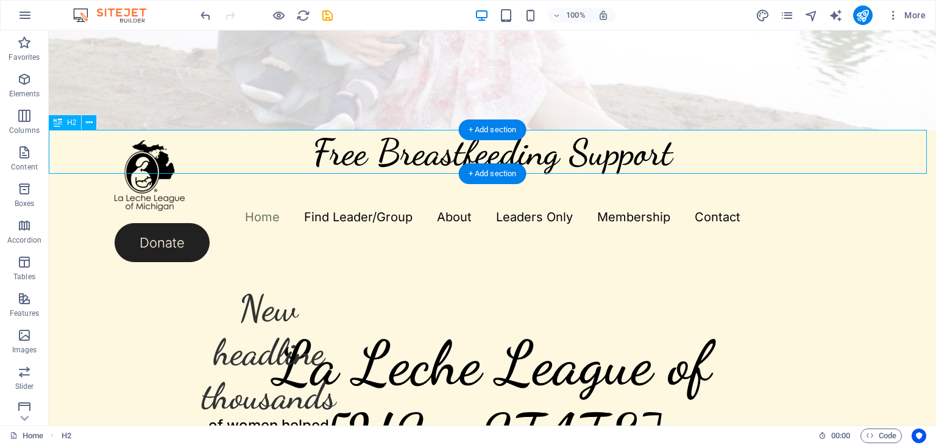
click at [582, 164] on div "Free Breastfeeding Support" at bounding box center [492, 152] width 887 height 44
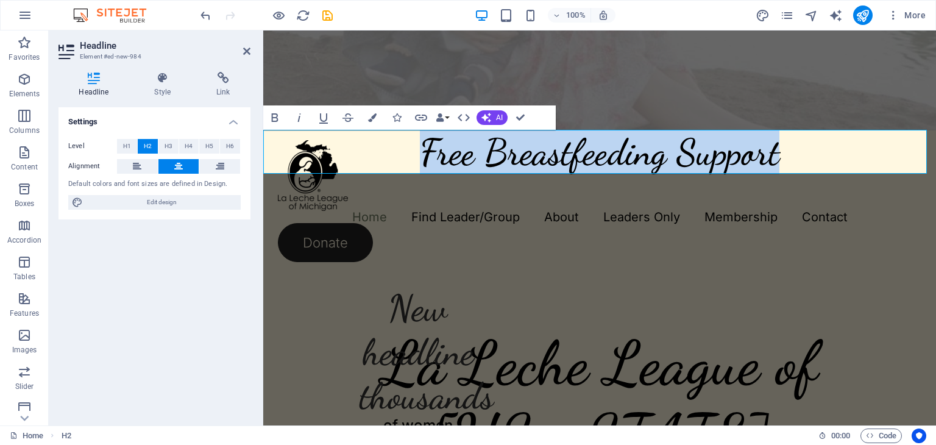
click at [782, 155] on h2 "Free Breastfeeding Support" at bounding box center [599, 152] width 672 height 44
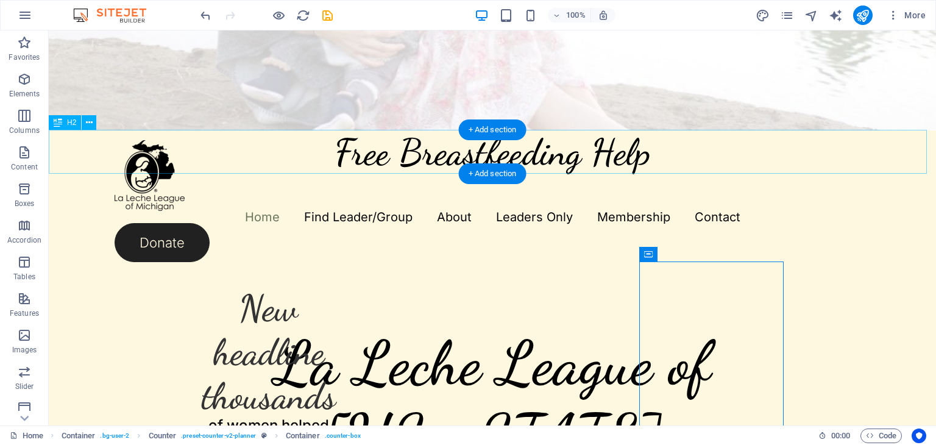
click at [657, 155] on div "Free Breastfeeding Help" at bounding box center [492, 152] width 887 height 44
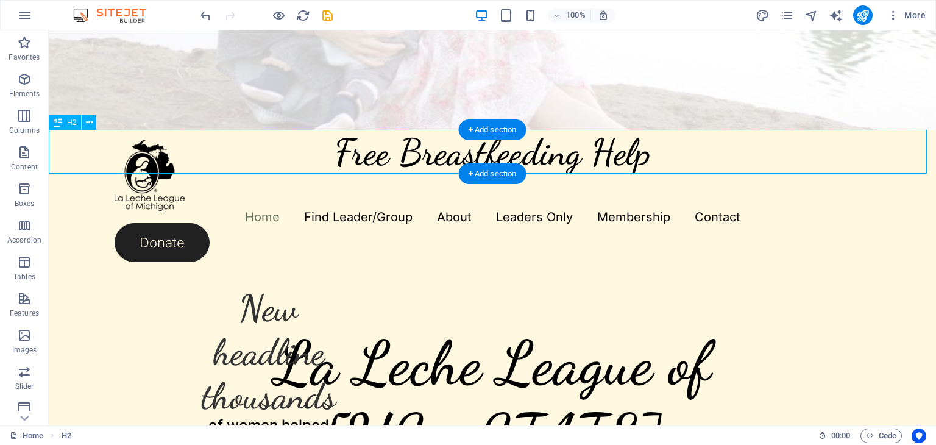
click at [646, 157] on div "Free Breastfeeding Help" at bounding box center [492, 152] width 887 height 44
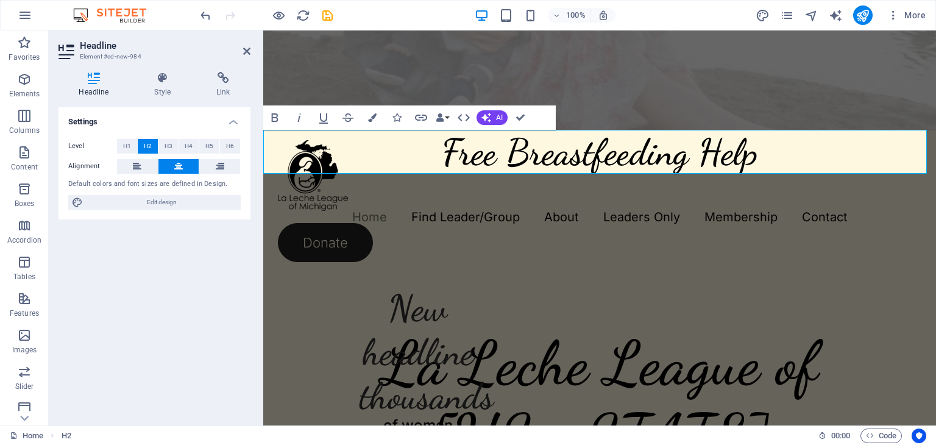
click at [748, 150] on h2 "Free Breastfeeding Help" at bounding box center [599, 152] width 672 height 44
click at [778, 157] on h2 "Free Breastfeeding Help" at bounding box center [599, 152] width 672 height 44
click at [748, 158] on h2 "Free Breastfeeding Help" at bounding box center [599, 152] width 672 height 44
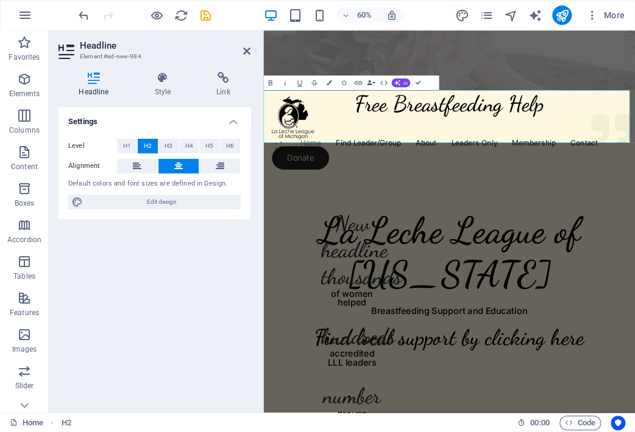
click at [460, 159] on h2 "Free Breastfeeding Help ‌" at bounding box center [572, 174] width 619 height 88
click at [442, 211] on h2 "FREE Breastfeeding Help ‌" at bounding box center [572, 174] width 619 height 88
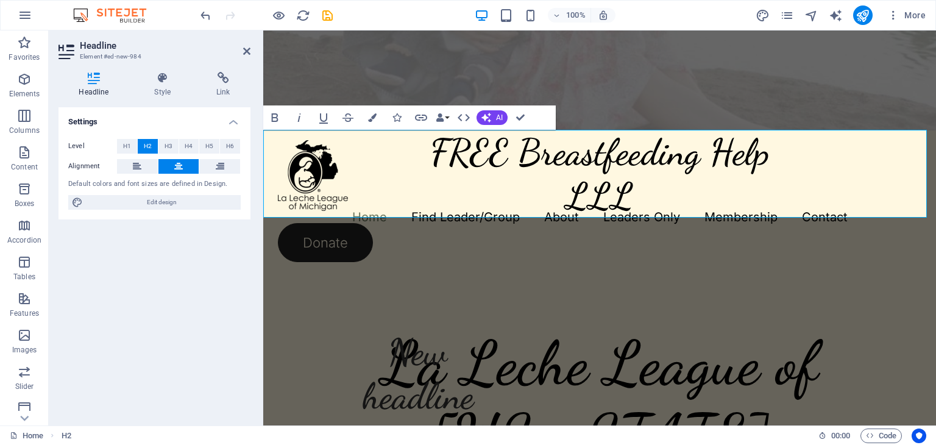
click at [670, 199] on h2 "FREE Breastfeeding Help L‌LL" at bounding box center [599, 174] width 672 height 88
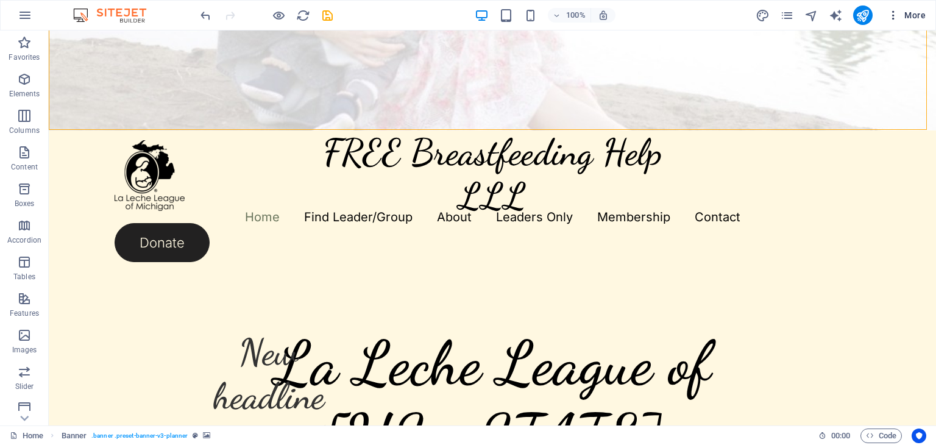
click at [892, 19] on icon "button" at bounding box center [893, 15] width 12 height 12
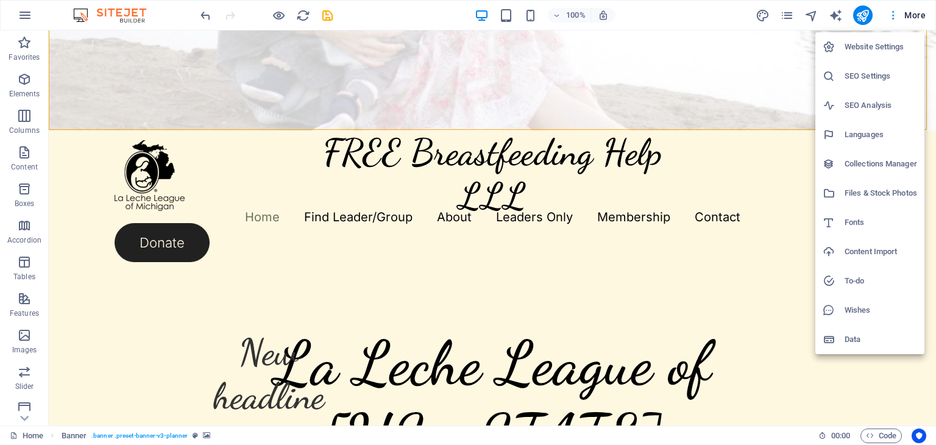
click at [892, 19] on div at bounding box center [468, 222] width 936 height 445
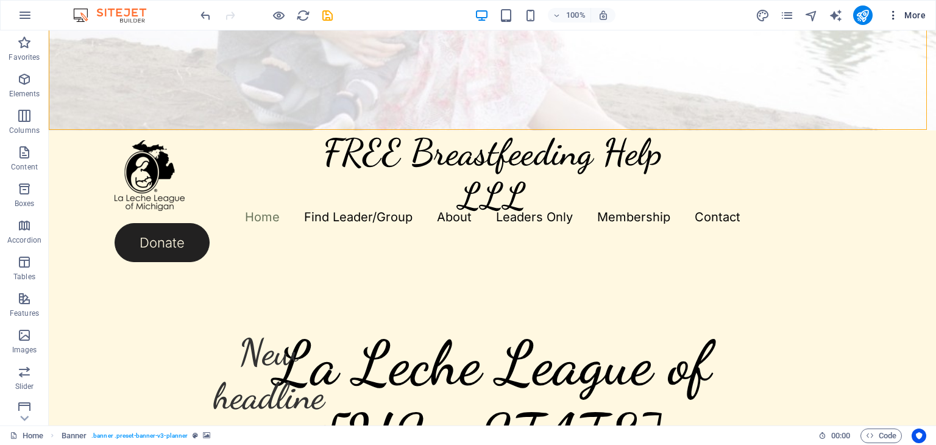
click at [916, 12] on span "More" at bounding box center [906, 15] width 38 height 12
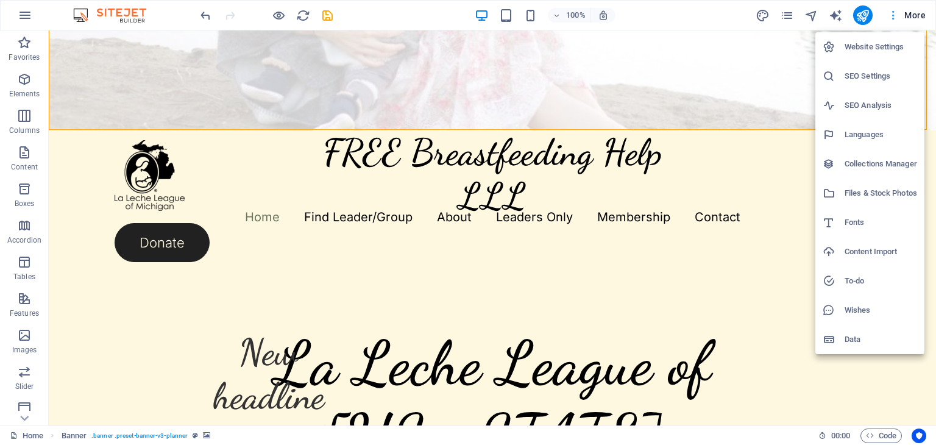
click at [916, 12] on div at bounding box center [468, 222] width 936 height 445
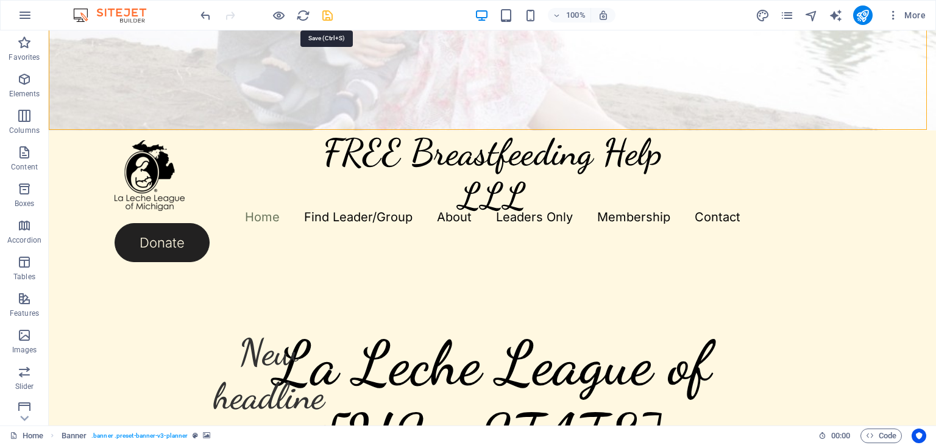
click at [328, 17] on icon "save" at bounding box center [327, 16] width 14 height 14
